Goal: Task Accomplishment & Management: Manage account settings

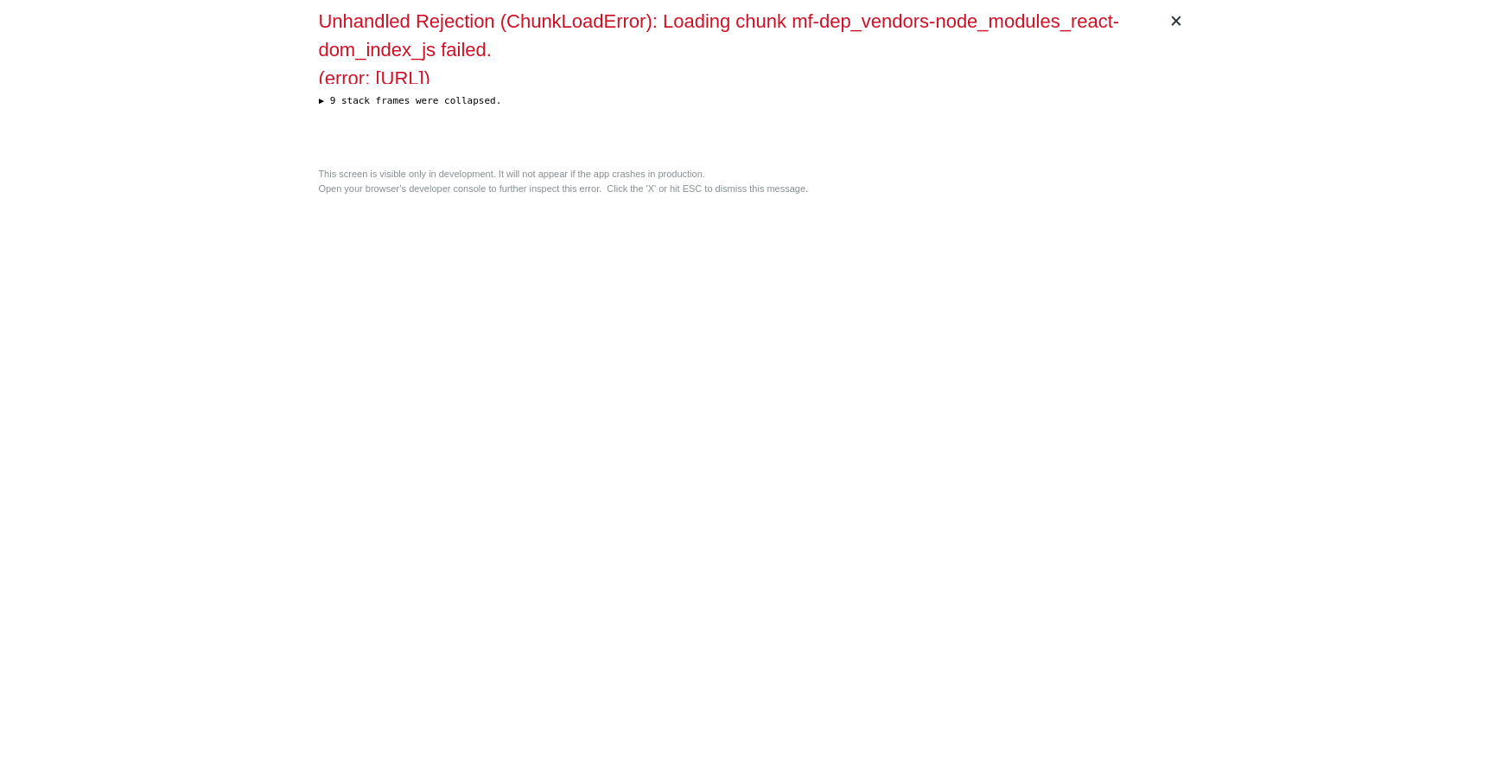
click at [855, 442] on div "× Unhandled Rejection (ChunkLoadError): Loading chunk mf-dep_vendors-node_modul…" at bounding box center [754, 383] width 885 height 766
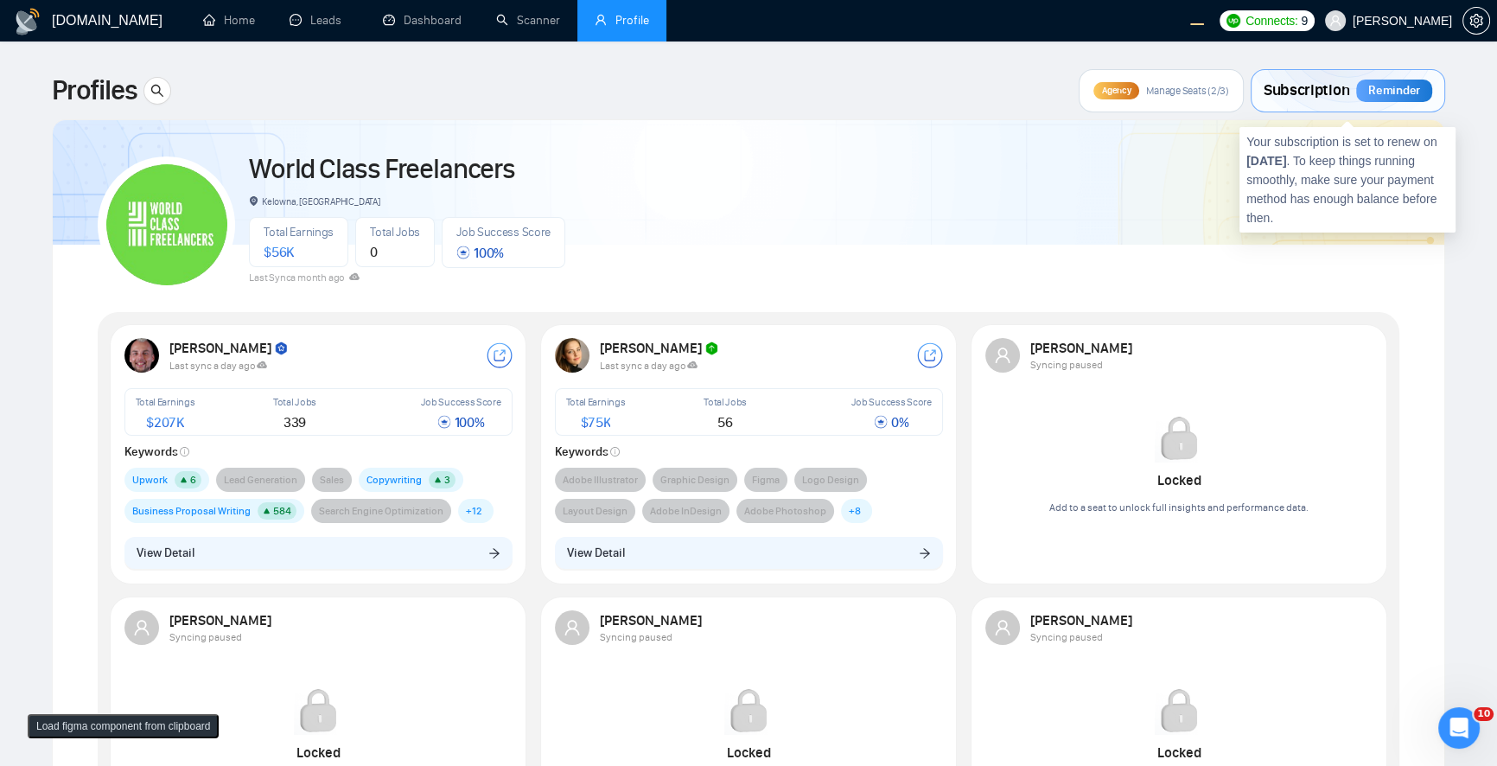
click at [1340, 90] on span "Subscription" at bounding box center [1306, 90] width 86 height 29
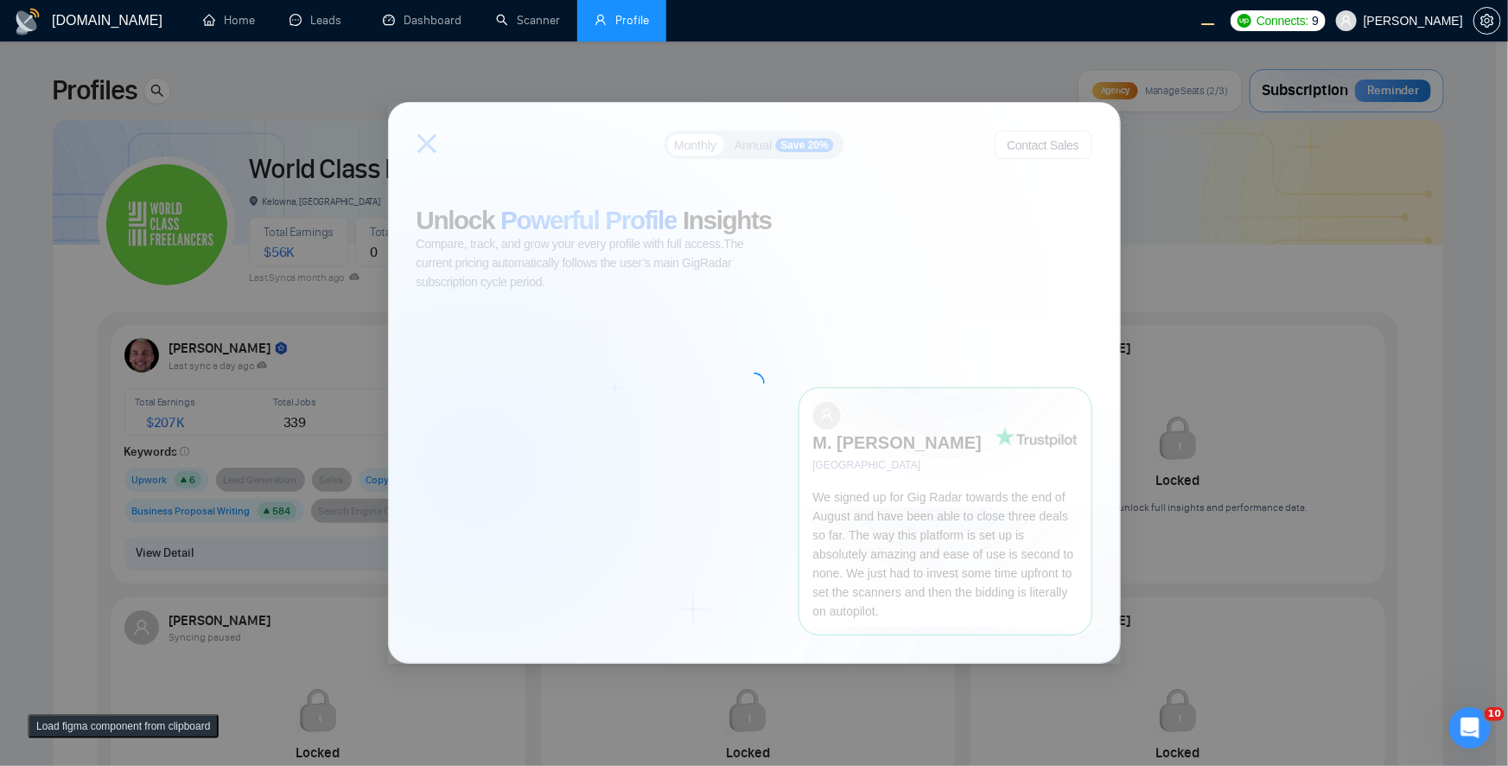
click at [550, 92] on div "Monthly Annual Save 20% Contact Sales Unlock Powerful Profile Insights Compare,…" at bounding box center [754, 383] width 1508 height 766
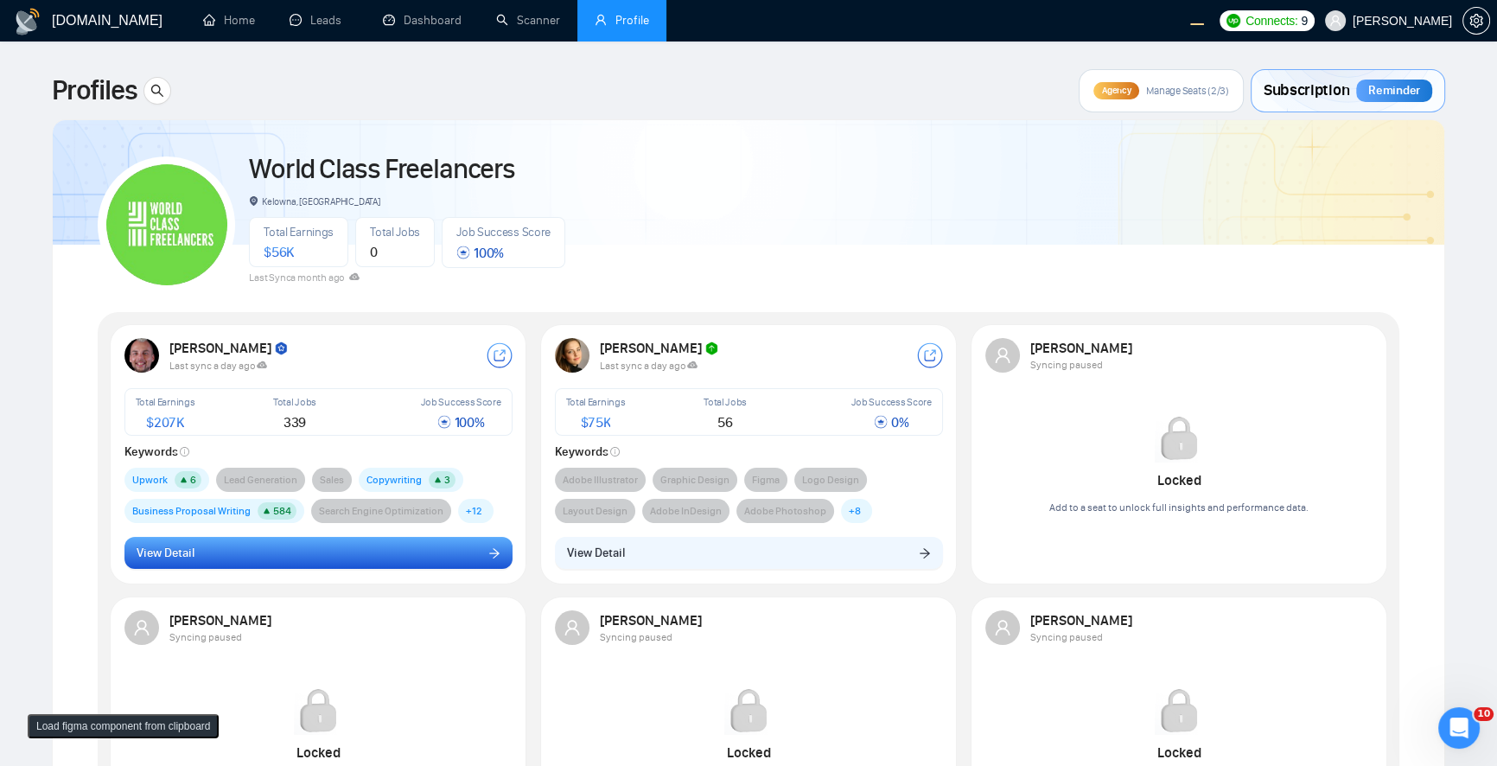
click at [448, 558] on button "View Detail" at bounding box center [318, 553] width 388 height 33
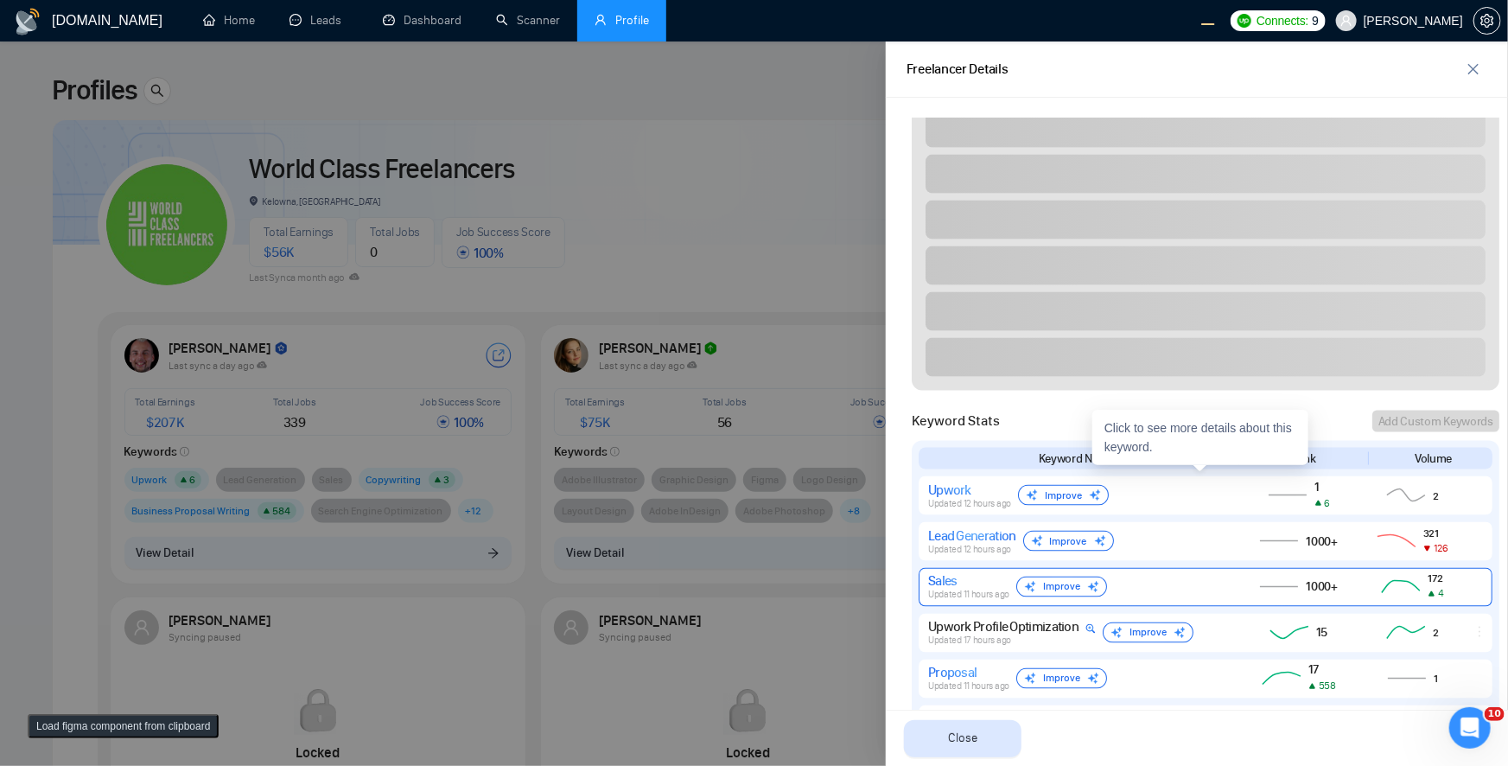
scroll to position [1414, 0]
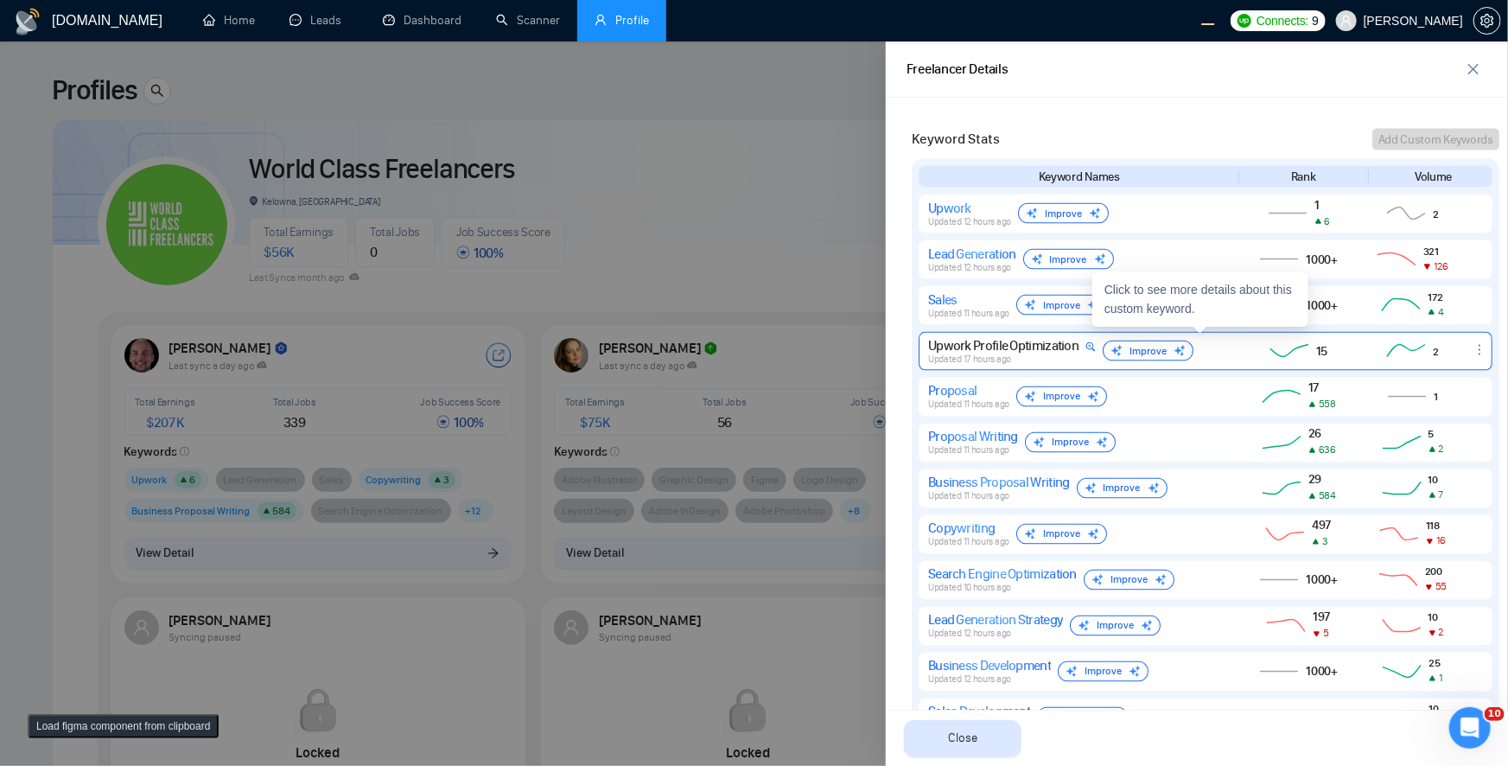
click at [1250, 359] on div "15" at bounding box center [1300, 350] width 118 height 21
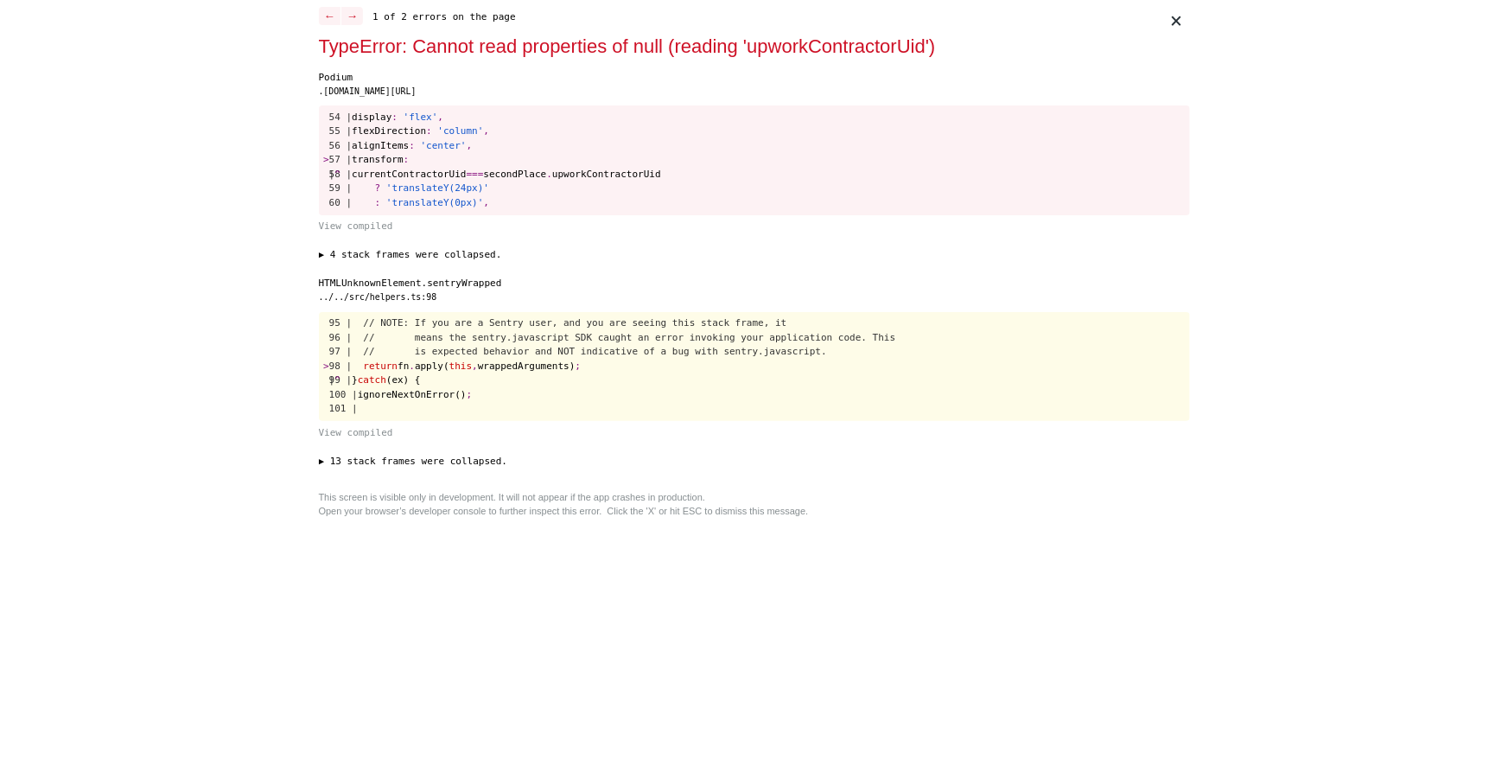
scroll to position [0, 0]
drag, startPoint x: 375, startPoint y: 170, endPoint x: 726, endPoint y: 171, distance: 350.8
click at [726, 171] on pre "54 | display : 'flex' , 55 | flexDirection : 'column' , 56 | alignItems : 'cent…" at bounding box center [754, 160] width 871 height 110
copy span "currentContractorUid === secondPlace . upworkContractorUid"
drag, startPoint x: 332, startPoint y: 387, endPoint x: 336, endPoint y: 378, distance: 9.7
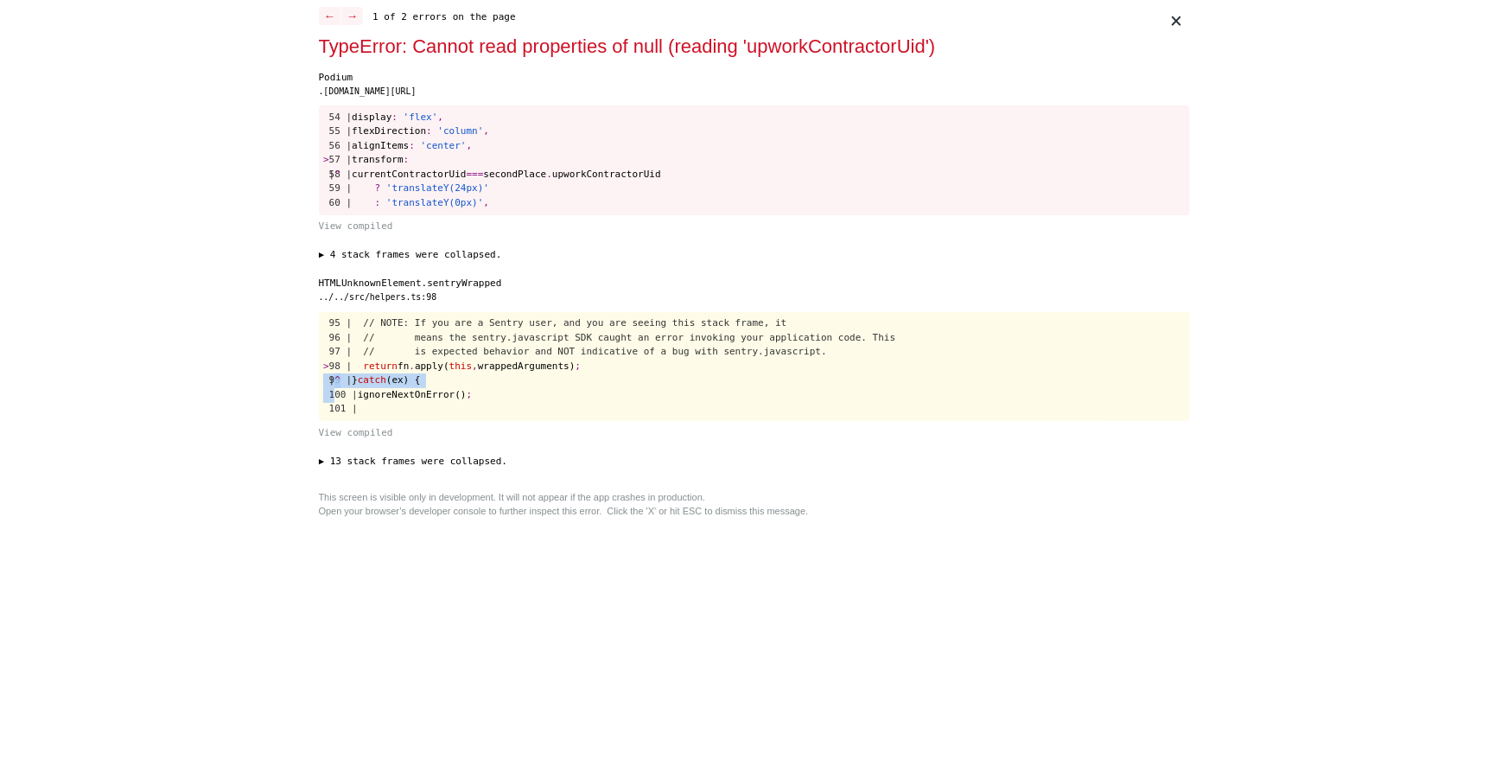
click at [336, 378] on pre "95 | // NOTE: If you are a Sentry user, and you are seeing this stack frame, it…" at bounding box center [754, 367] width 871 height 110
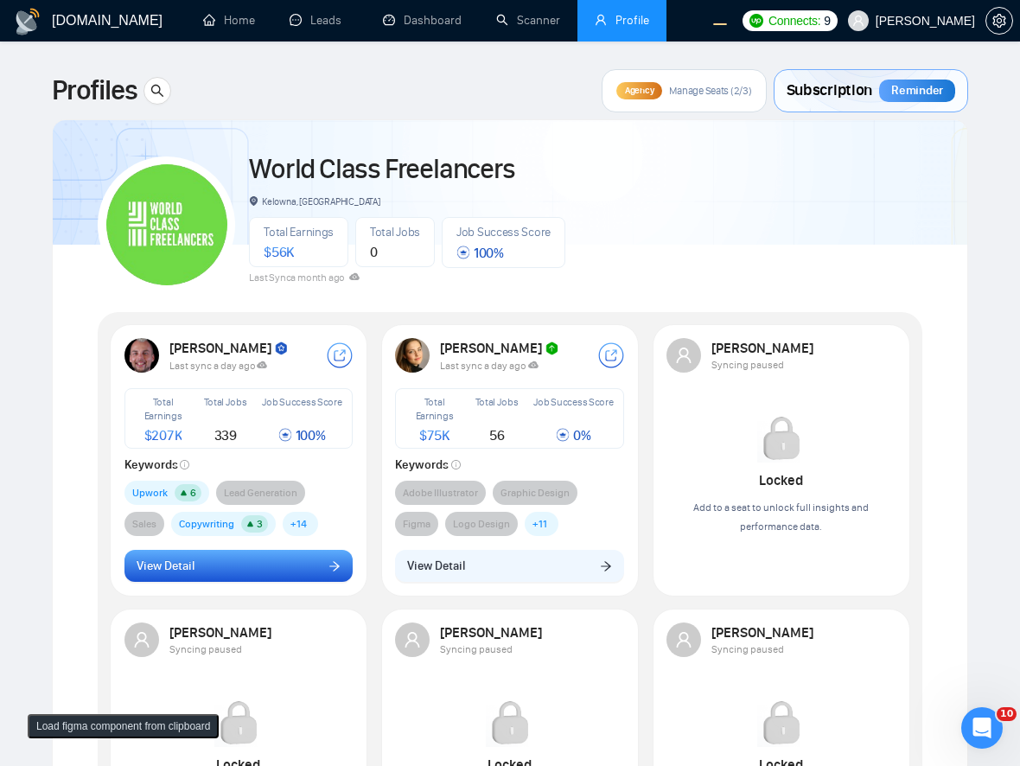
click at [286, 569] on button "View Detail" at bounding box center [238, 566] width 229 height 33
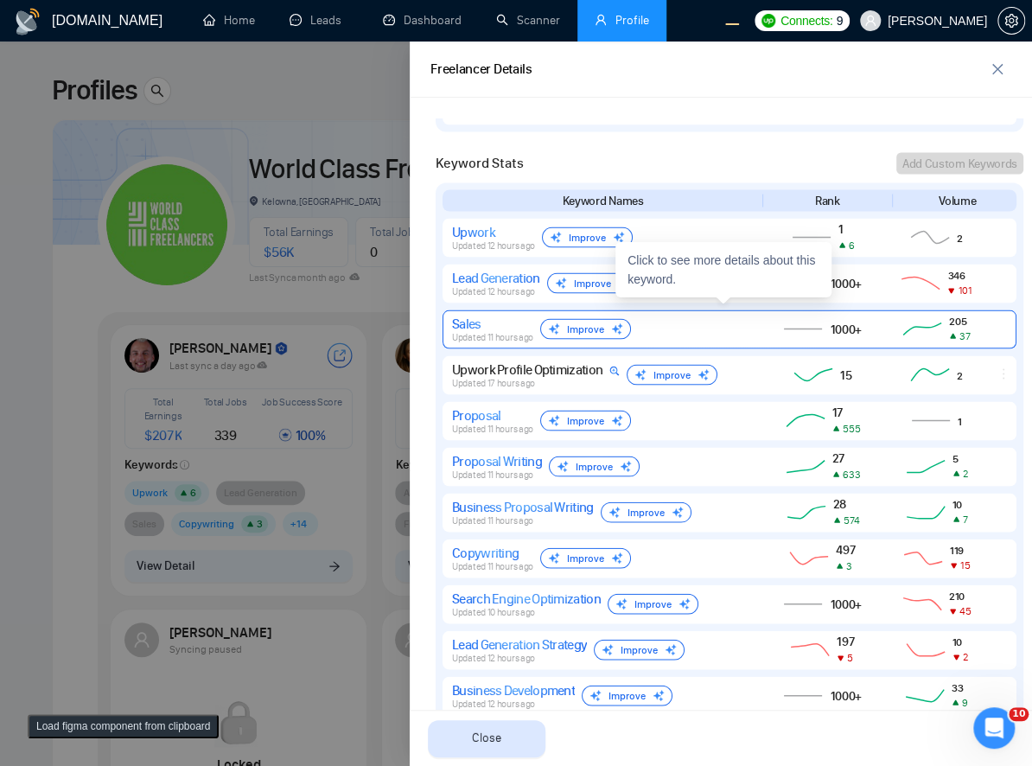
scroll to position [1767, 0]
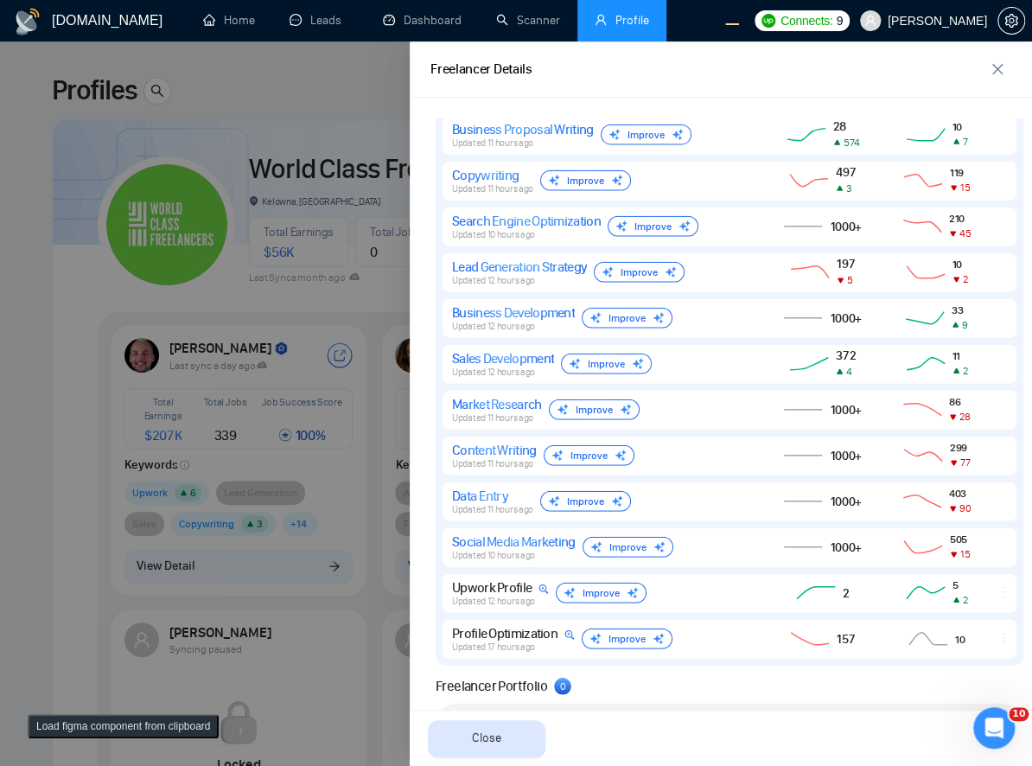
click at [90, 512] on div at bounding box center [516, 403] width 1032 height 724
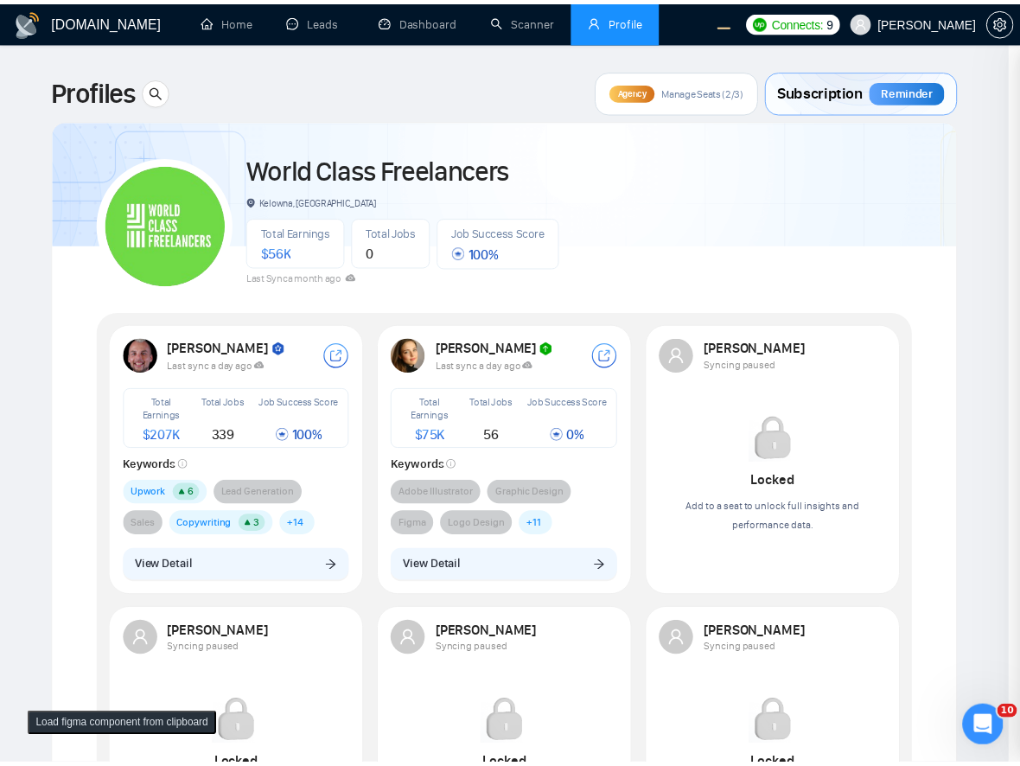
scroll to position [0, 0]
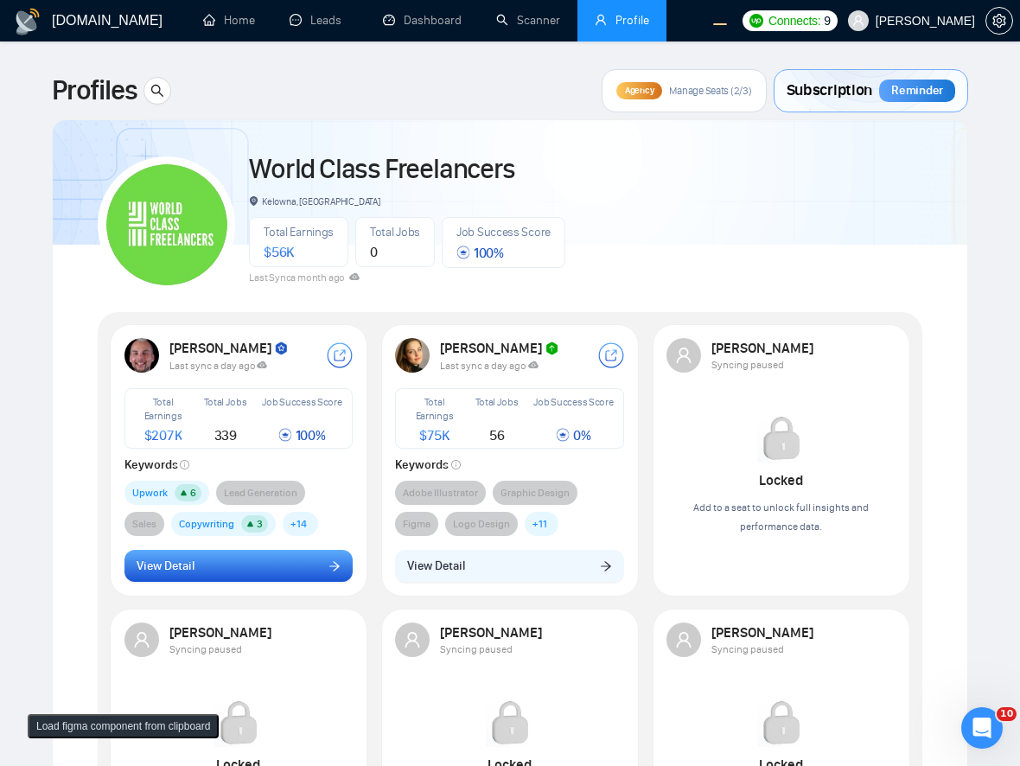
click at [233, 572] on button "View Detail" at bounding box center [238, 566] width 229 height 33
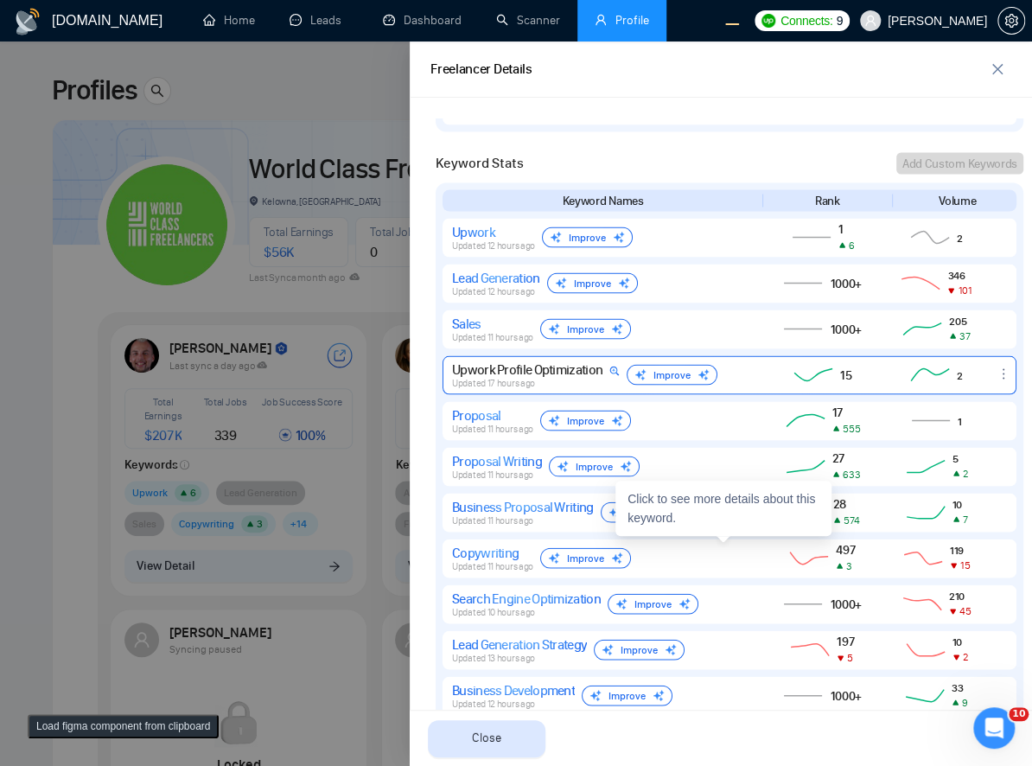
scroll to position [1296, 0]
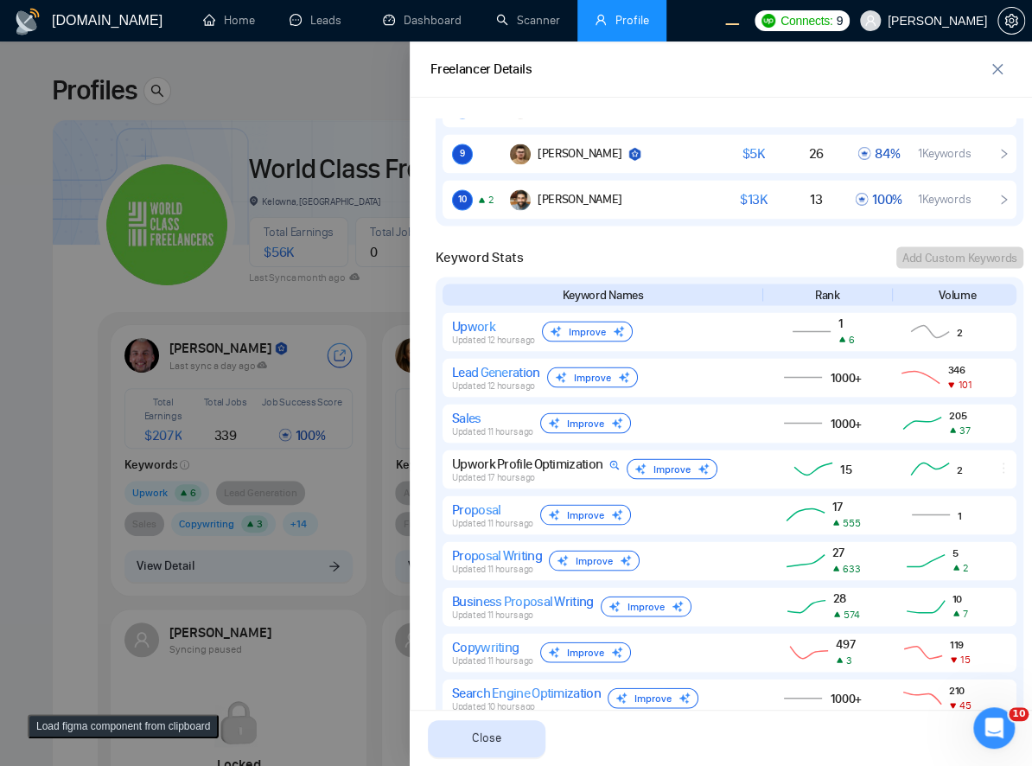
click at [251, 341] on div at bounding box center [516, 403] width 1032 height 724
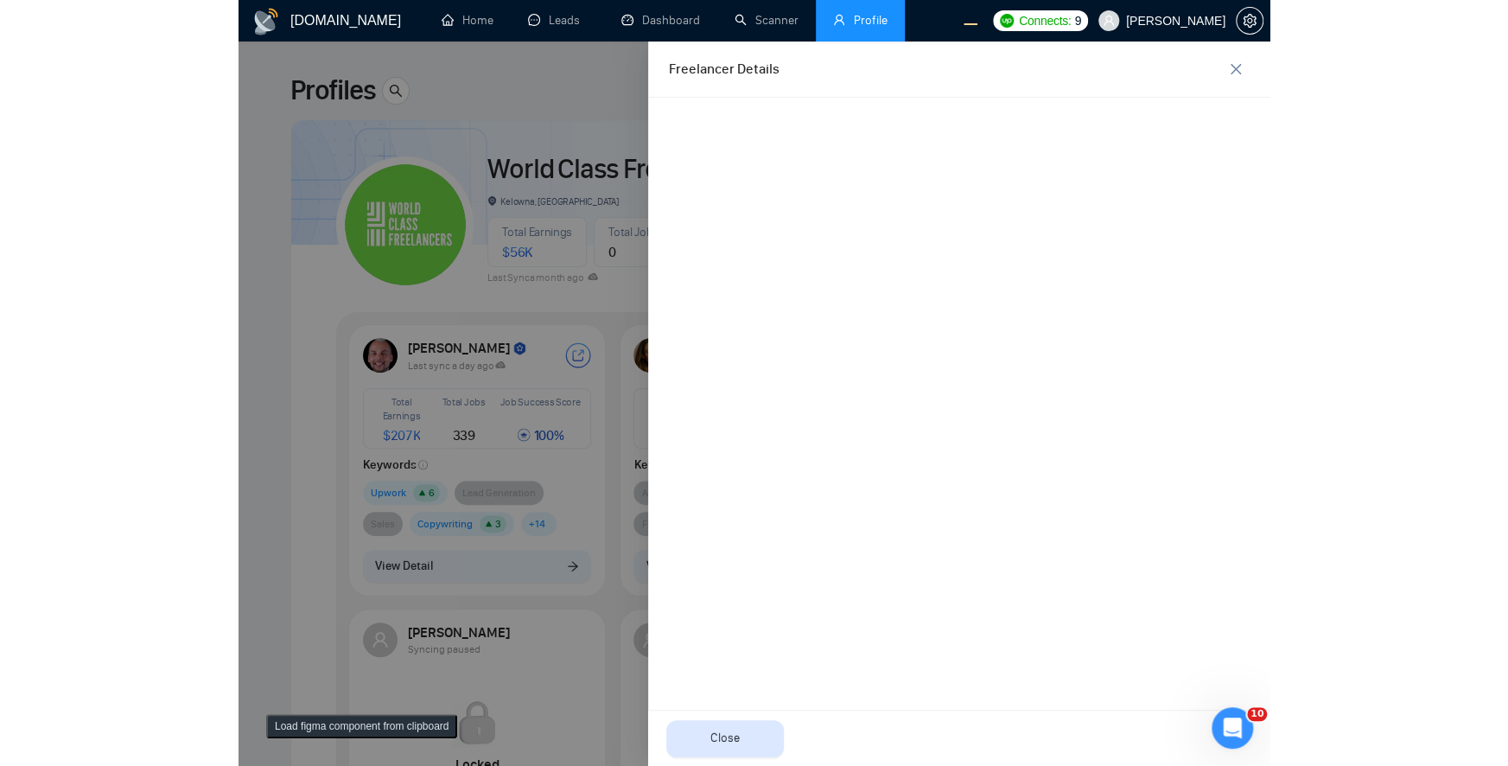
scroll to position [0, 0]
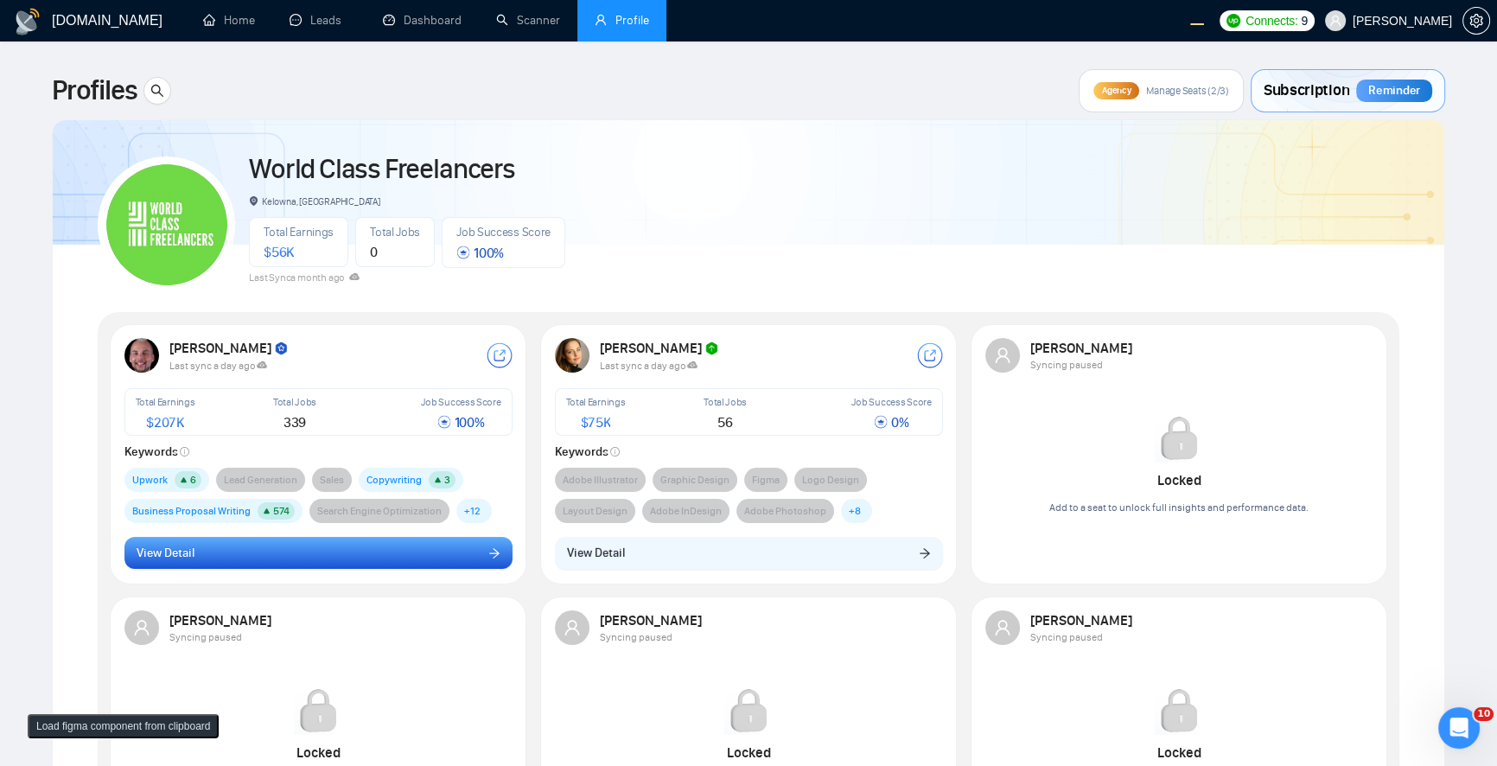
click at [264, 545] on button "View Detail" at bounding box center [318, 553] width 388 height 33
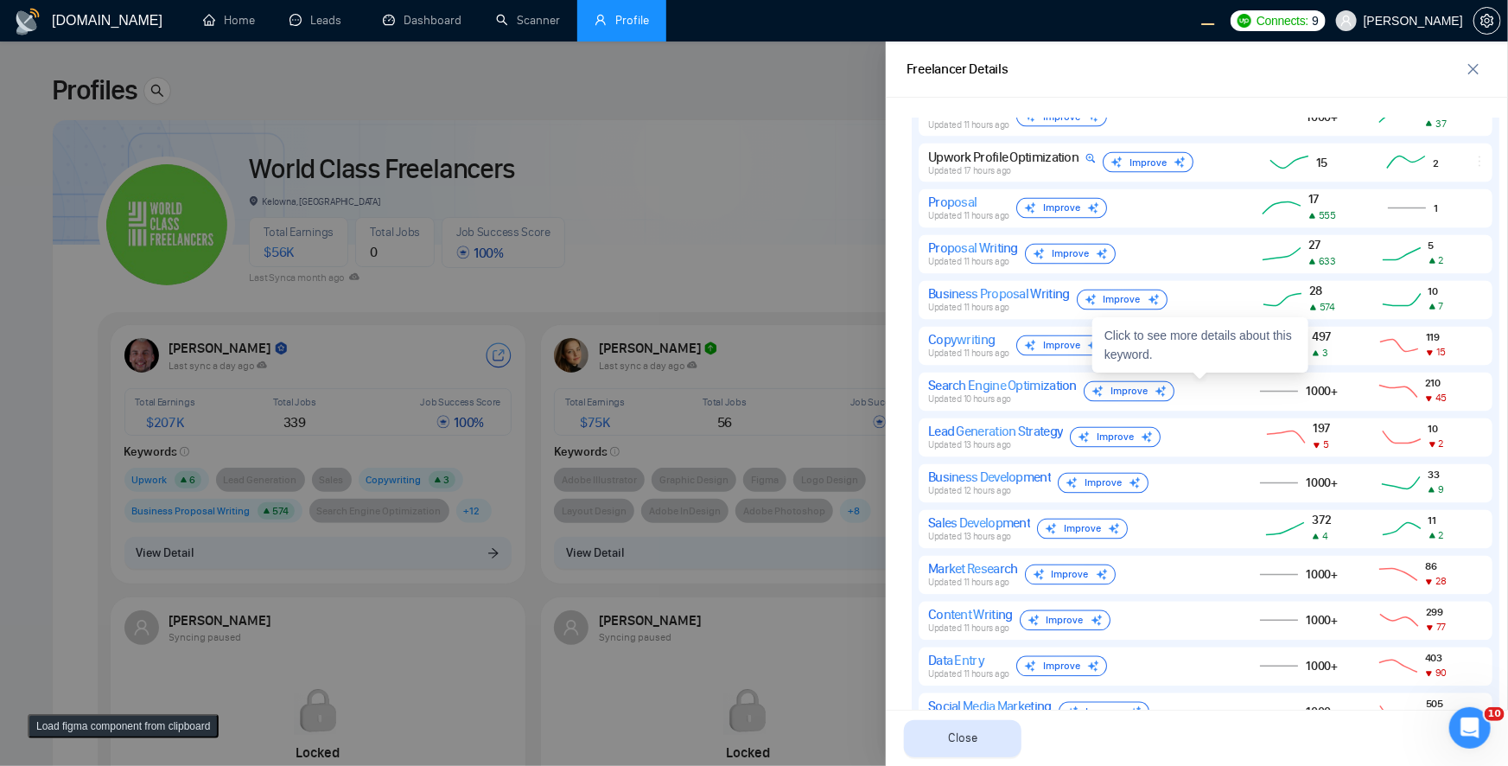
scroll to position [1414, 0]
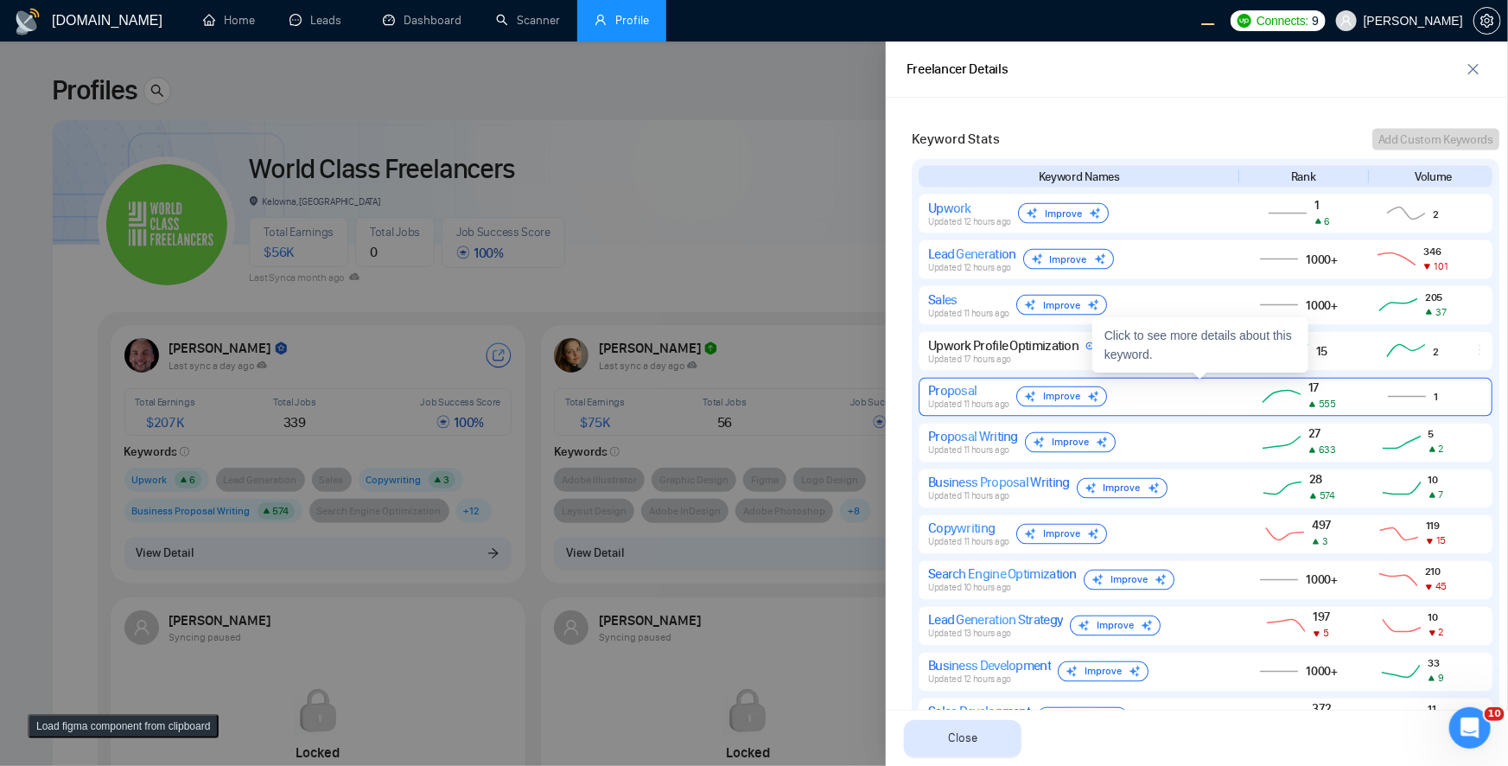
click at [1031, 397] on div "Proposal Updated 11 hours ago Improve" at bounding box center [1077, 397] width 298 height 28
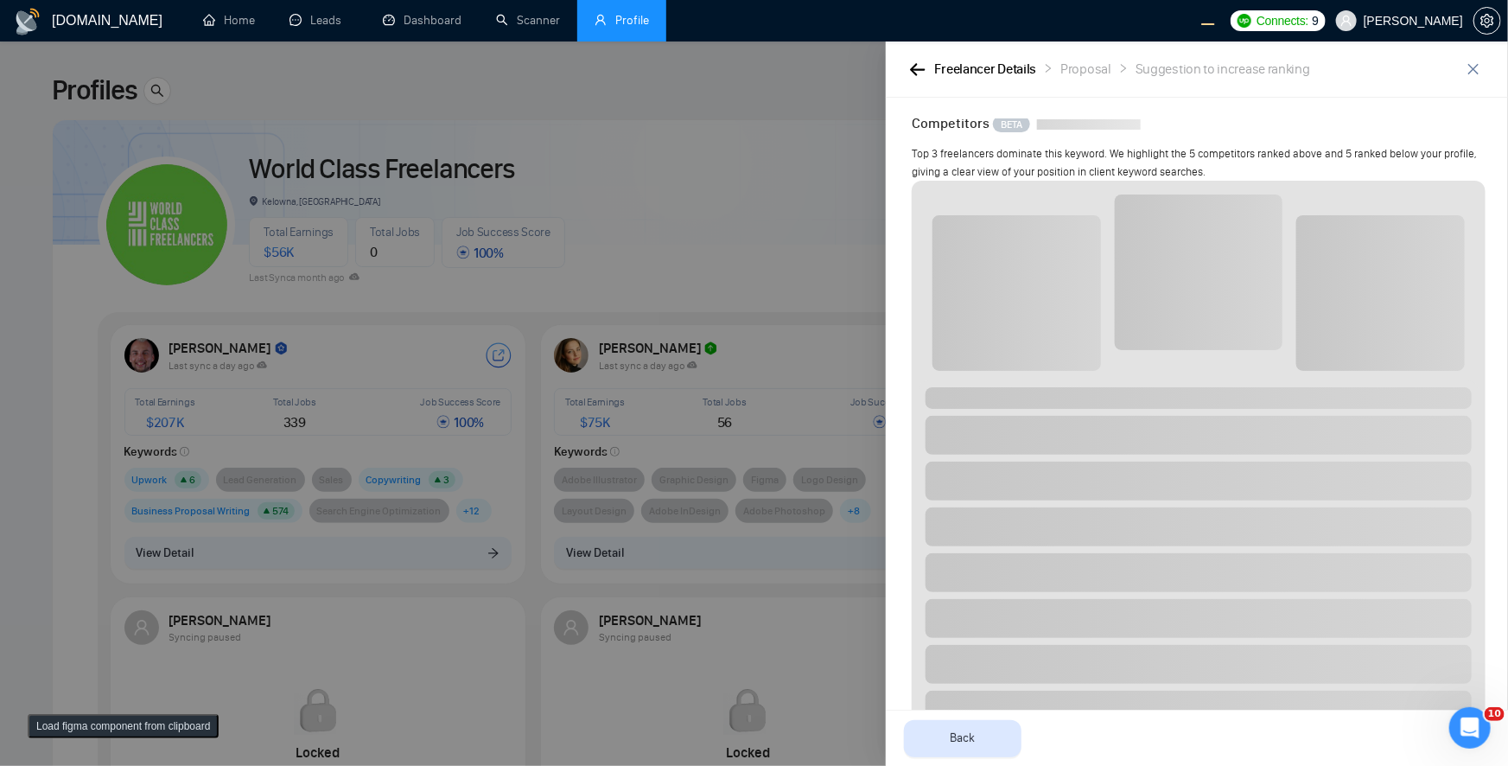
scroll to position [0, 0]
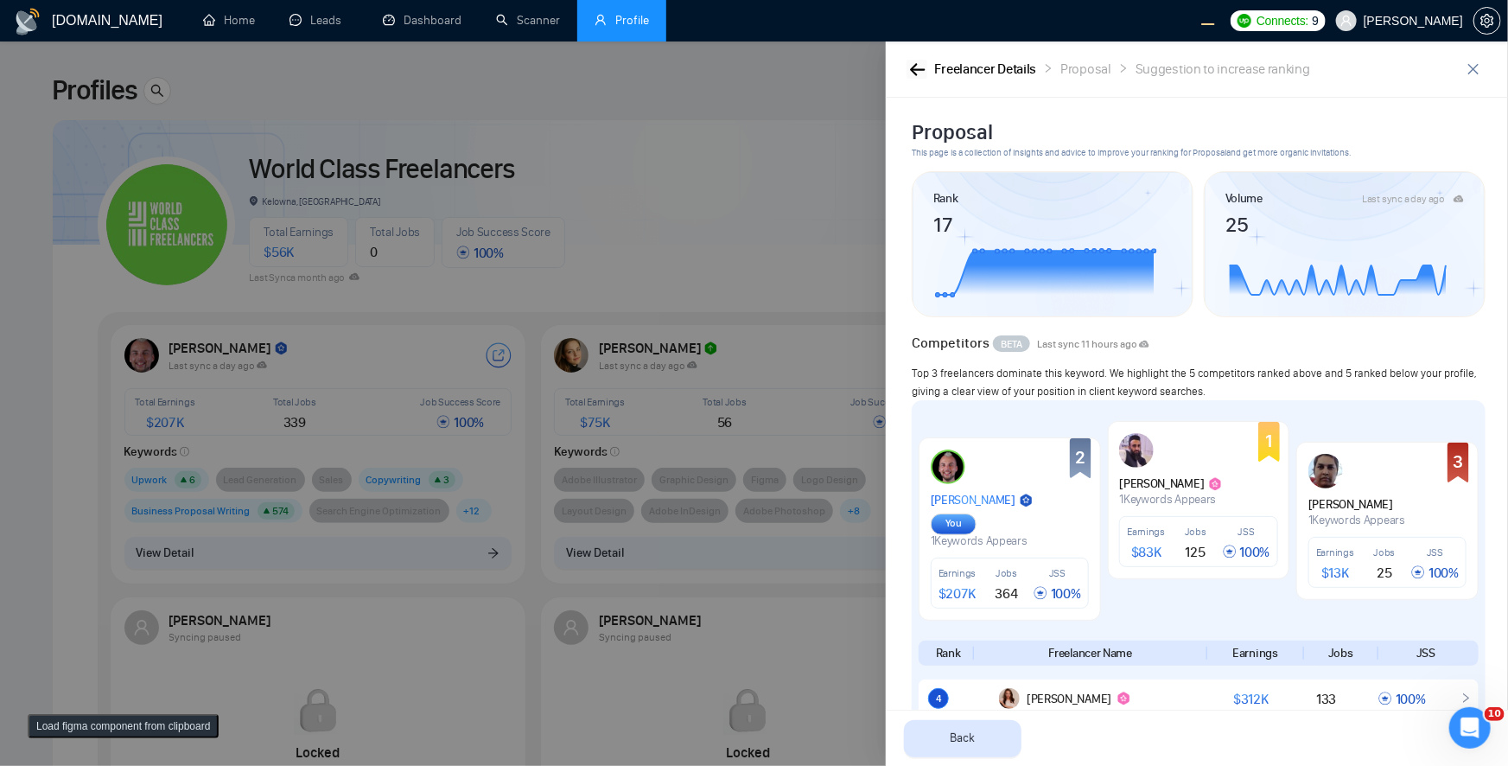
click at [907, 69] on button "button" at bounding box center [916, 69] width 21 height 19
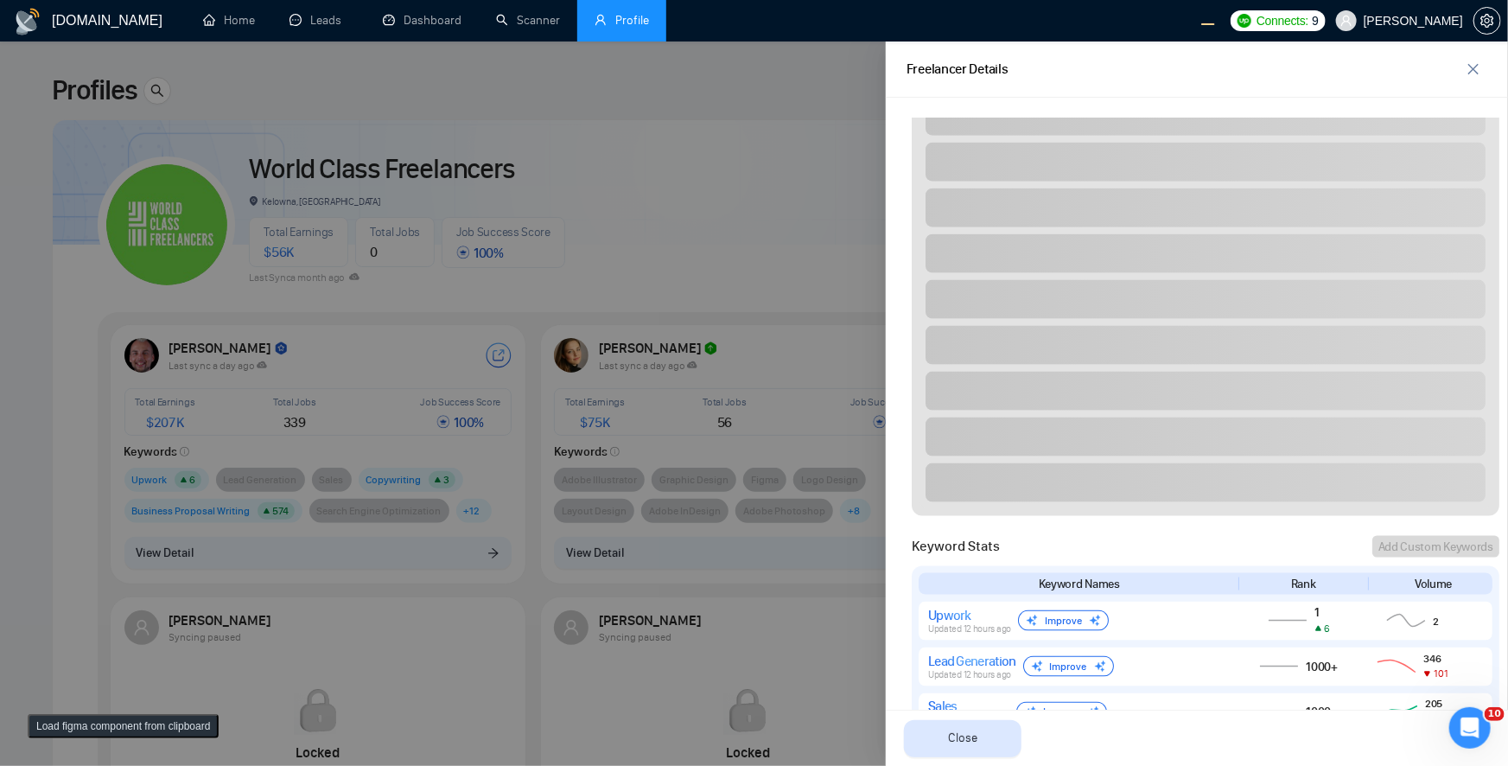
scroll to position [1508, 0]
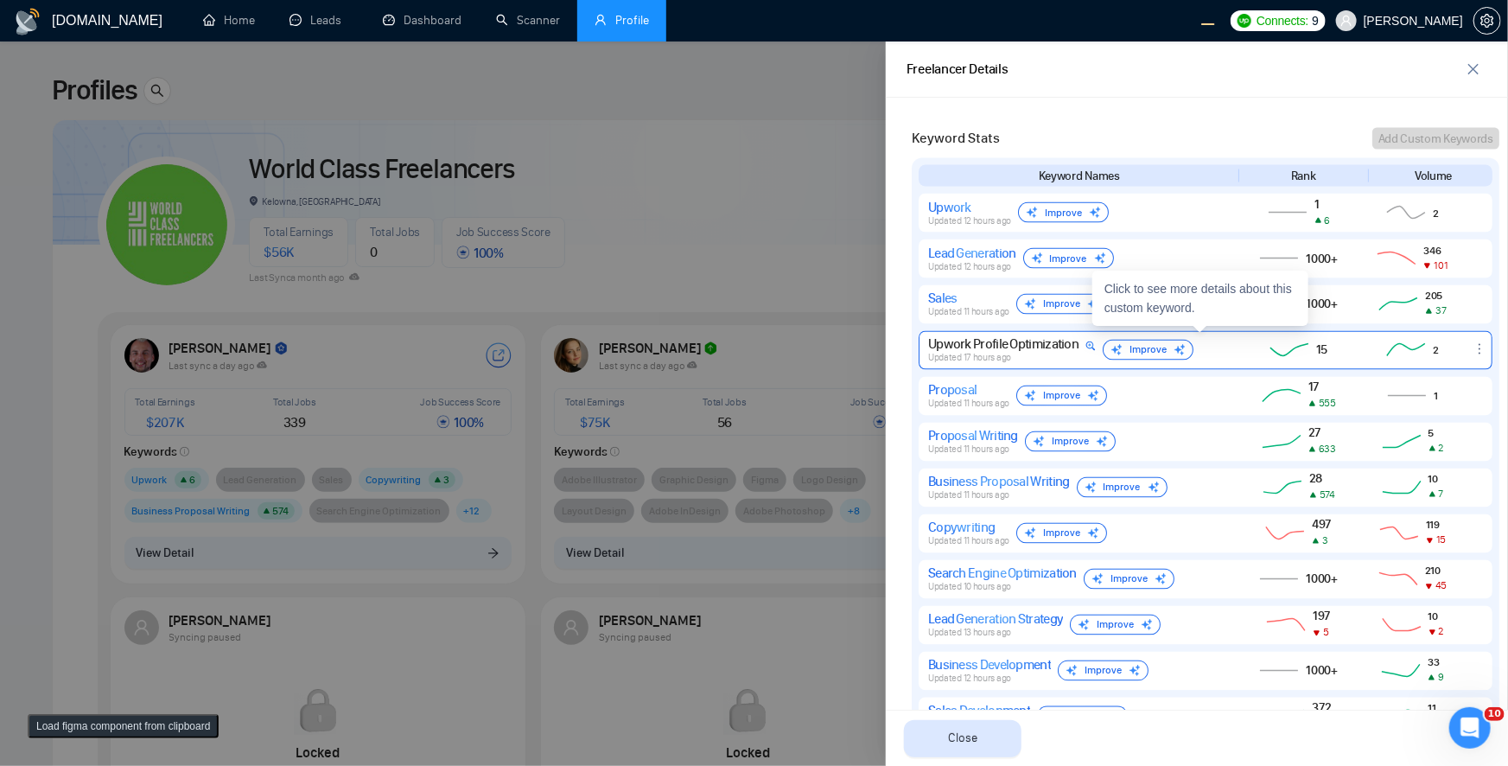
click at [1031, 341] on div "Upwork Profile Optimization Updated 17 hours ago Improve" at bounding box center [1077, 350] width 298 height 28
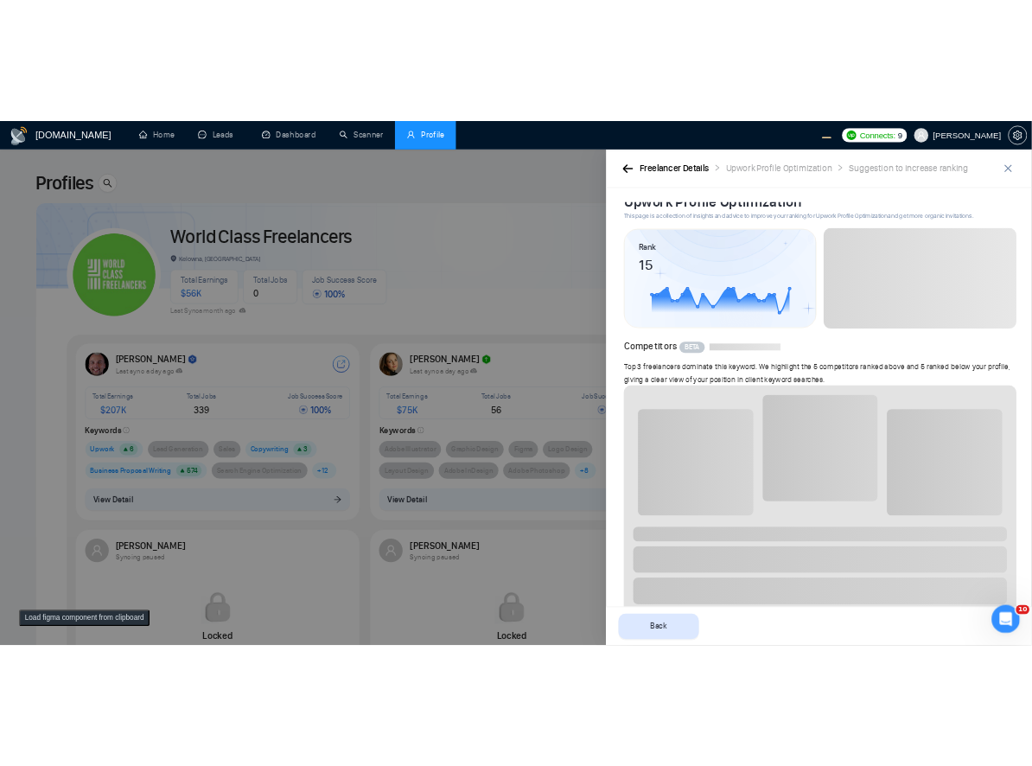
scroll to position [0, 0]
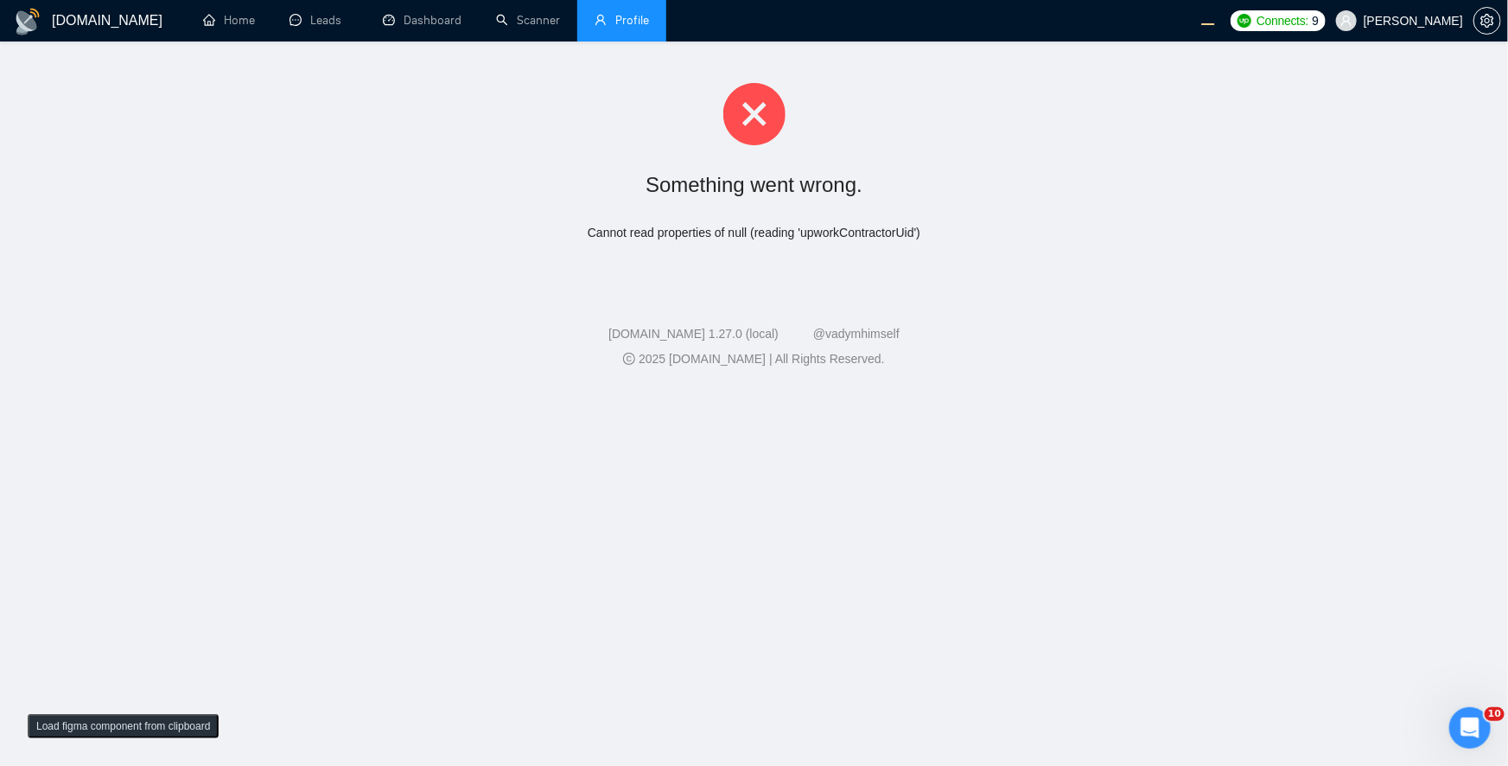
click at [635, 221] on div "Something went wrong. Cannot read properties of null (reading 'upworkContractor…" at bounding box center [754, 162] width 1508 height 242
click at [834, 232] on div "Cannot read properties of null (reading 'upworkContractorUid')" at bounding box center [754, 233] width 1453 height 18
click at [860, 238] on div "Cannot read properties of null (reading 'upworkContractorUid')" at bounding box center [754, 233] width 1453 height 18
copy div "upworkContractorUid"
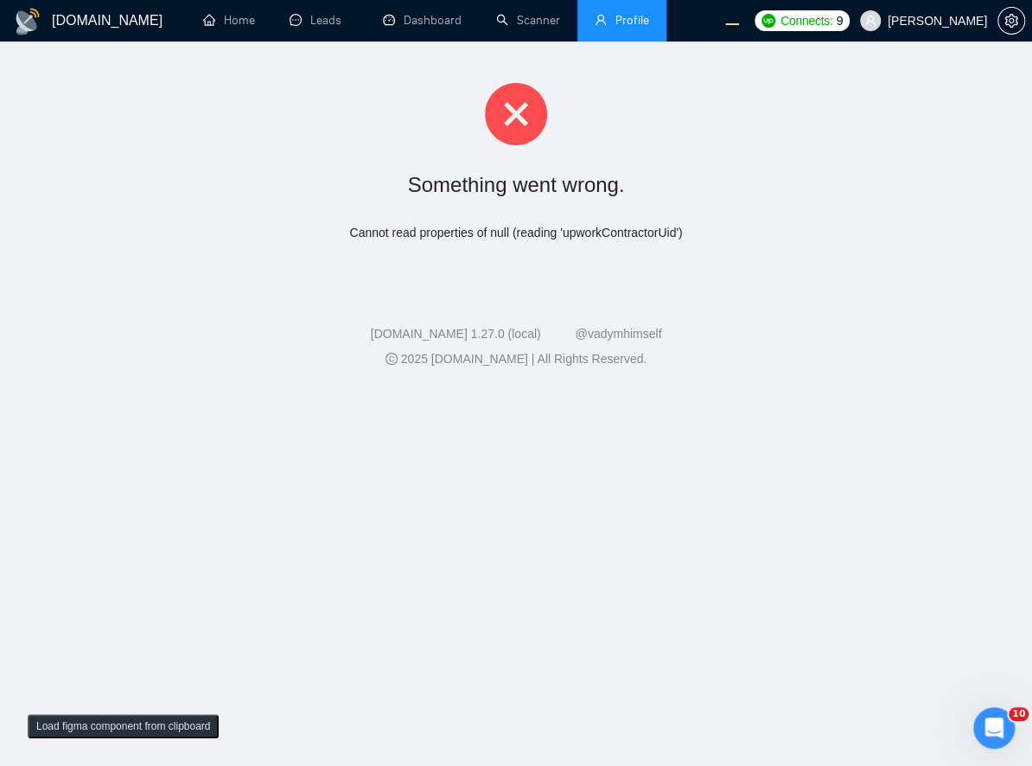
click at [726, 395] on div "GigRadar.io Home Leads Dashboard Scanner Profile Connects: 9 Robert O'Kruk Some…" at bounding box center [516, 383] width 1032 height 766
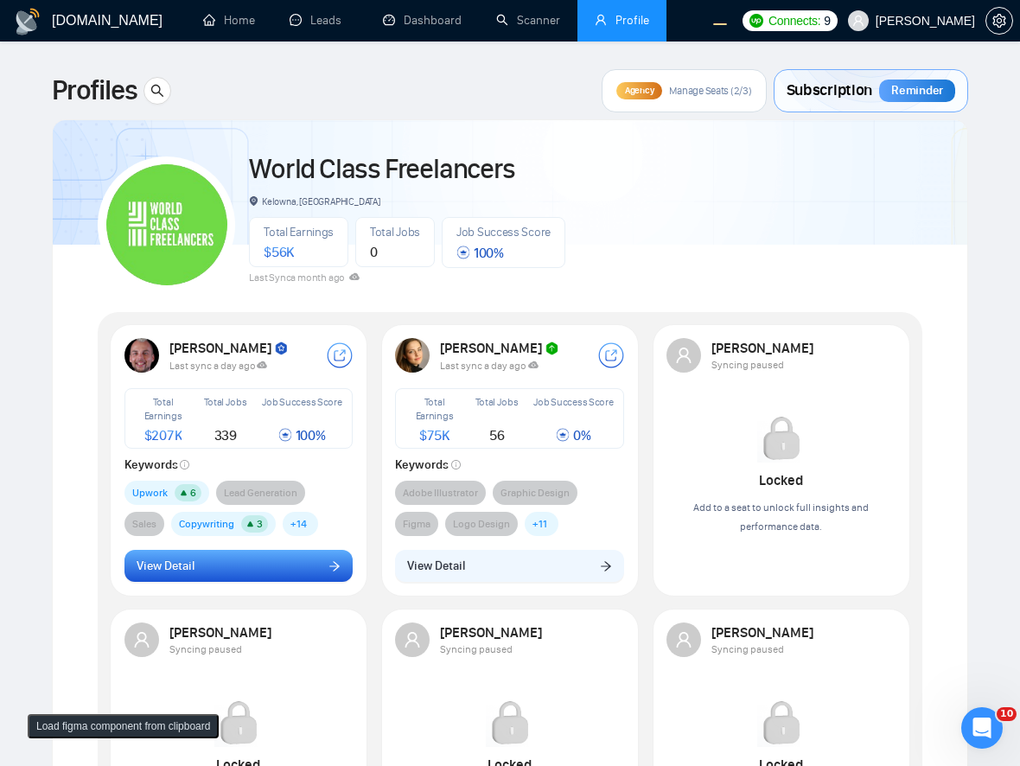
click at [232, 563] on button "View Detail" at bounding box center [238, 566] width 229 height 33
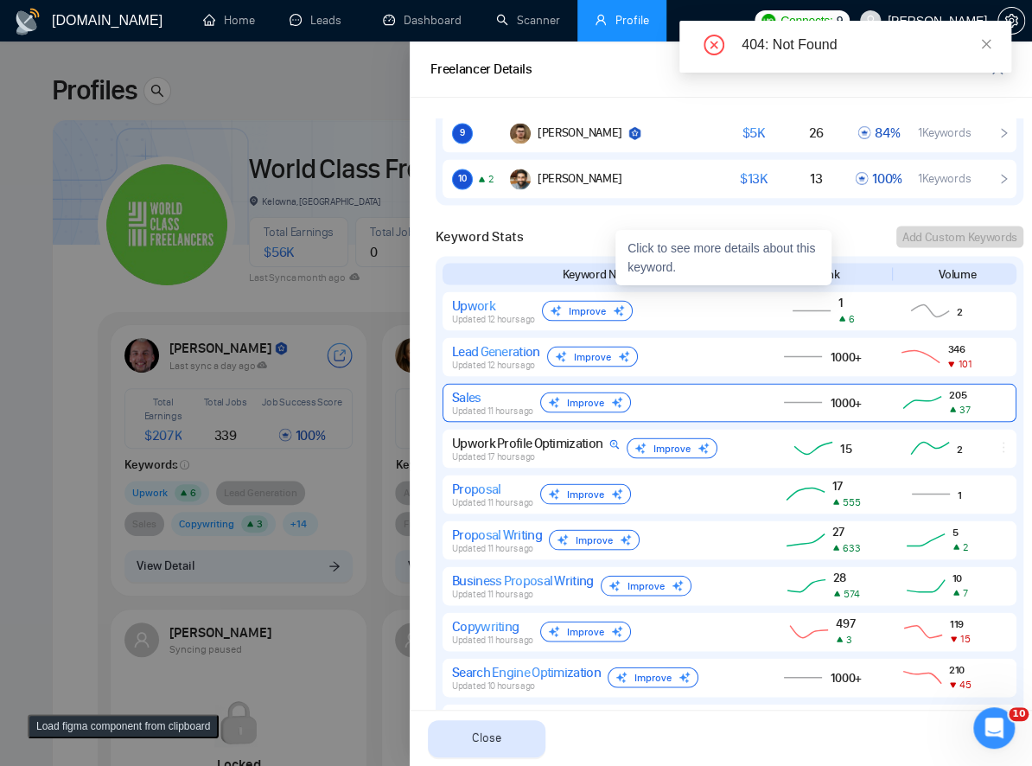
scroll to position [1318, 0]
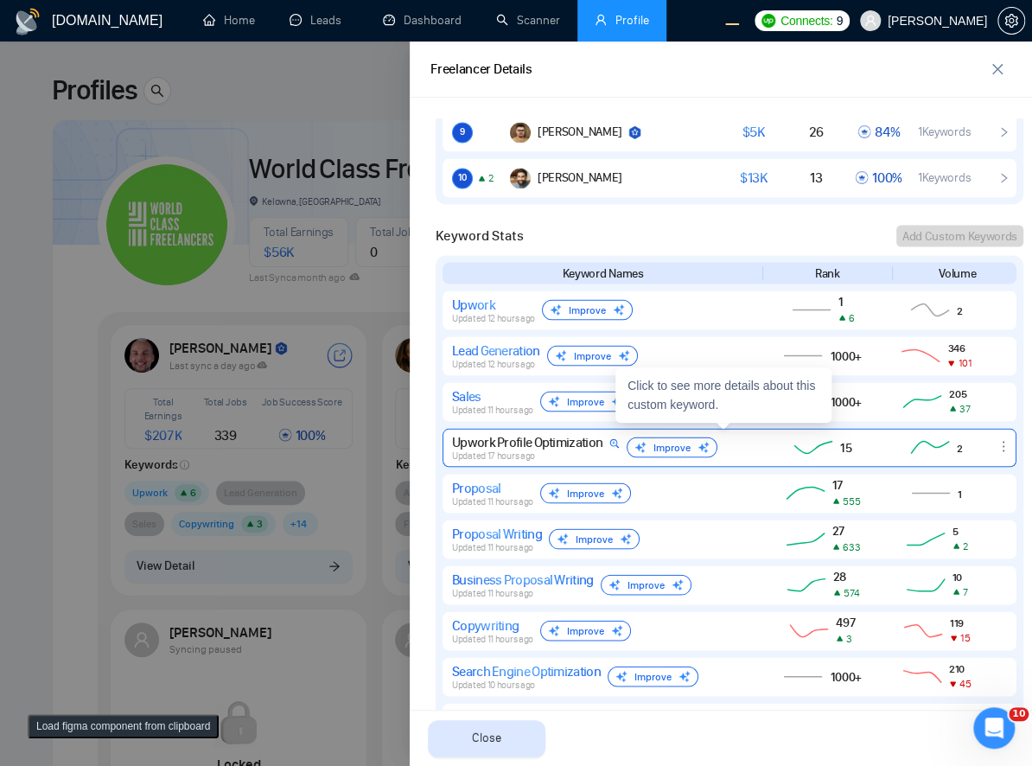
click at [765, 446] on div "15" at bounding box center [824, 446] width 118 height 21
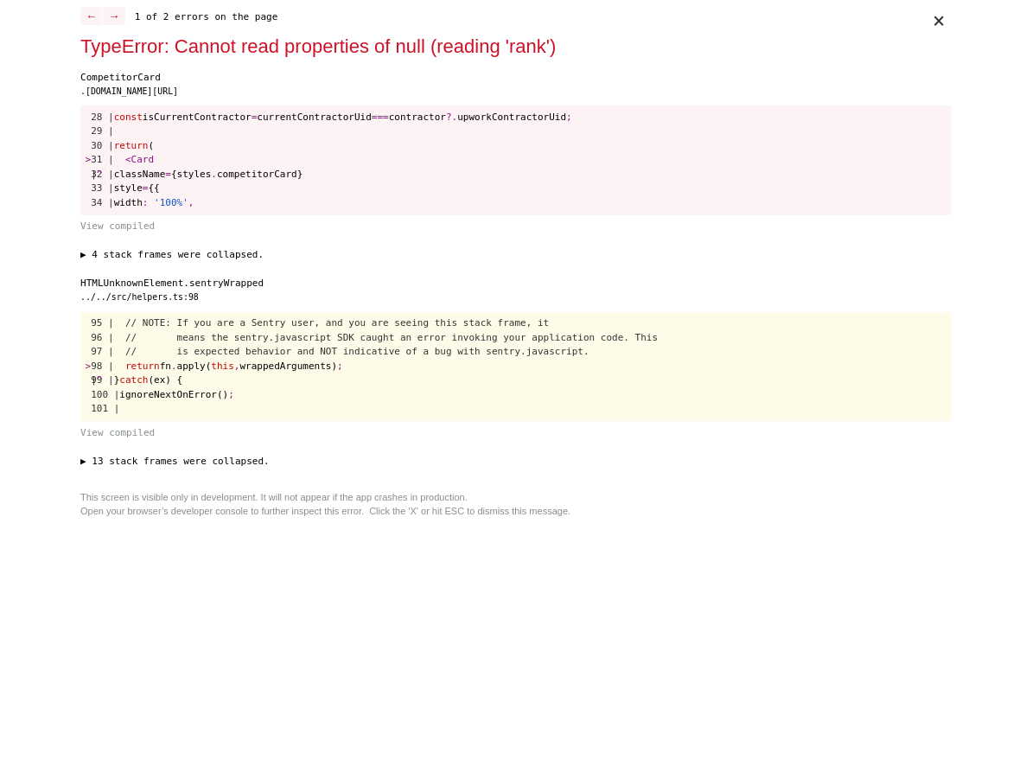
scroll to position [0, 0]
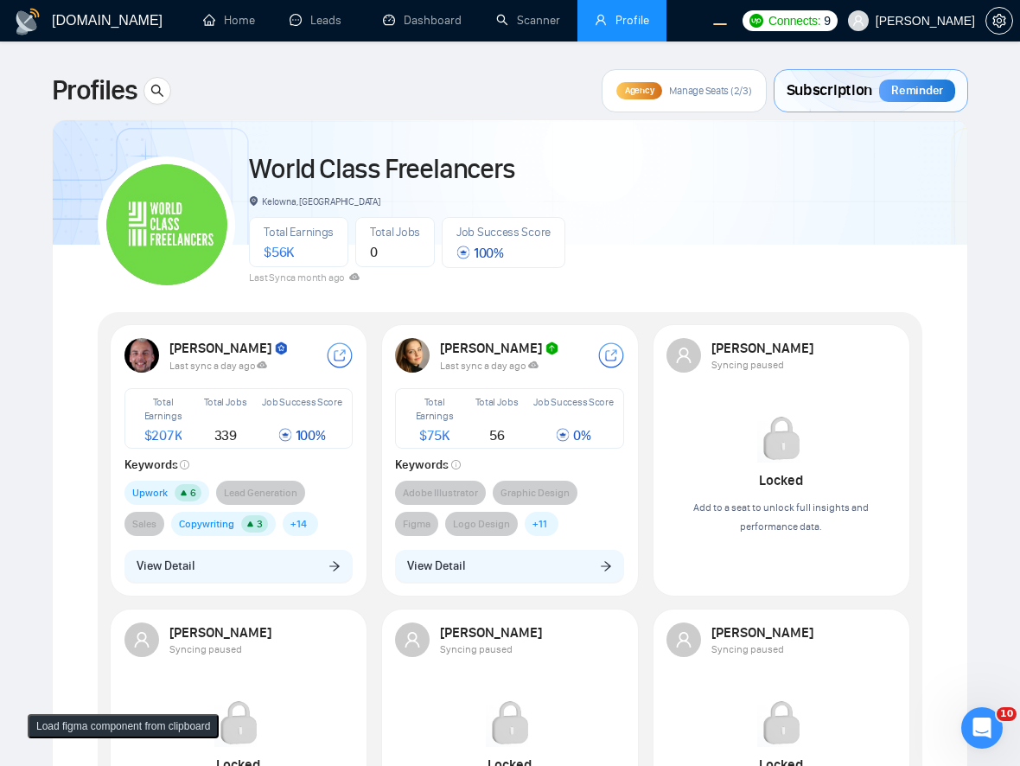
click at [671, 268] on div "World Class Freelancers Kelowna, Canada Total Earnings $ 56K Total Jobs 0 Job S…" at bounding box center [510, 217] width 824 height 153
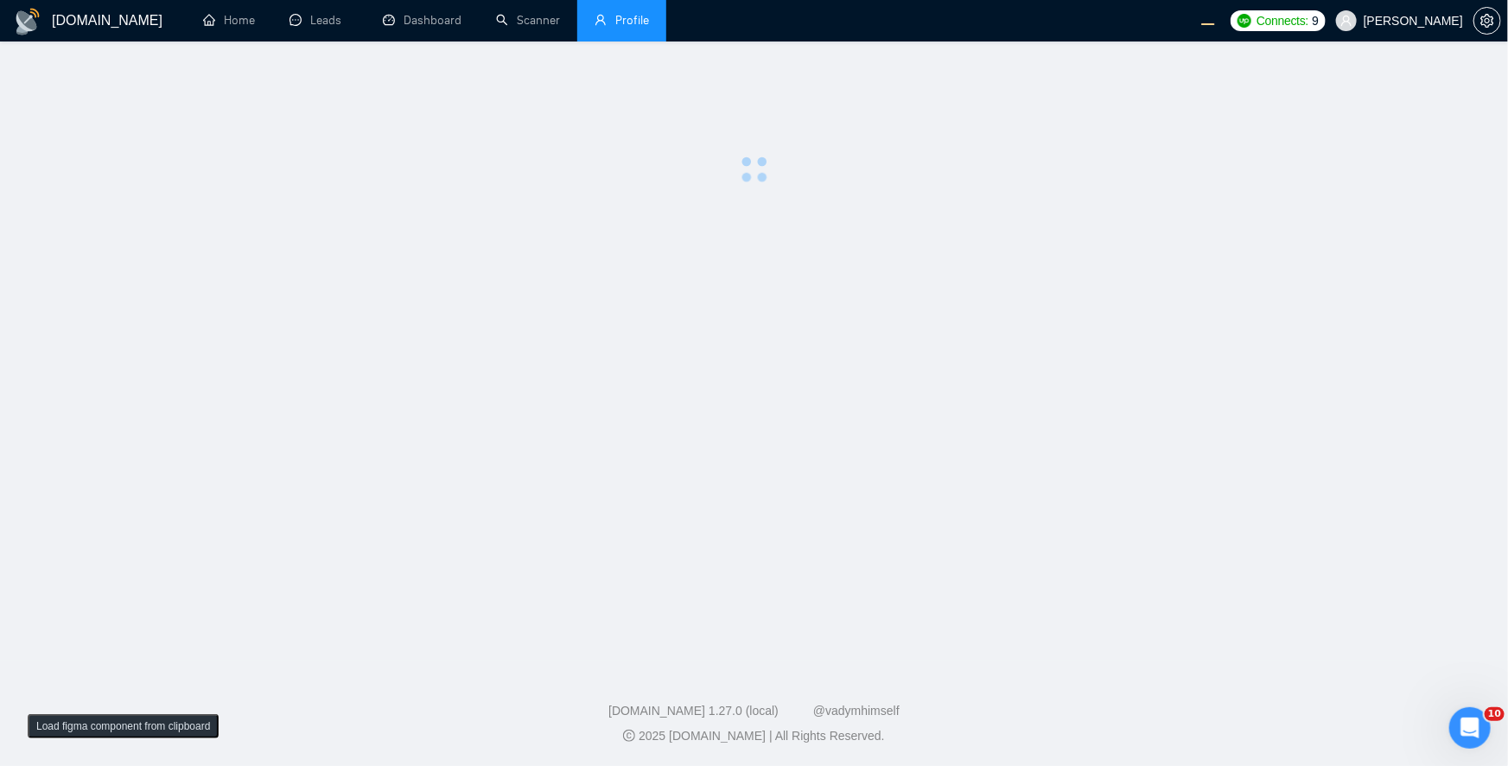
click at [721, 446] on main at bounding box center [754, 350] width 1453 height 563
click at [683, 222] on main at bounding box center [754, 350] width 1453 height 563
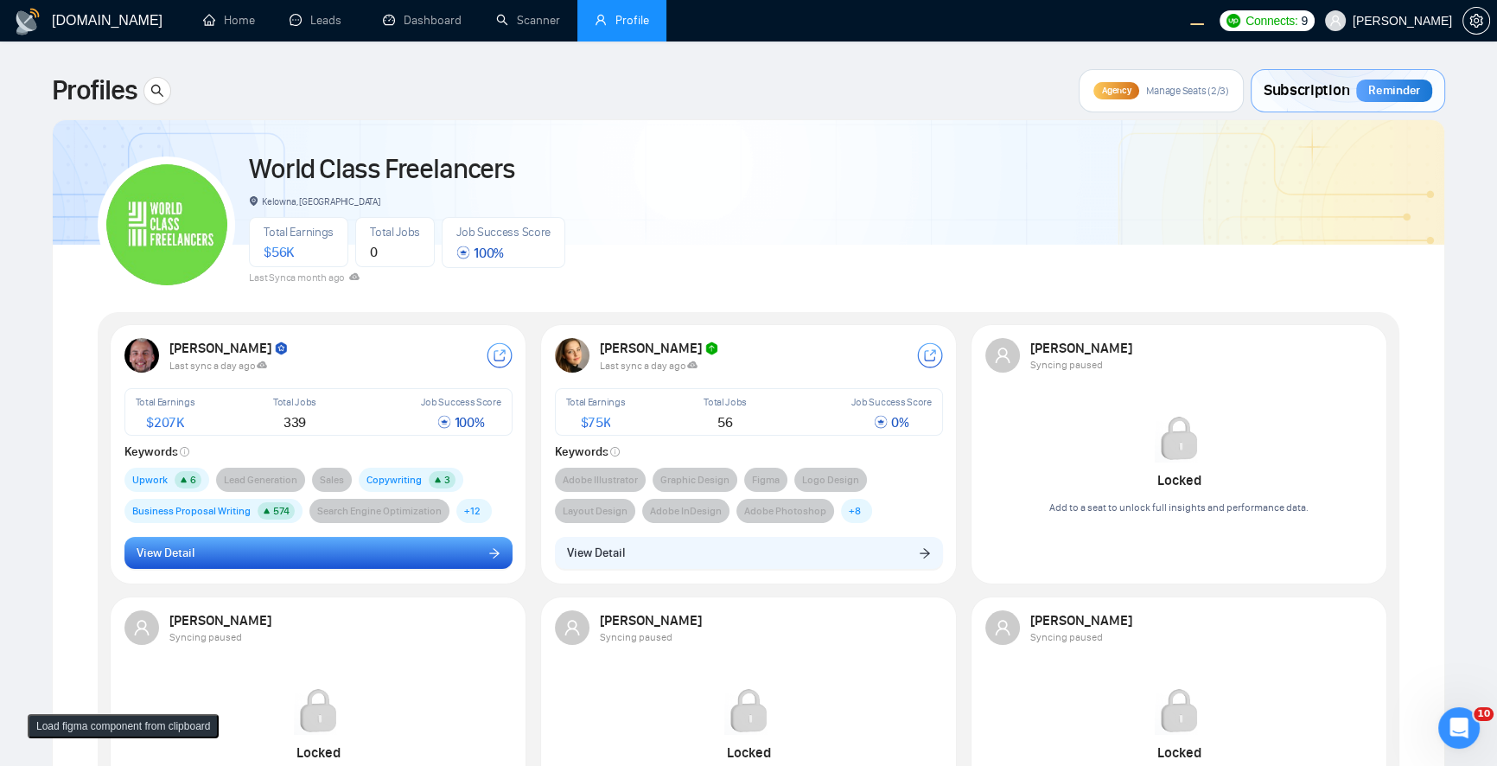
click at [279, 559] on button "View Detail" at bounding box center [318, 553] width 388 height 33
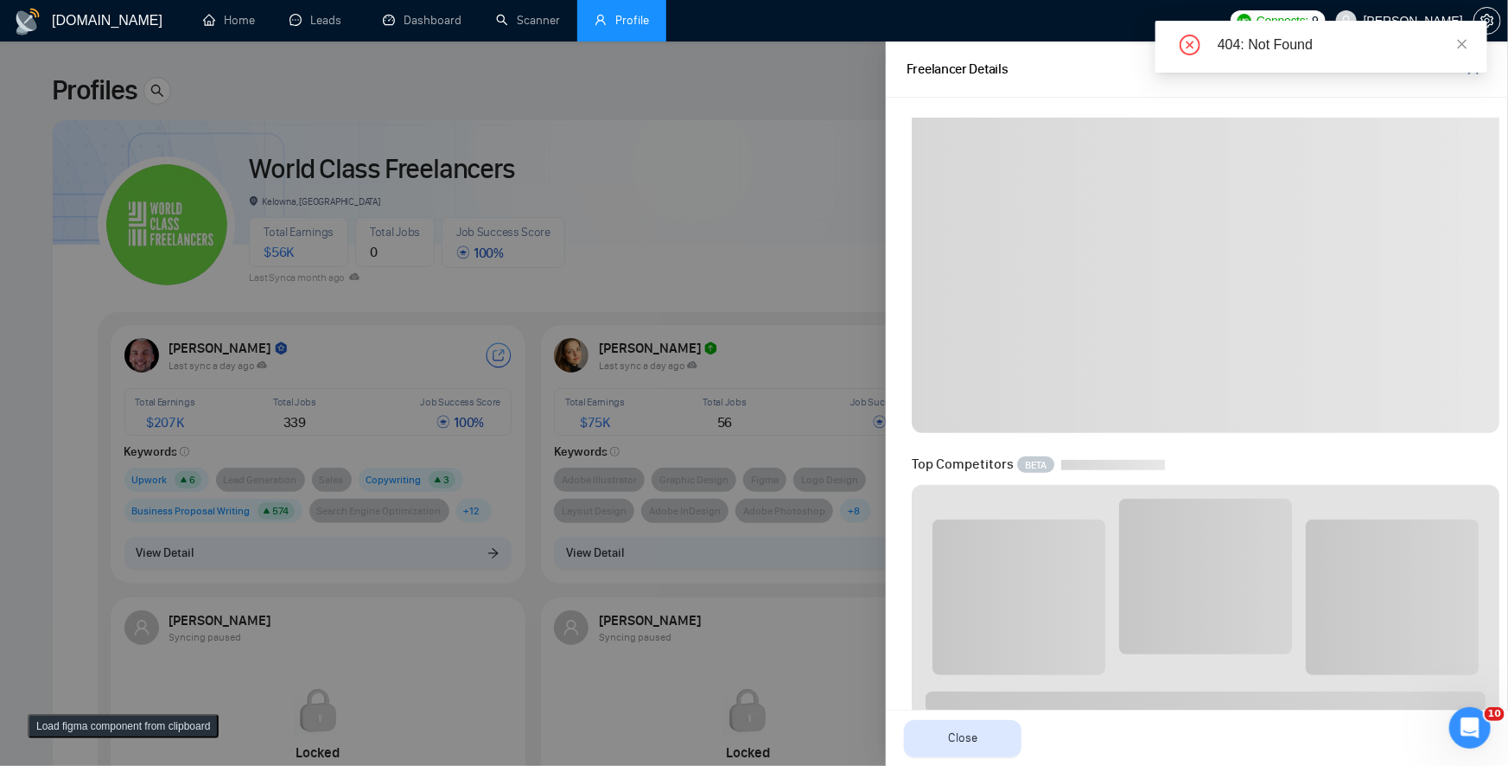
scroll to position [471, 0]
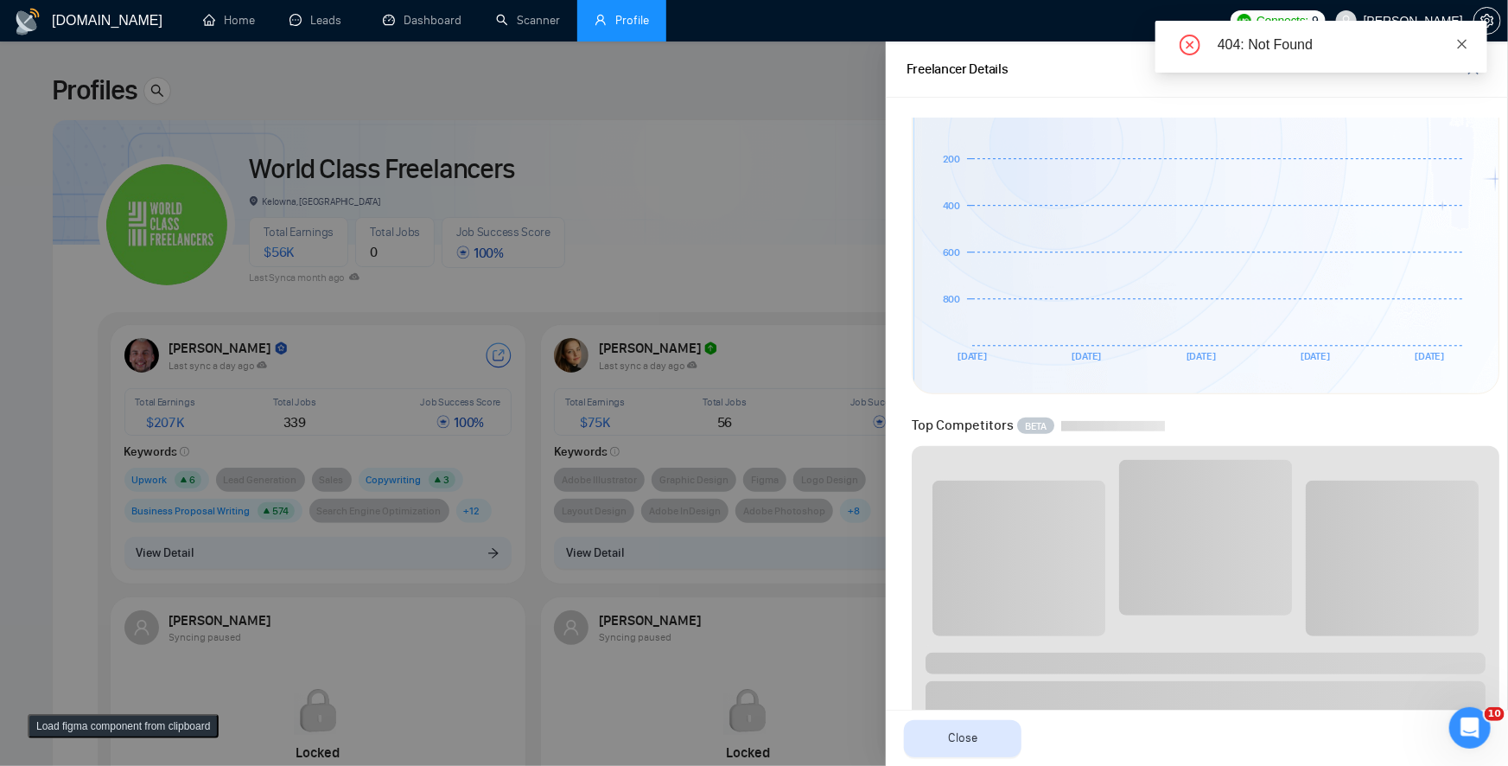
click at [1463, 43] on icon "close" at bounding box center [1463, 44] width 10 height 10
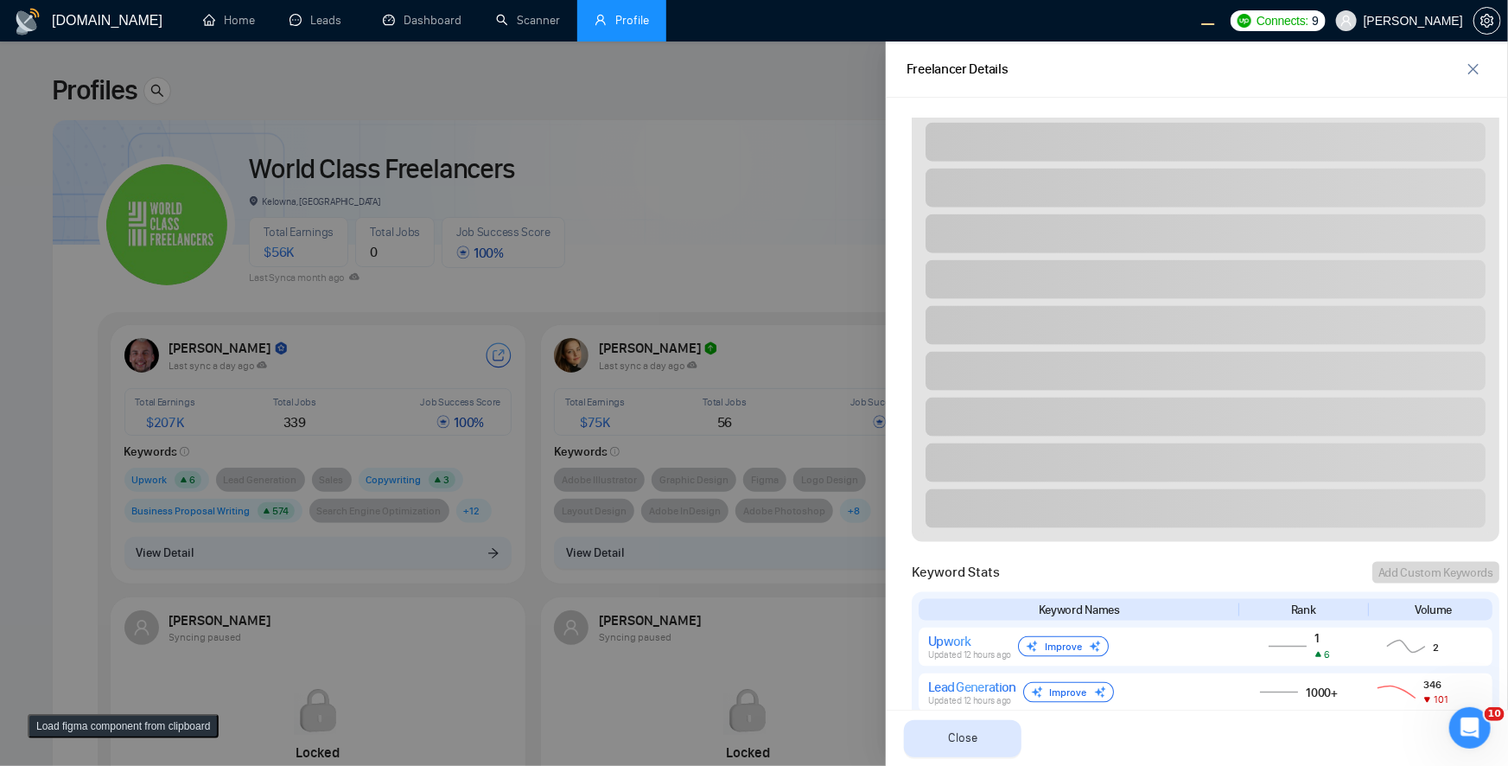
scroll to position [1508, 0]
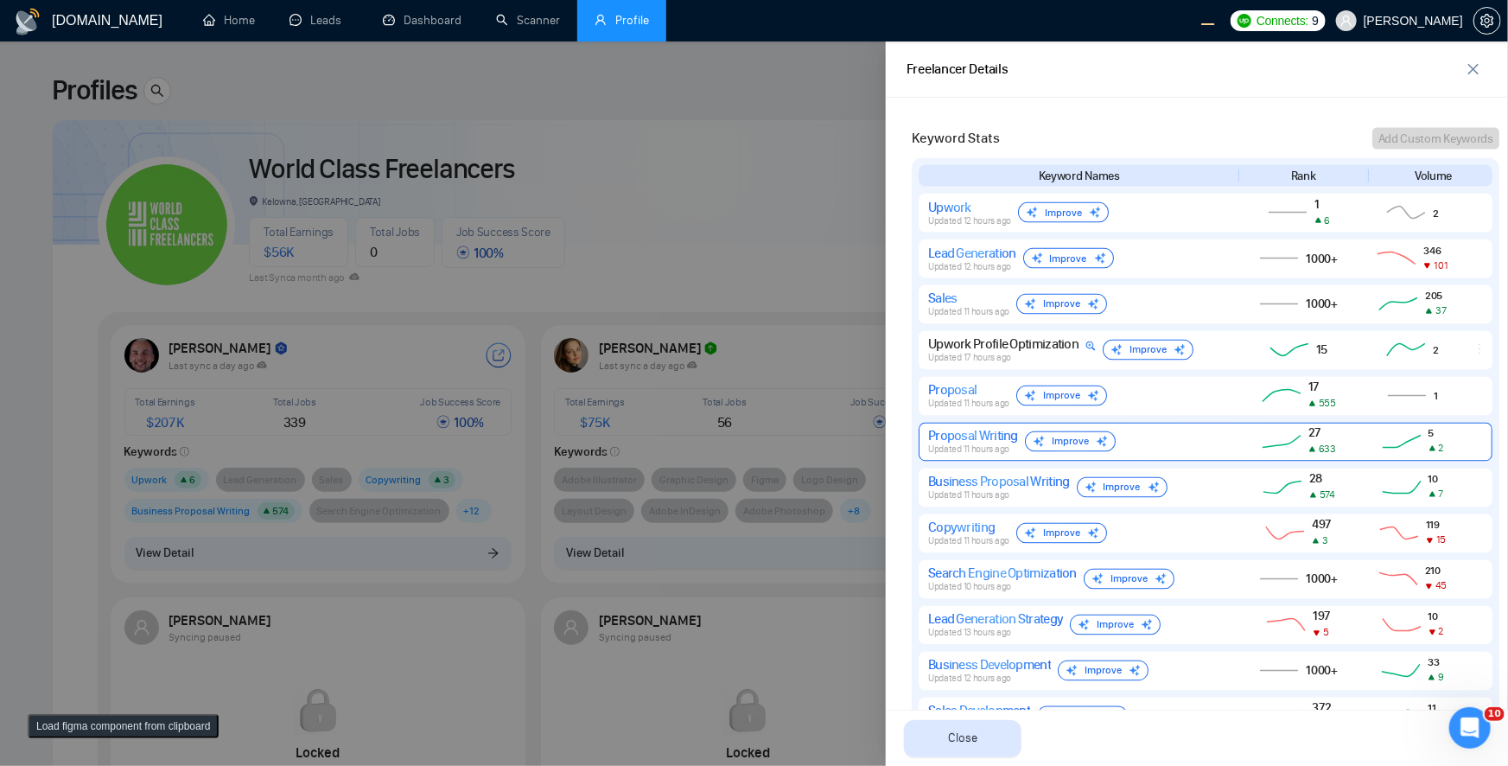
click at [1218, 349] on div "Upwork Profile Optimization Updated 17 hours ago Improve" at bounding box center [1077, 350] width 298 height 28
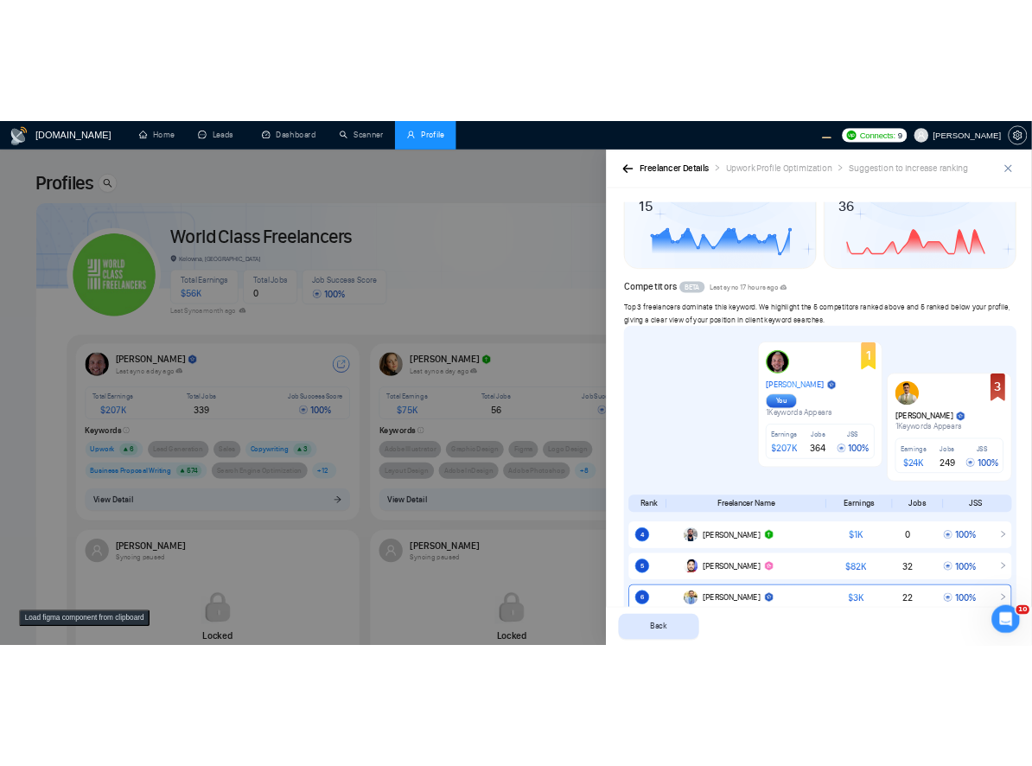
scroll to position [283, 0]
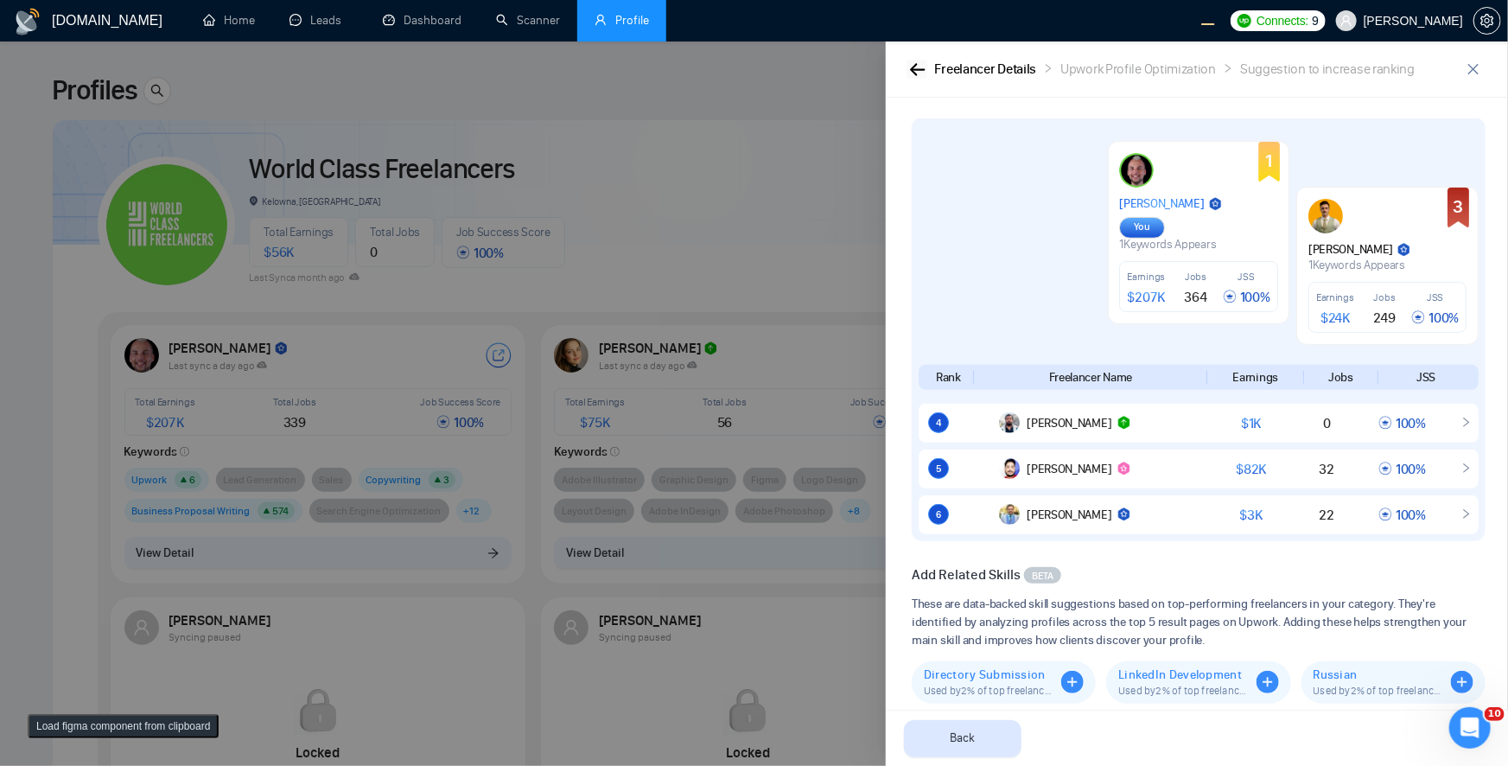
click at [919, 60] on button "button" at bounding box center [916, 69] width 21 height 19
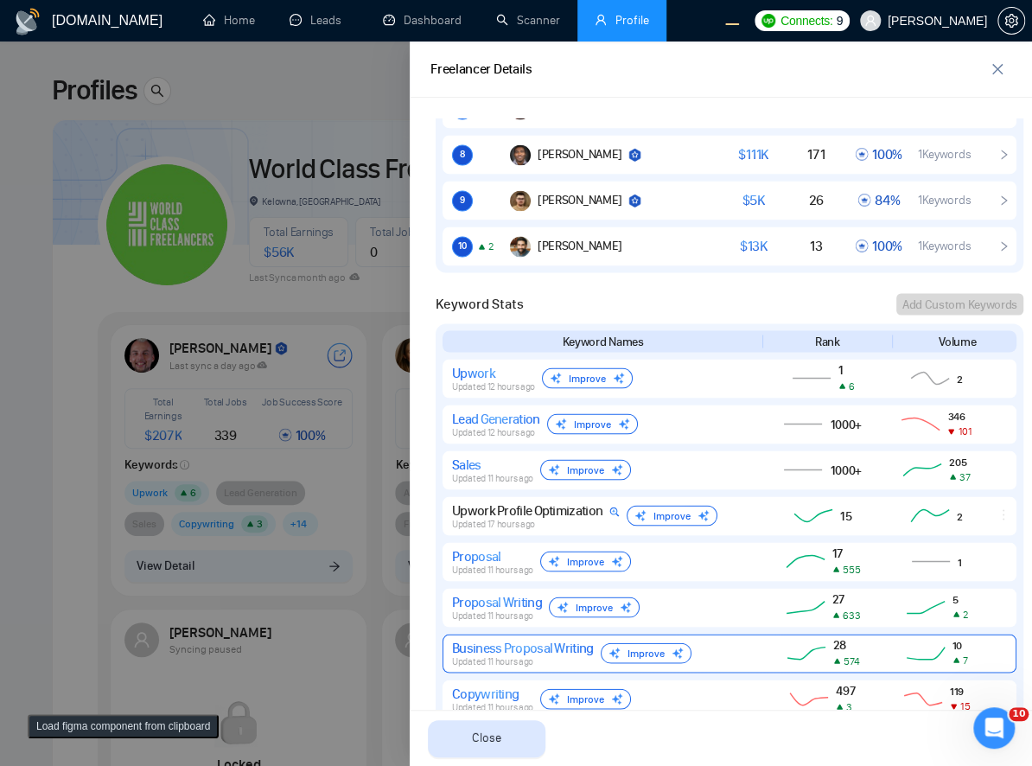
scroll to position [1414, 0]
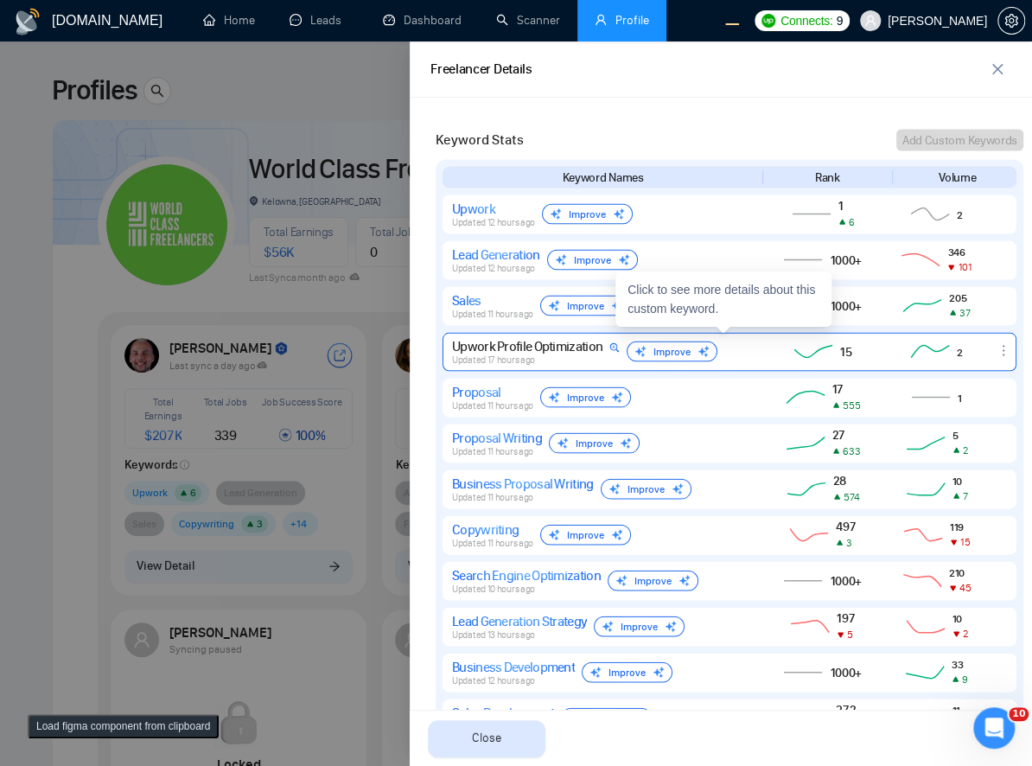
click at [585, 346] on div "Upwork Profile Optimization" at bounding box center [536, 345] width 168 height 16
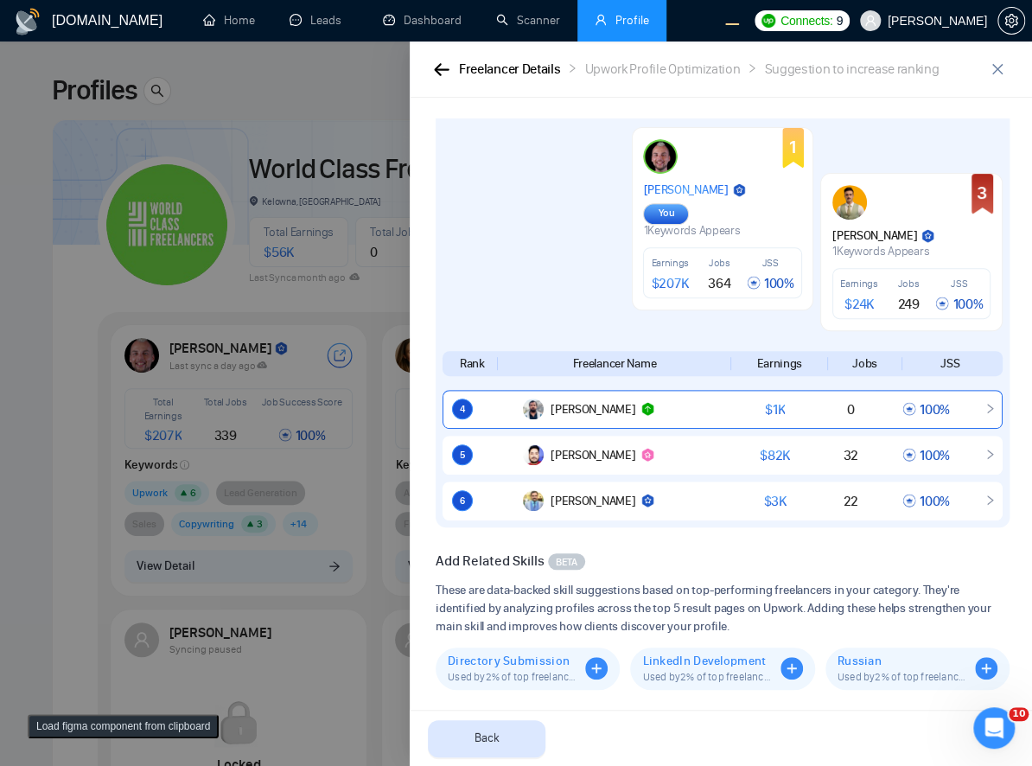
scroll to position [300, 0]
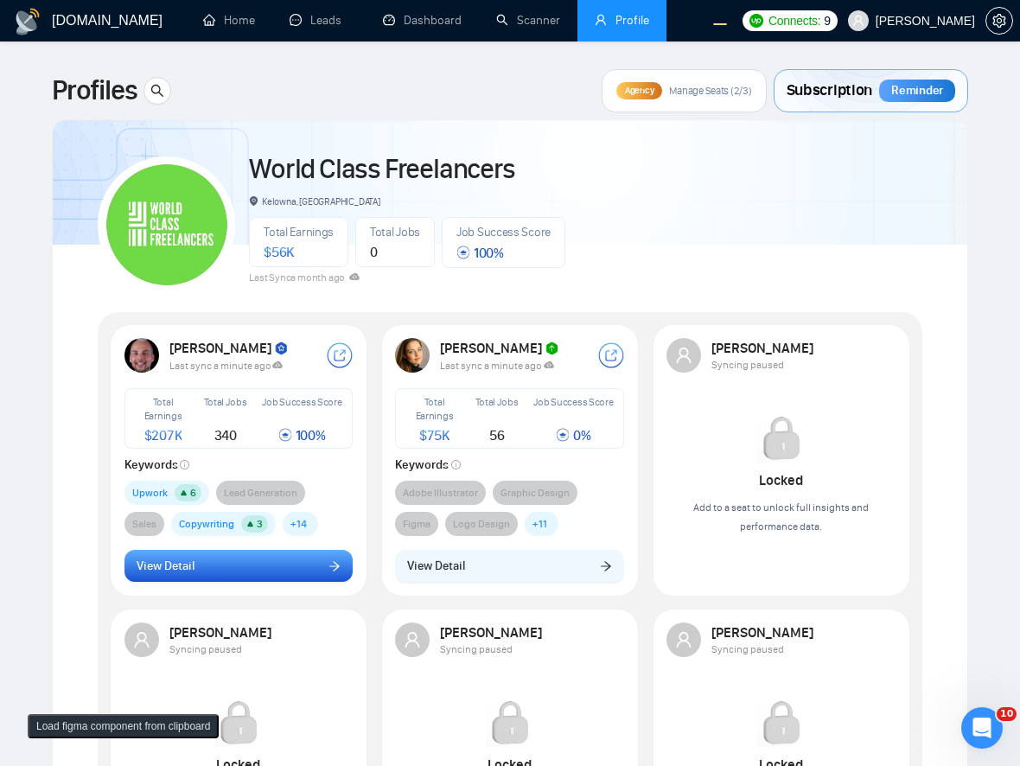
click at [232, 574] on button "View Detail" at bounding box center [238, 566] width 229 height 33
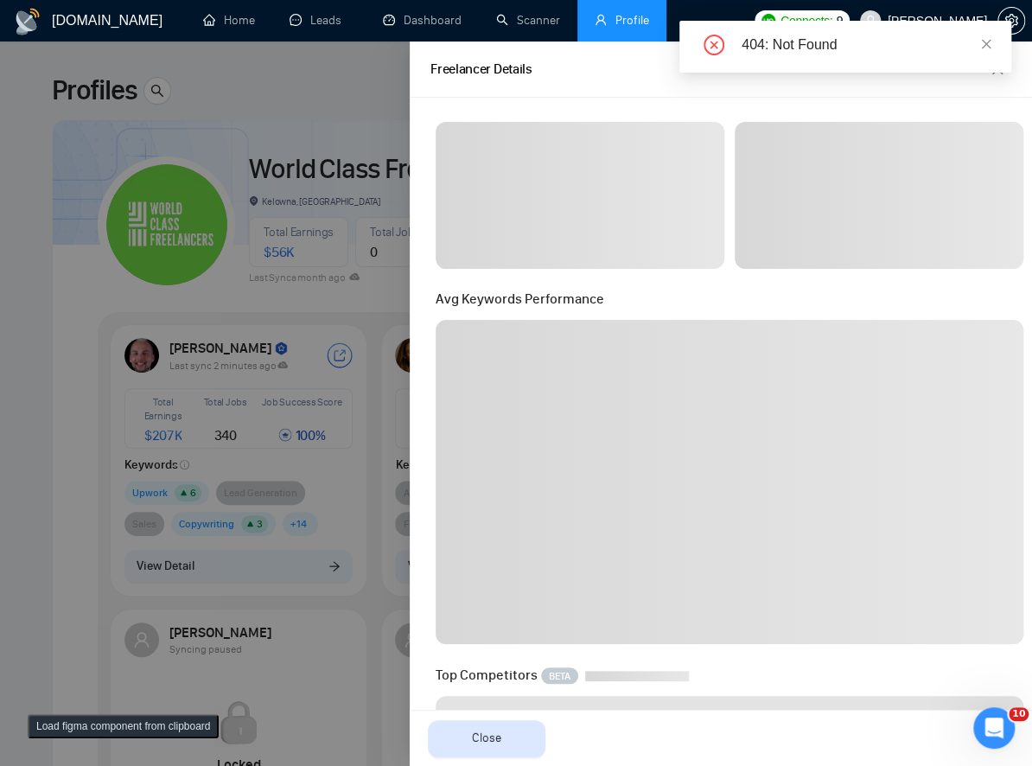
scroll to position [565, 0]
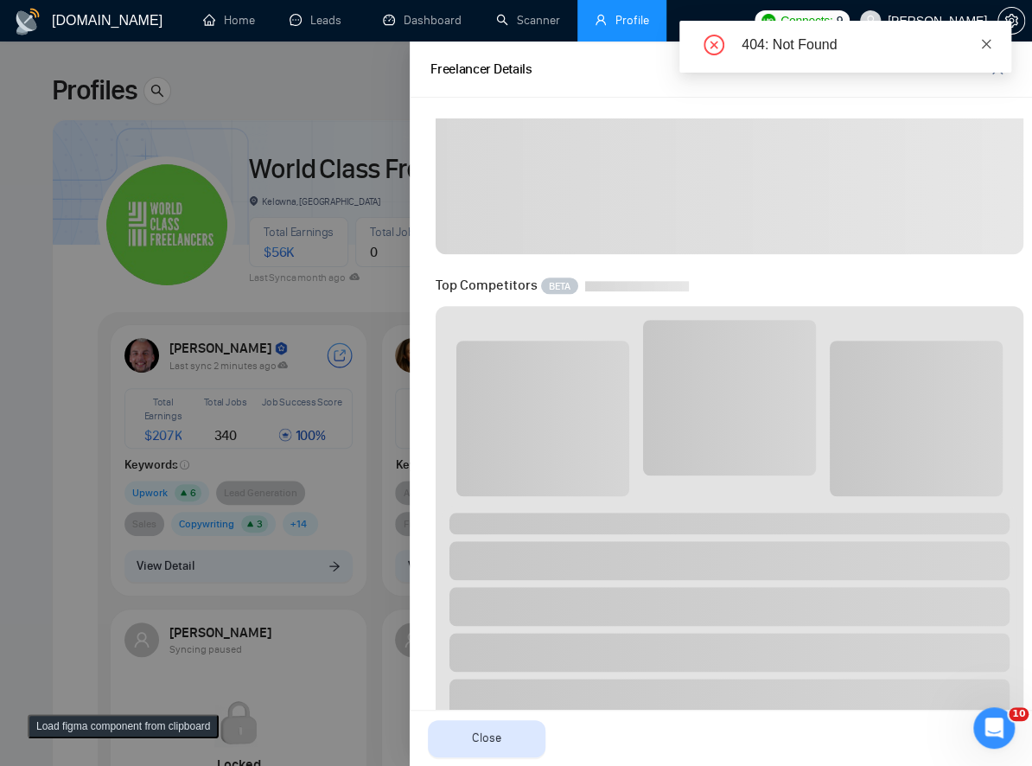
click at [983, 41] on icon "close" at bounding box center [987, 44] width 10 height 10
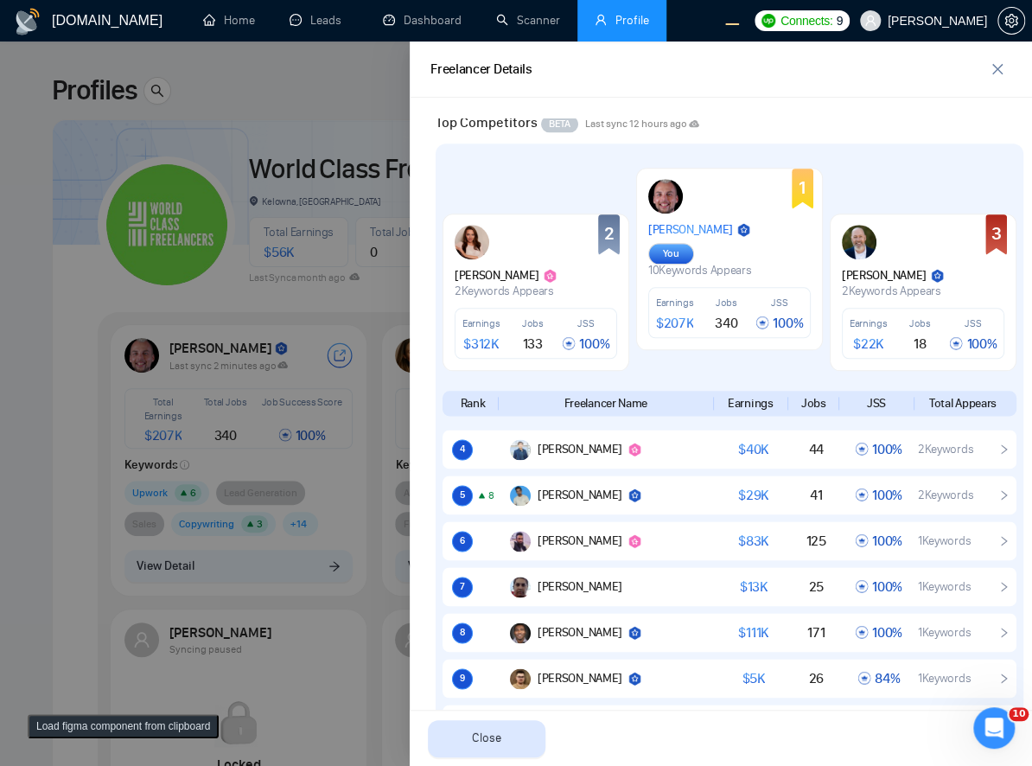
scroll to position [1270, 0]
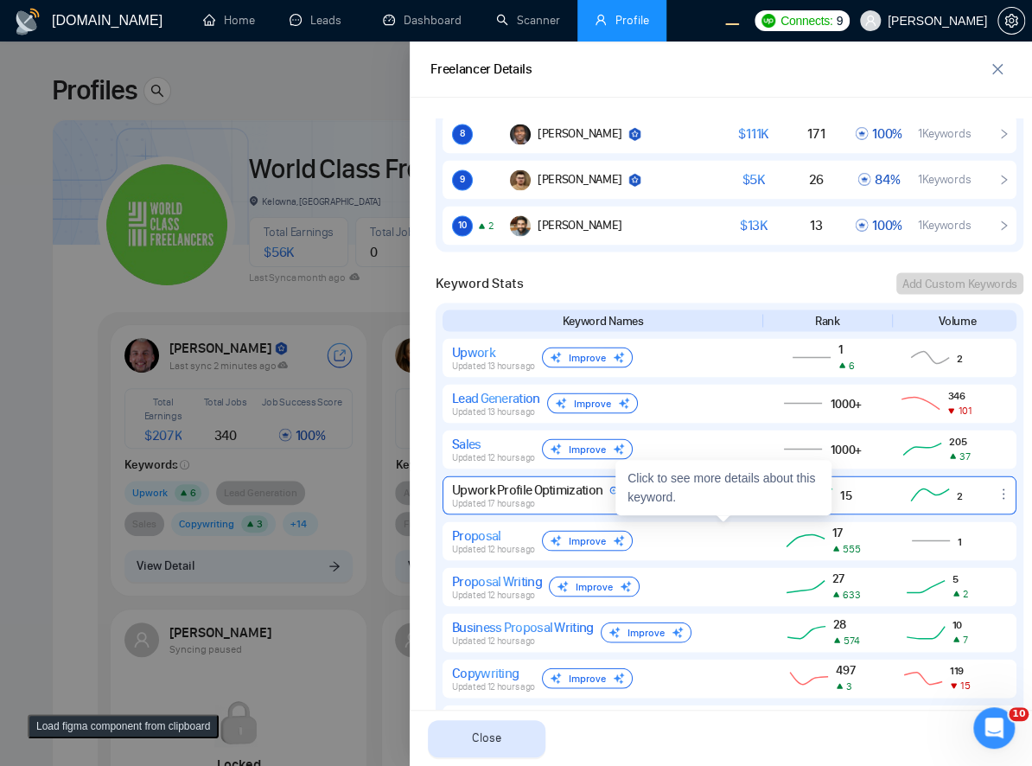
click at [546, 497] on div "Updated 17 hours ago" at bounding box center [536, 502] width 168 height 11
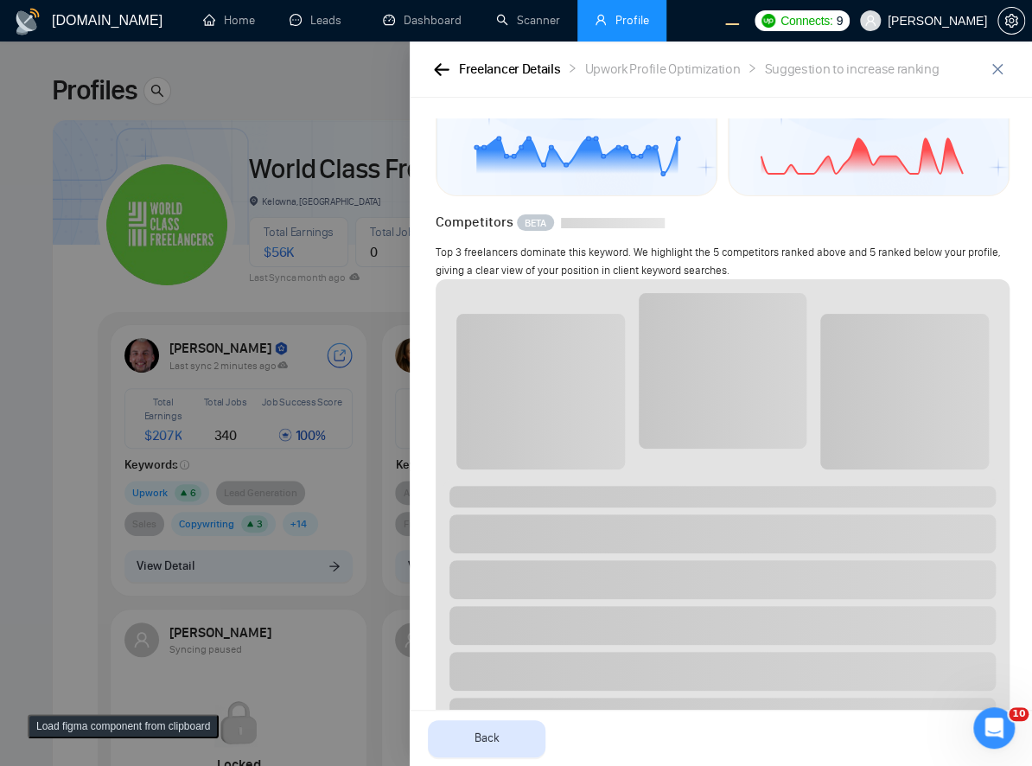
scroll to position [105, 0]
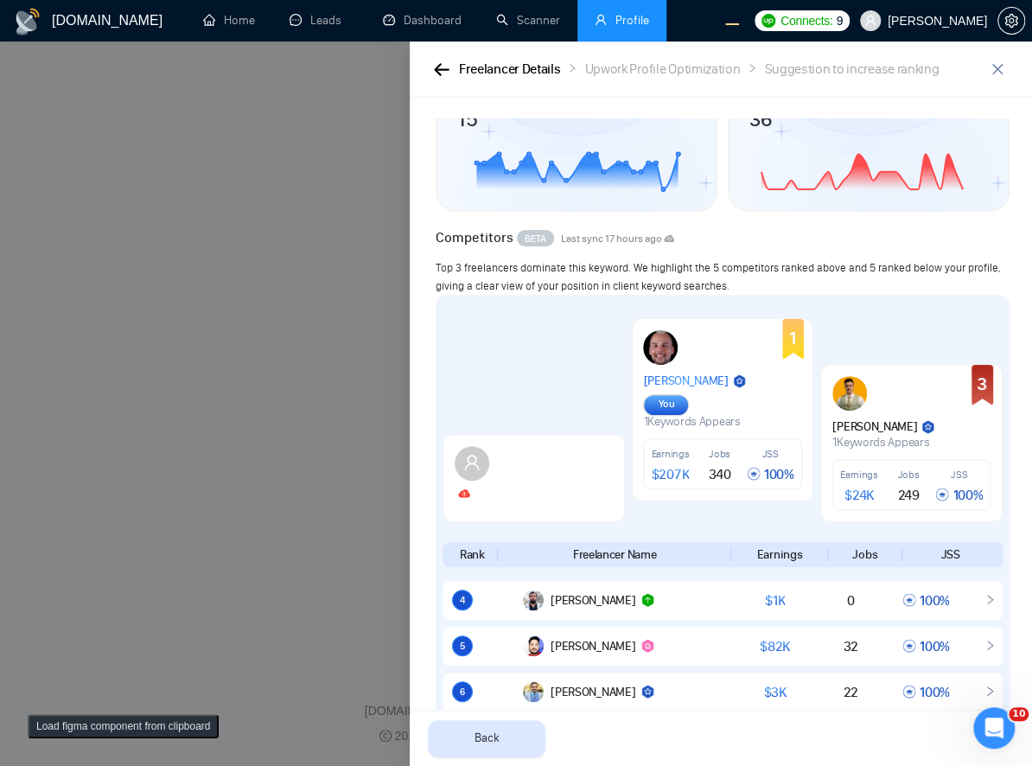
click at [979, 73] on div "Freelancer Details Upwork Profile Optimization Suggestion to increase ranking" at bounding box center [706, 70] width 553 height 22
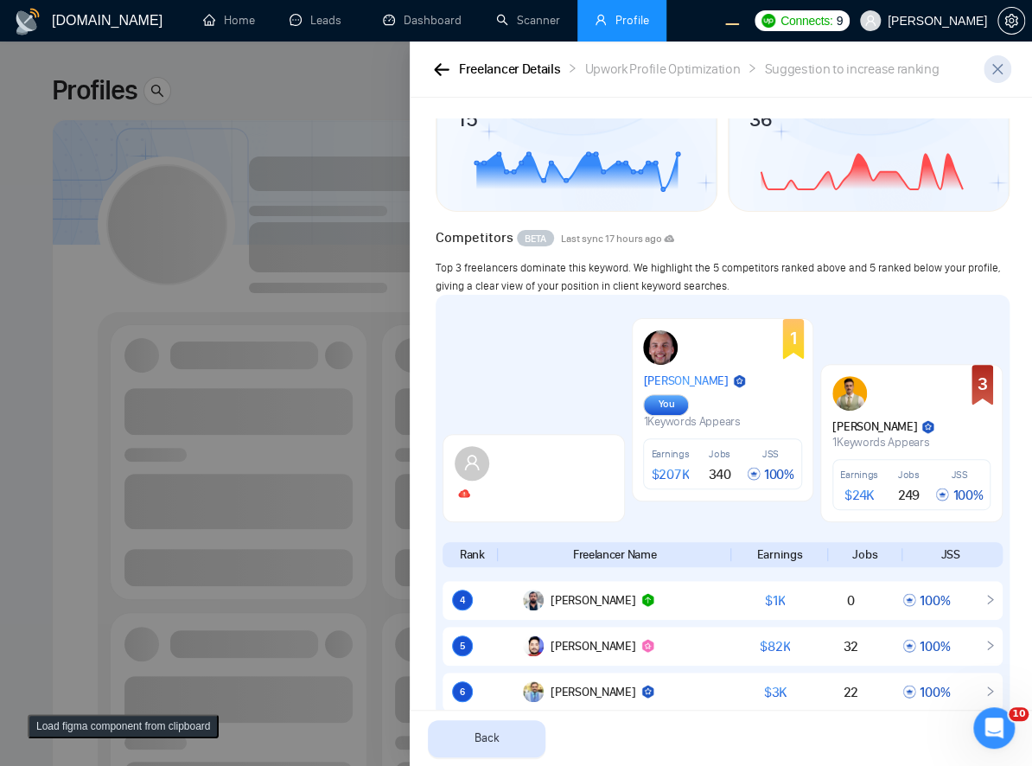
click at [996, 70] on icon "close" at bounding box center [997, 69] width 14 height 14
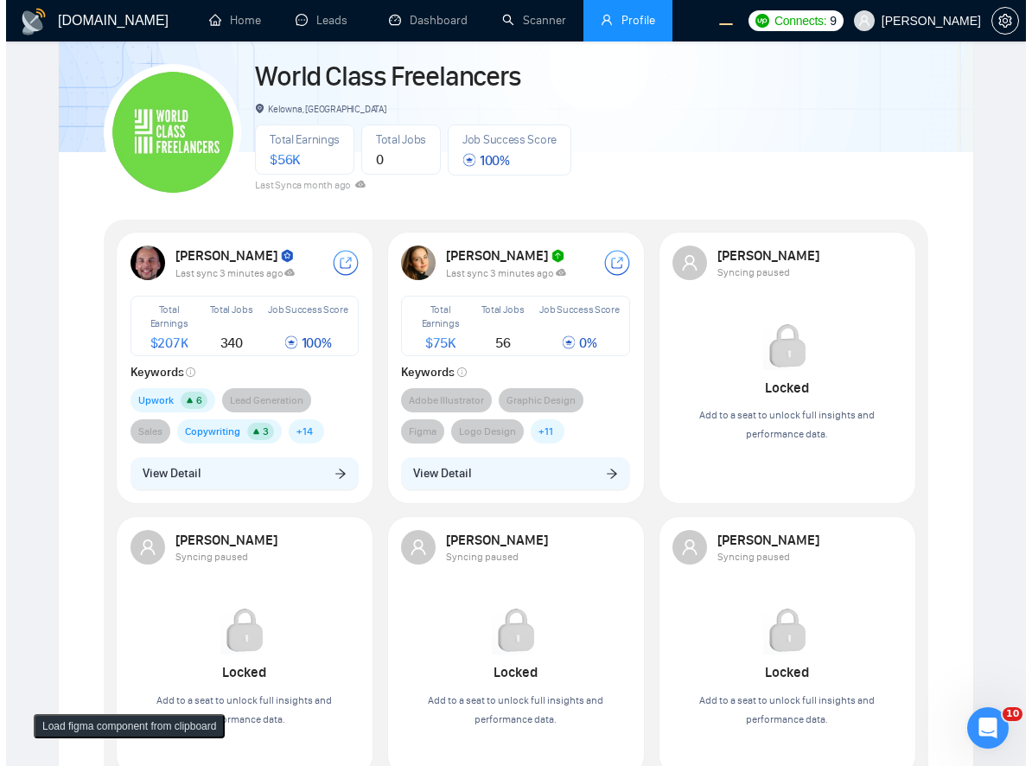
scroll to position [94, 0]
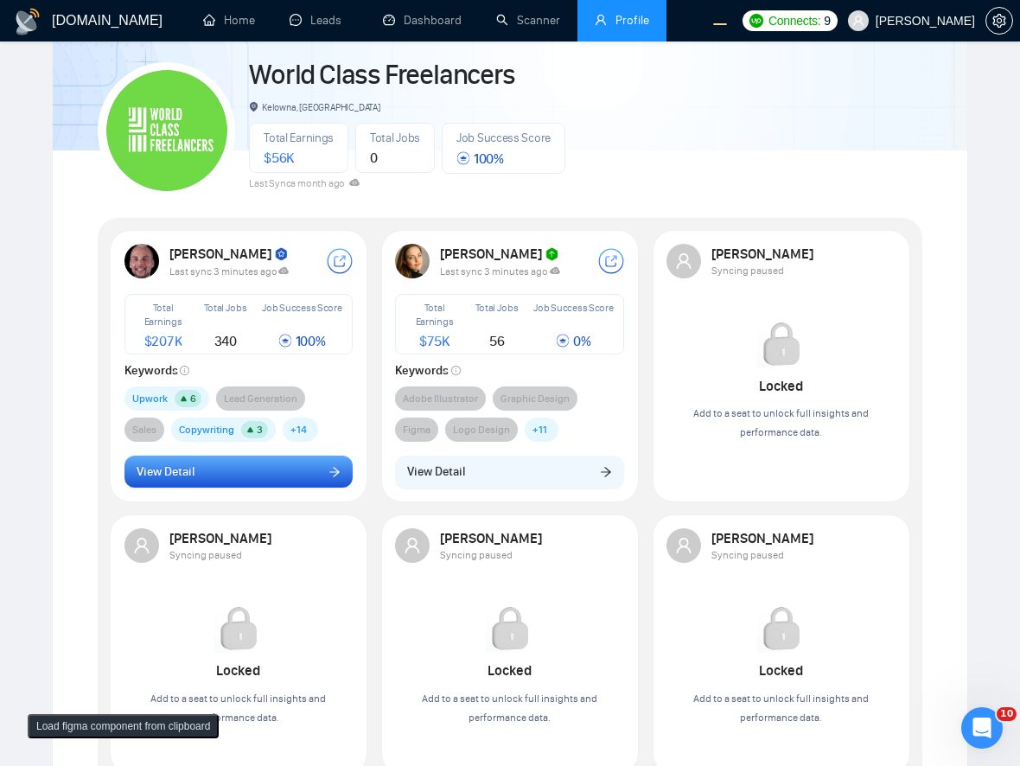
click at [275, 467] on button "View Detail" at bounding box center [238, 471] width 229 height 33
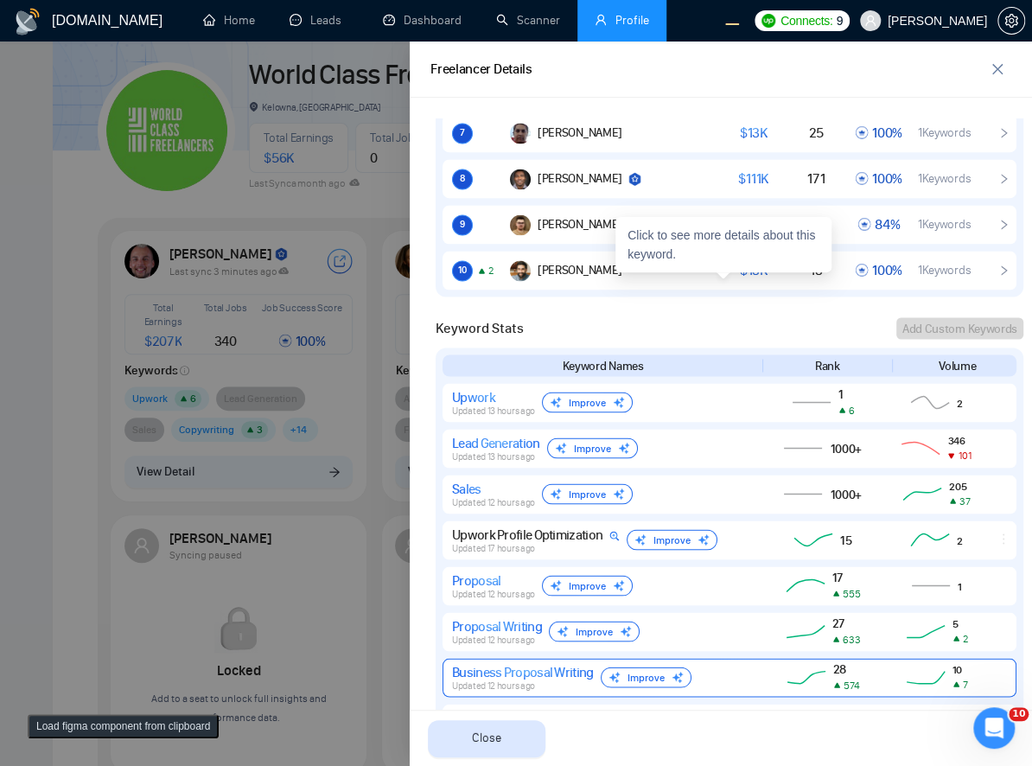
scroll to position [1414, 0]
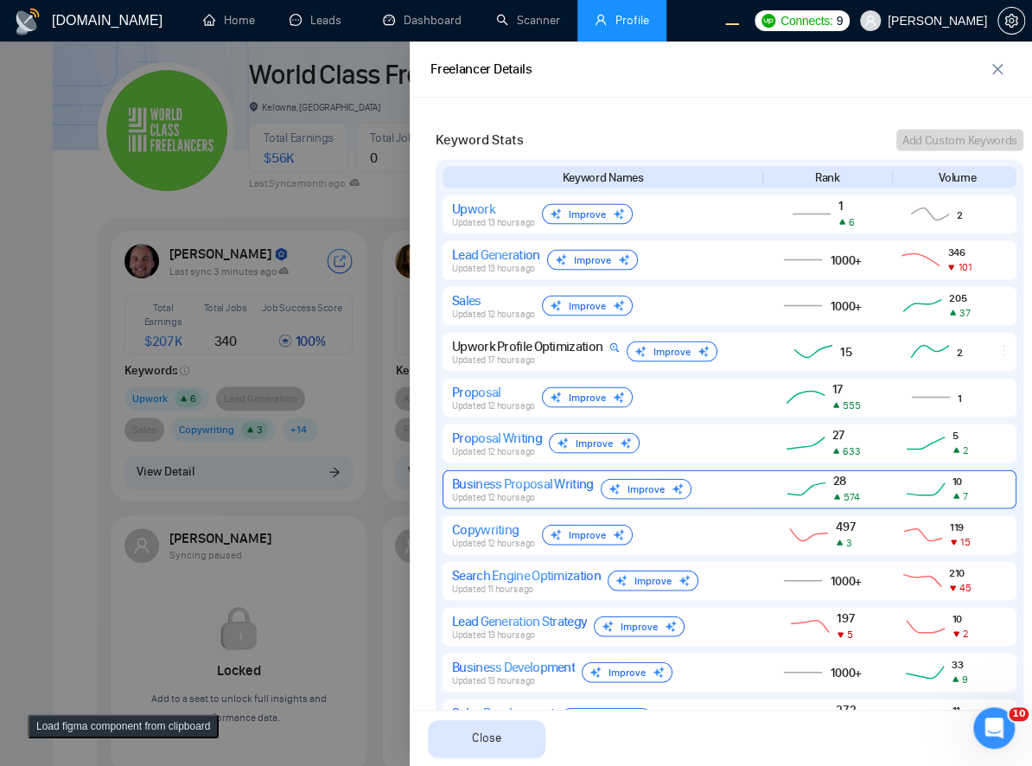
click at [729, 474] on div "Business Proposal Writing Updated 12 hours ago Improve" at bounding box center [601, 488] width 298 height 28
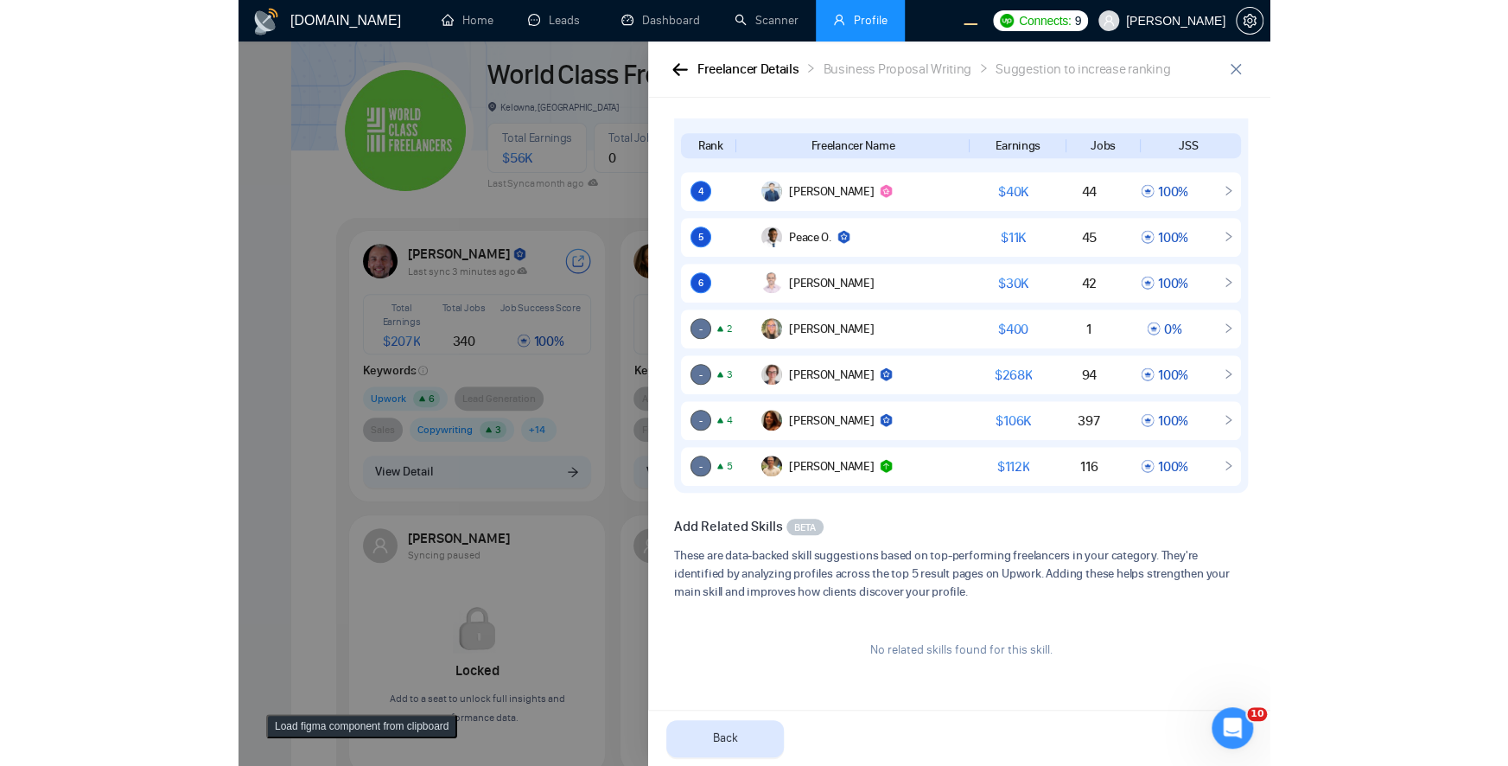
scroll to position [0, 0]
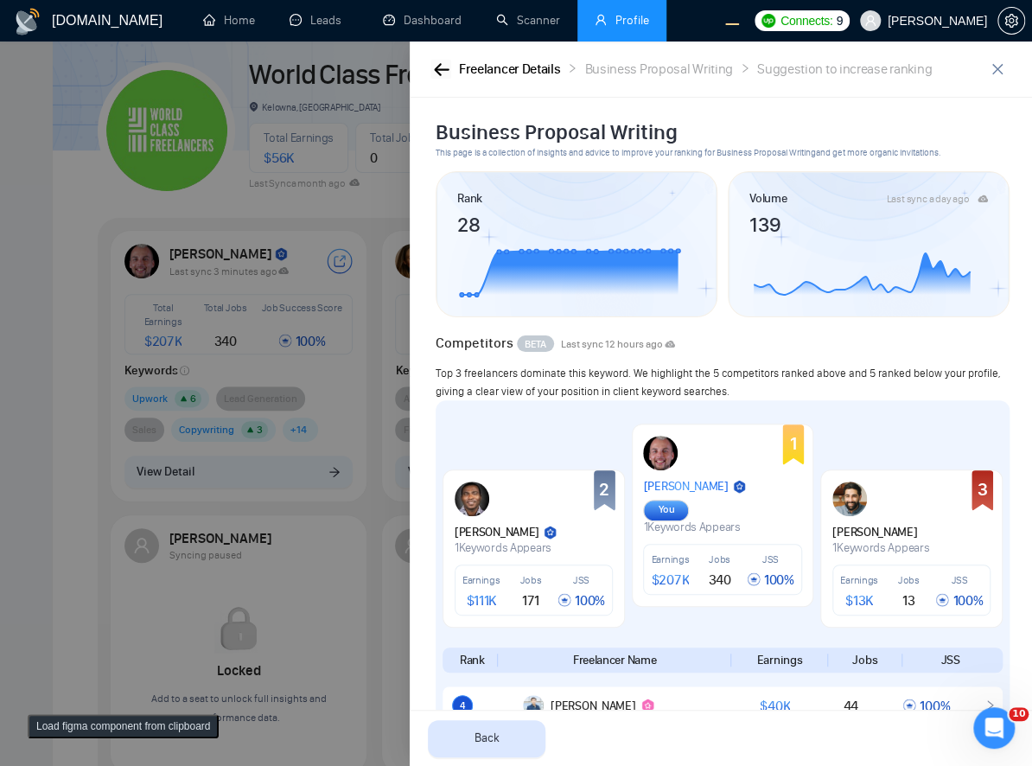
click at [434, 72] on icon "button" at bounding box center [442, 69] width 16 height 13
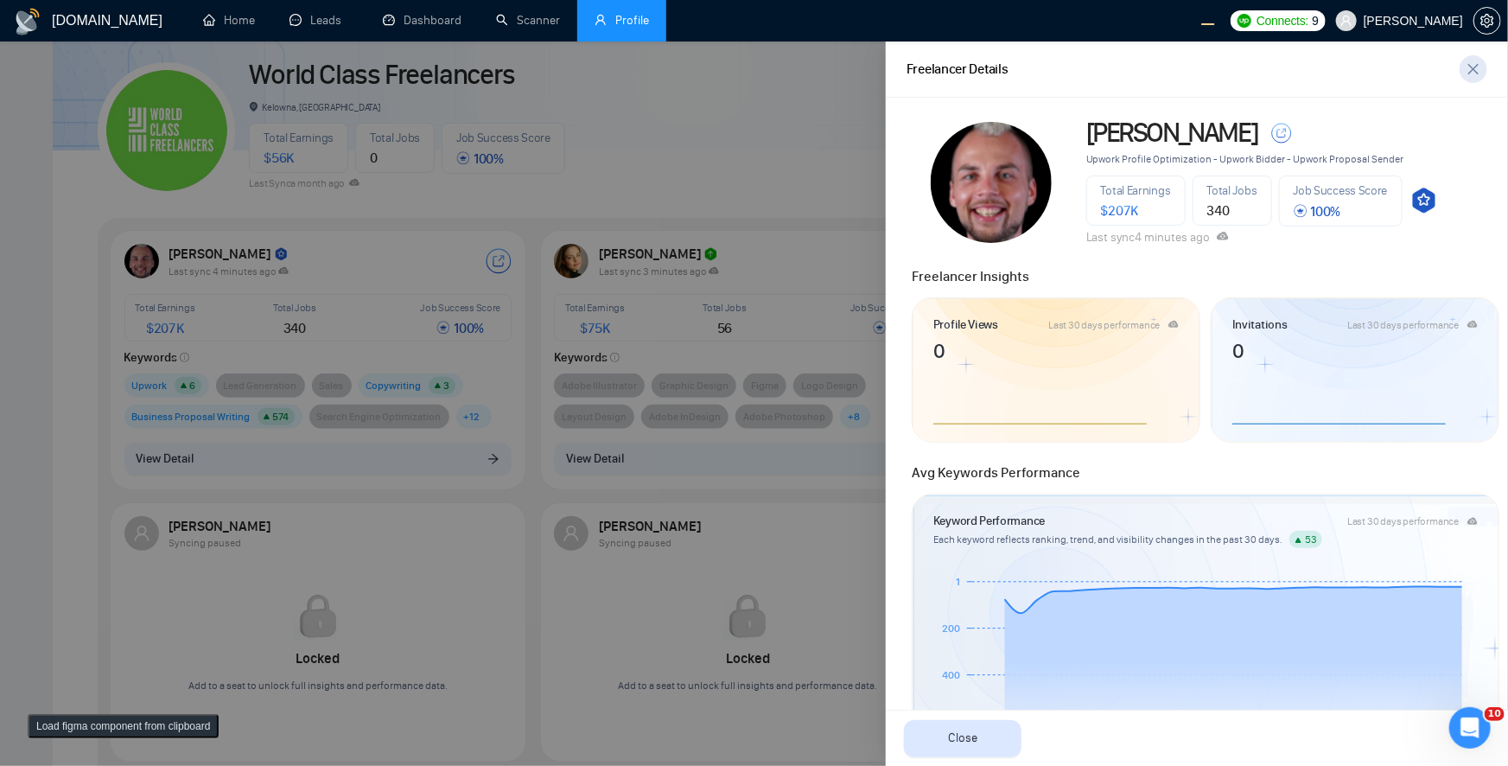
click at [1031, 73] on span "close" at bounding box center [1473, 69] width 26 height 14
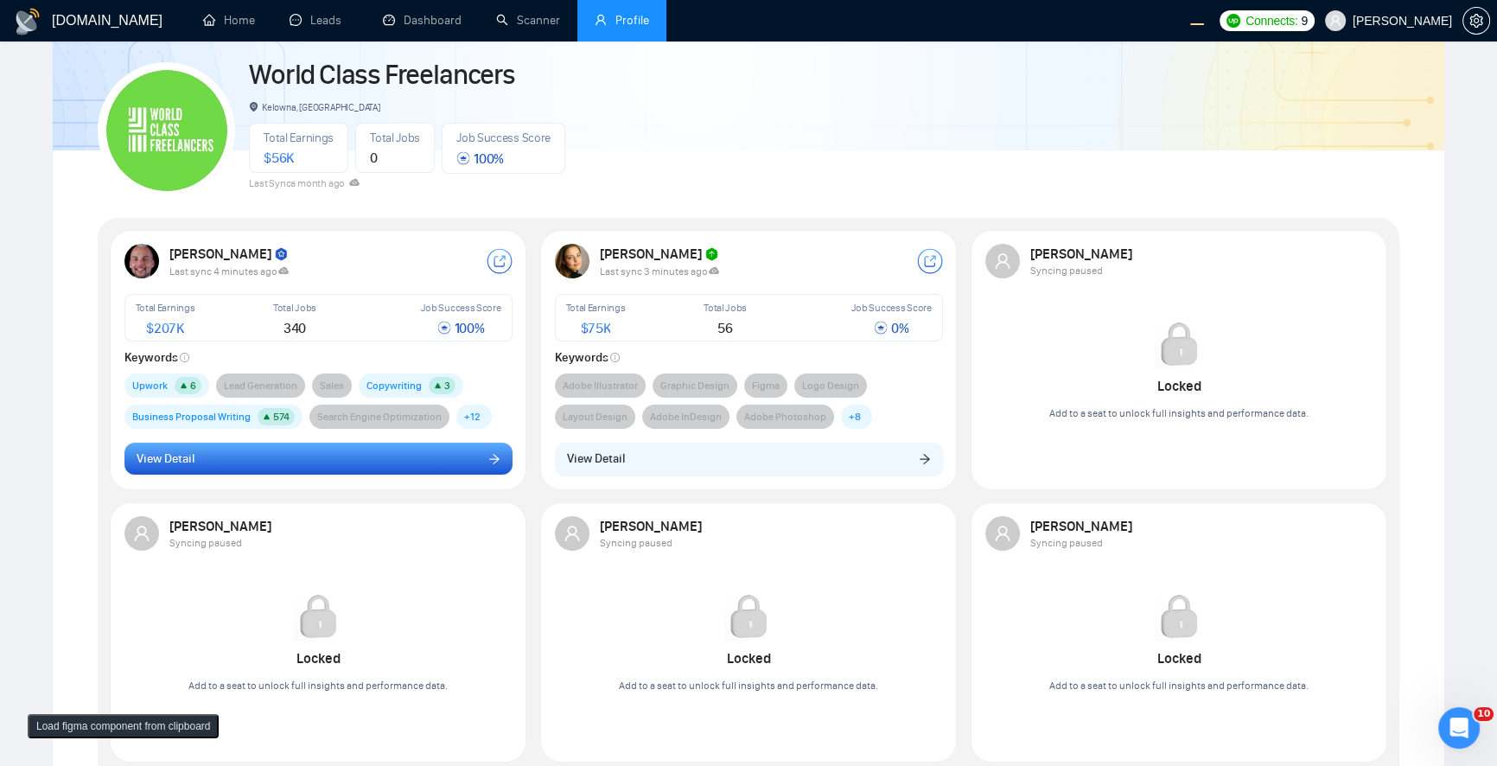
click at [253, 442] on button "View Detail" at bounding box center [318, 458] width 388 height 33
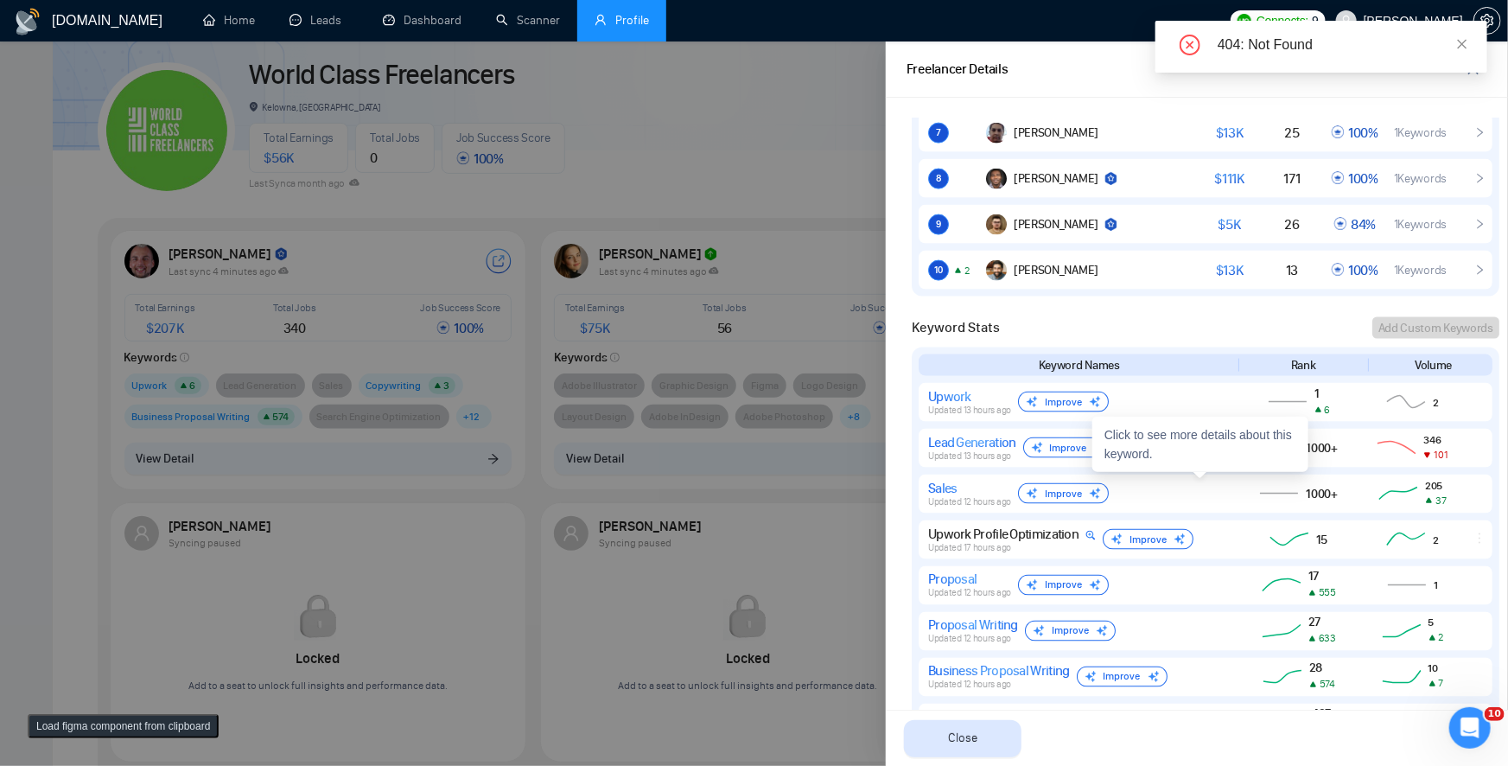
scroll to position [1414, 0]
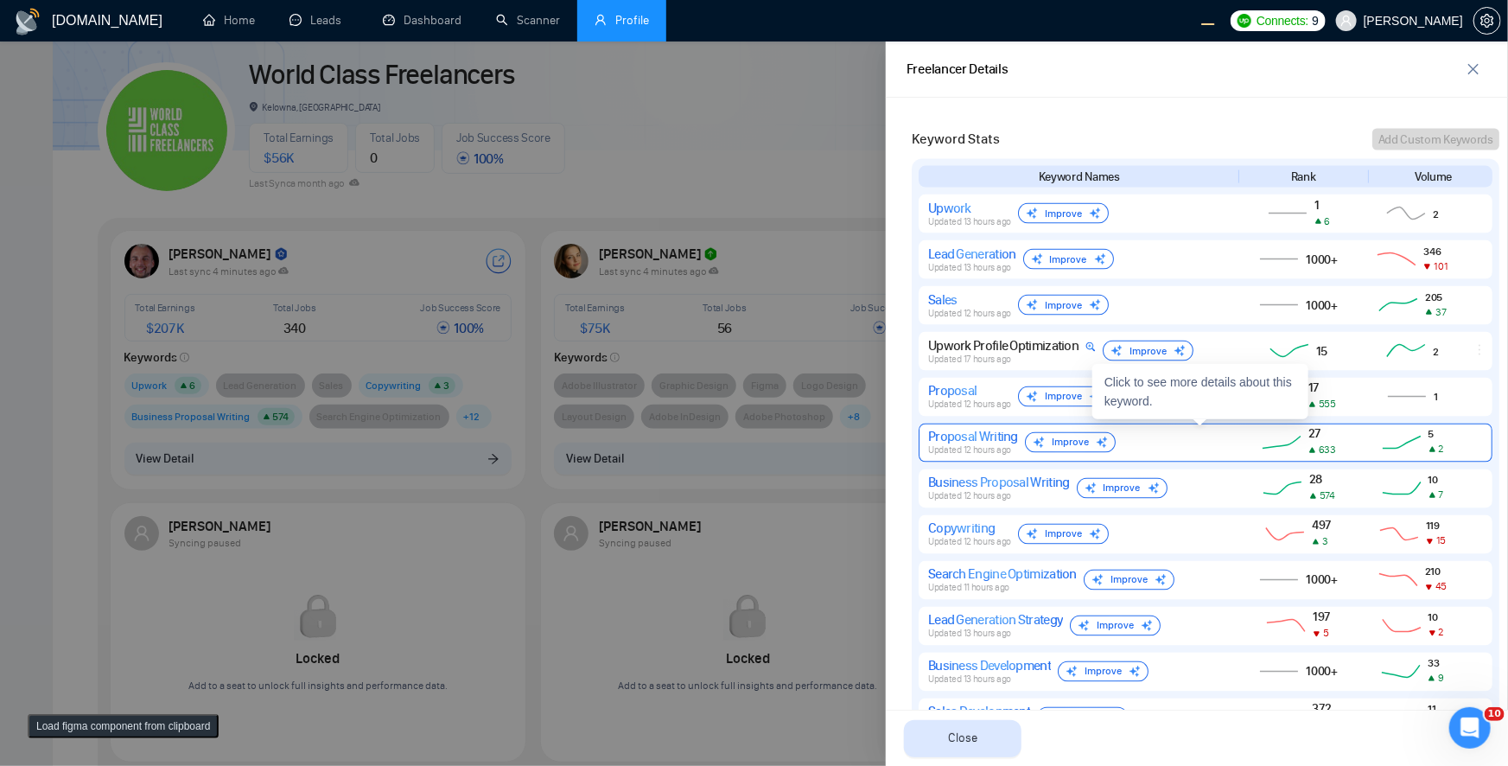
click at [1031, 452] on div "Proposal Writing Updated 12 hours ago Improve" at bounding box center [1077, 443] width 298 height 28
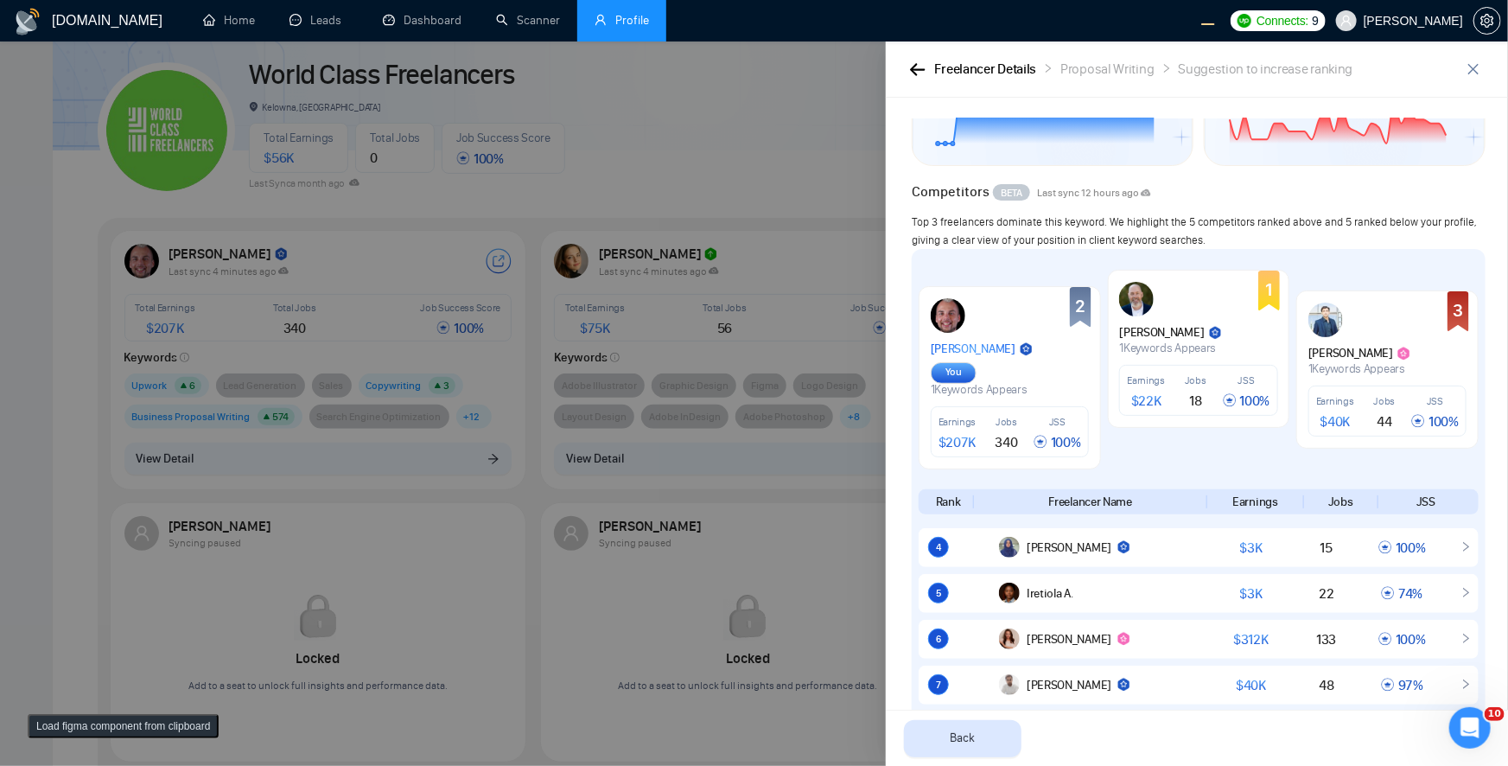
scroll to position [130, 0]
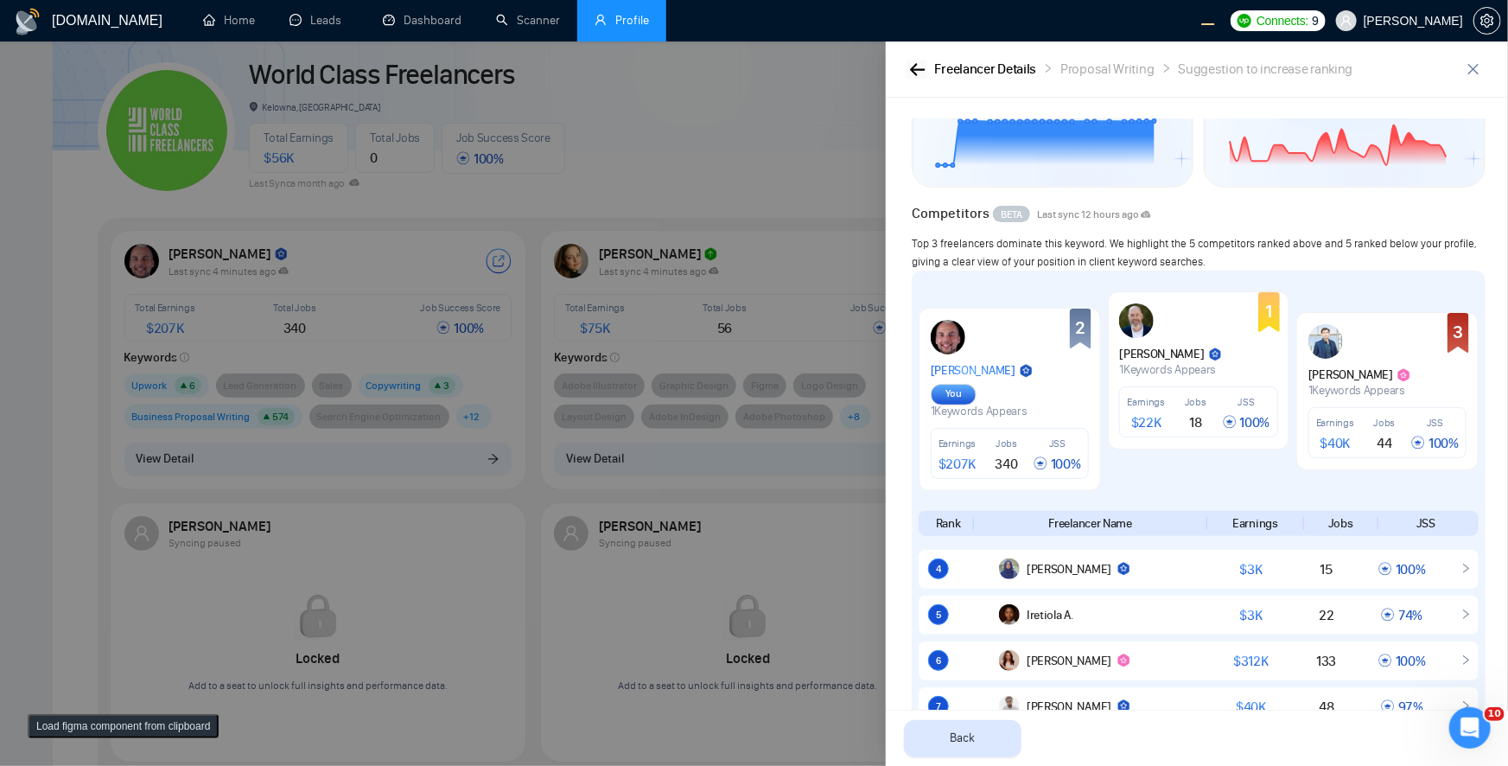
click at [916, 68] on icon "button" at bounding box center [917, 69] width 15 height 12
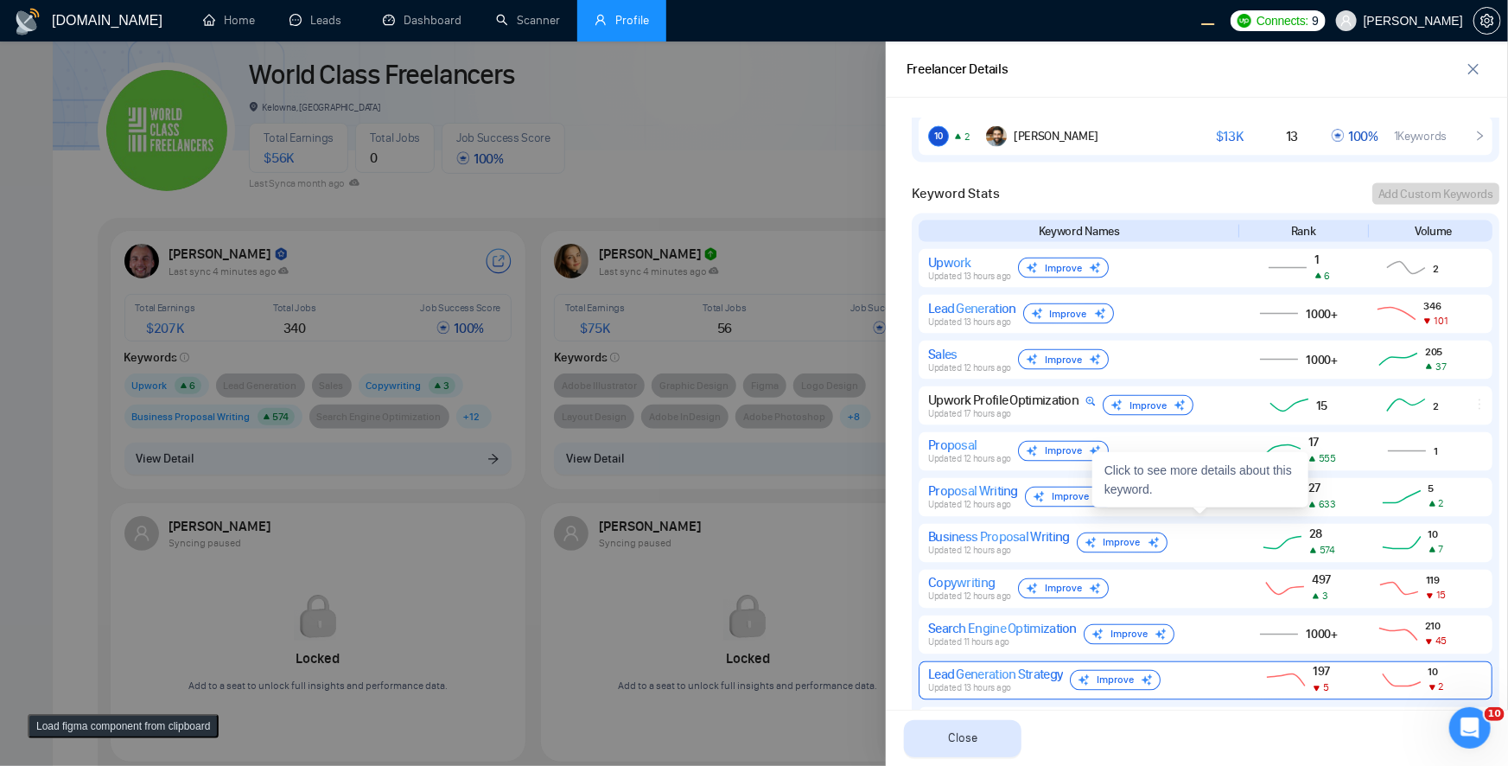
scroll to position [1544, 0]
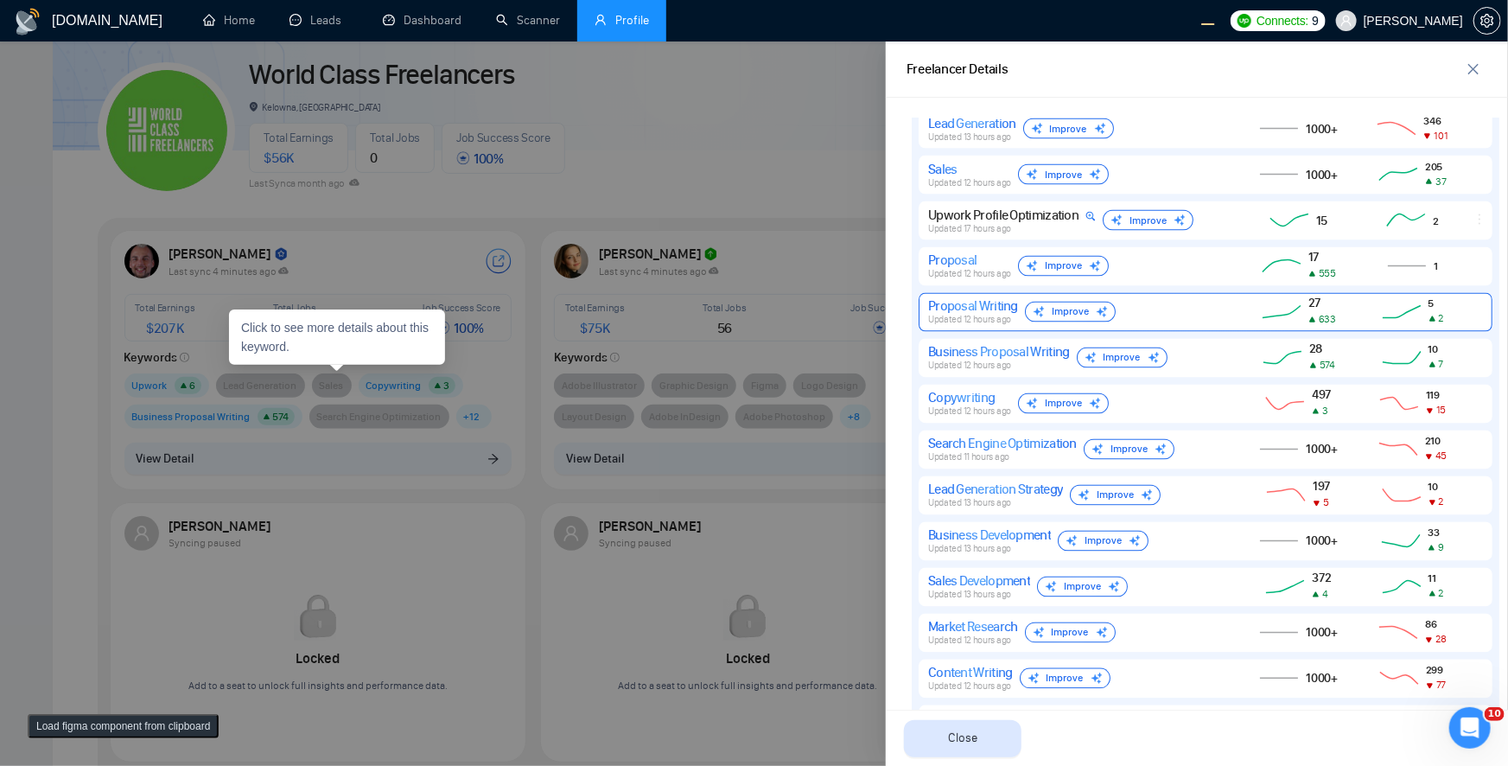
click at [1031, 313] on div "Proposal Writing Updated 12 hours ago Improve" at bounding box center [1077, 312] width 298 height 28
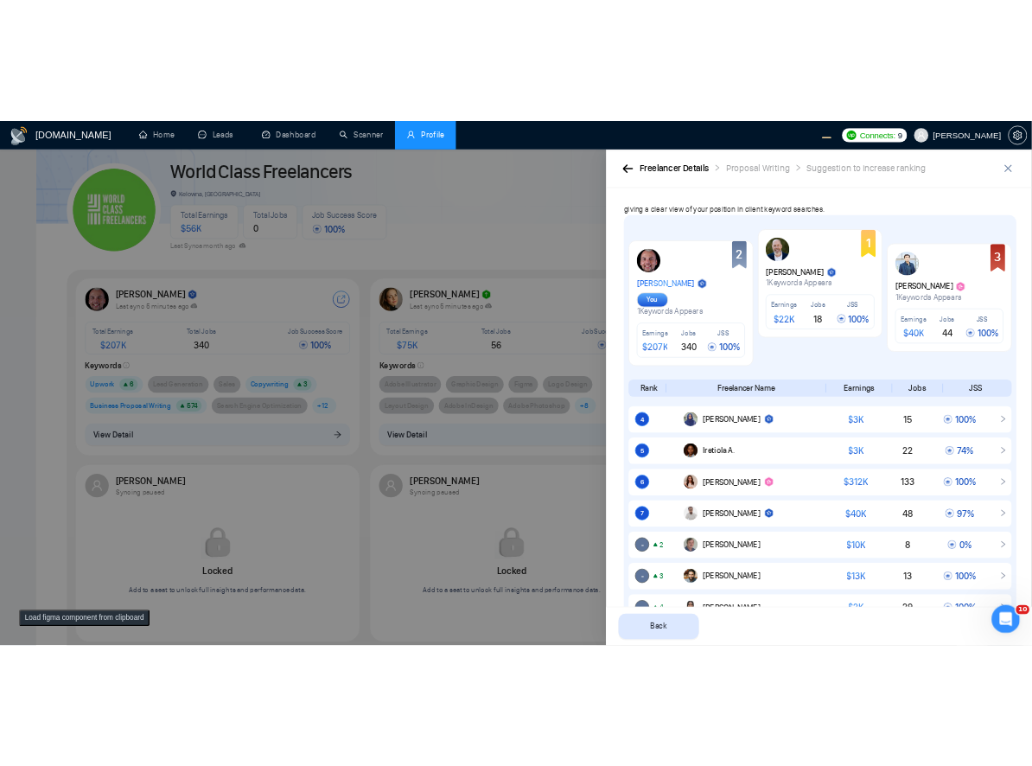
scroll to position [377, 0]
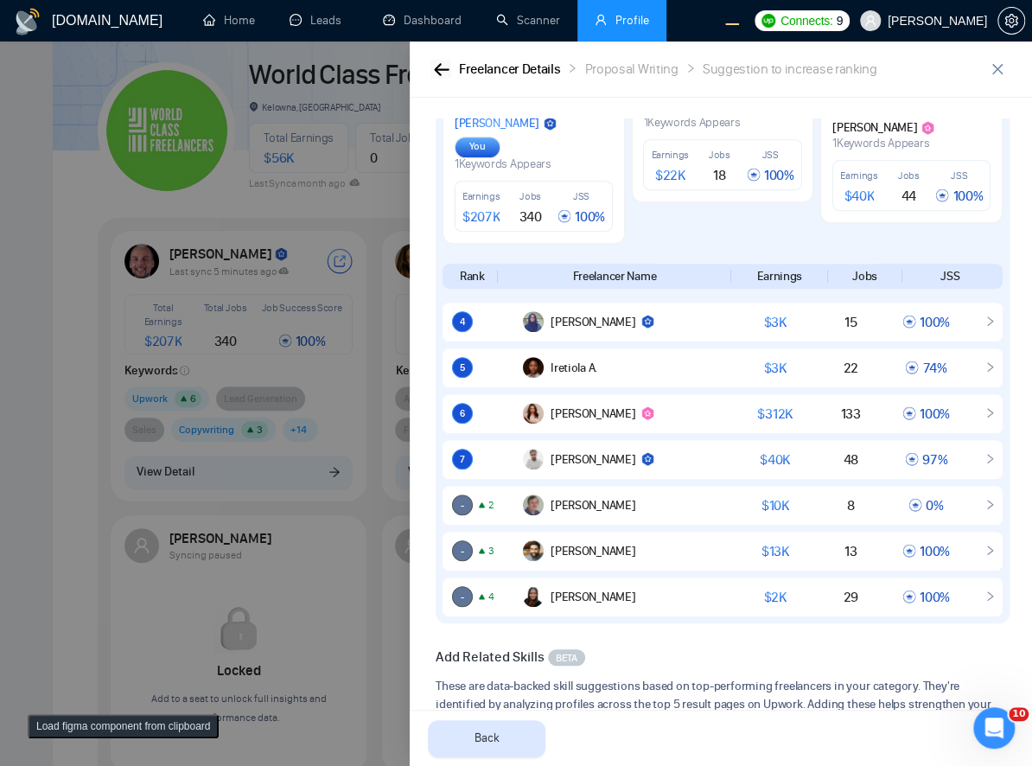
click at [430, 73] on button "button" at bounding box center [440, 69] width 21 height 19
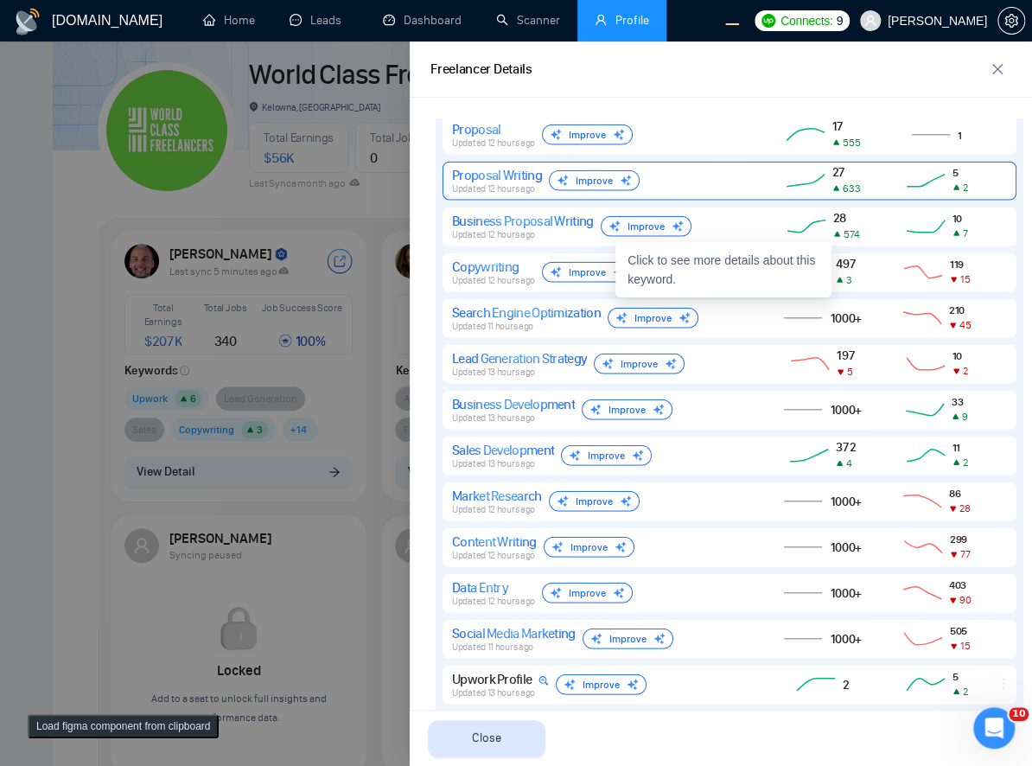
scroll to position [1766, 0]
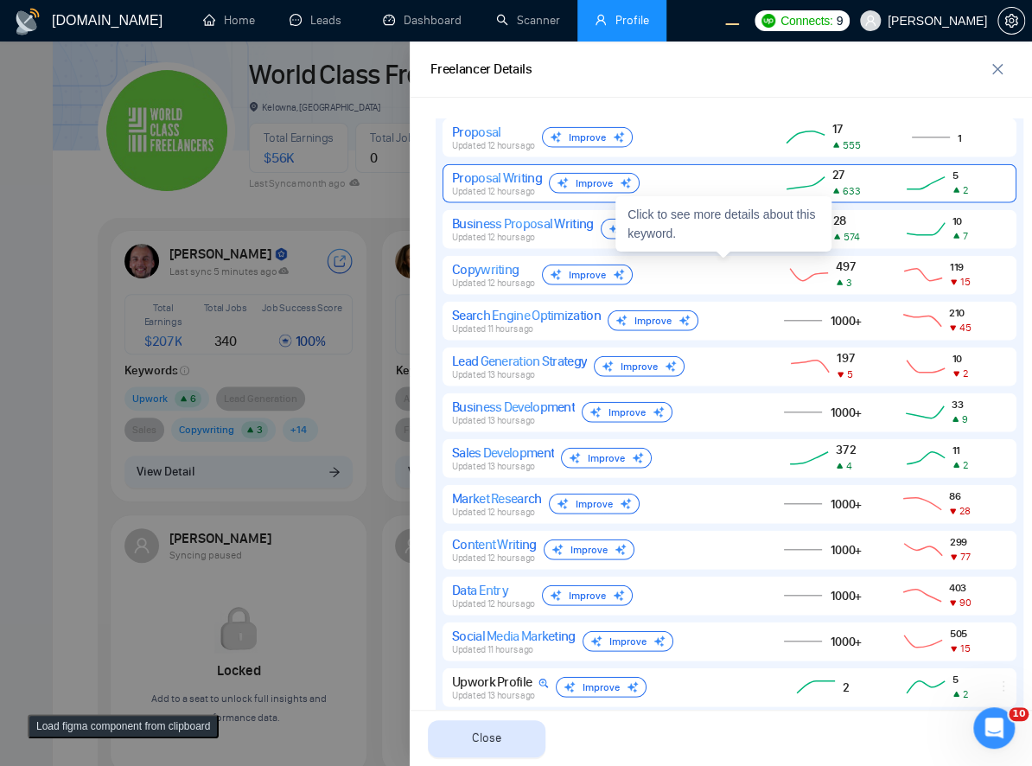
click at [695, 192] on div "Proposal Writing Updated 12 hours ago Improve" at bounding box center [601, 183] width 298 height 28
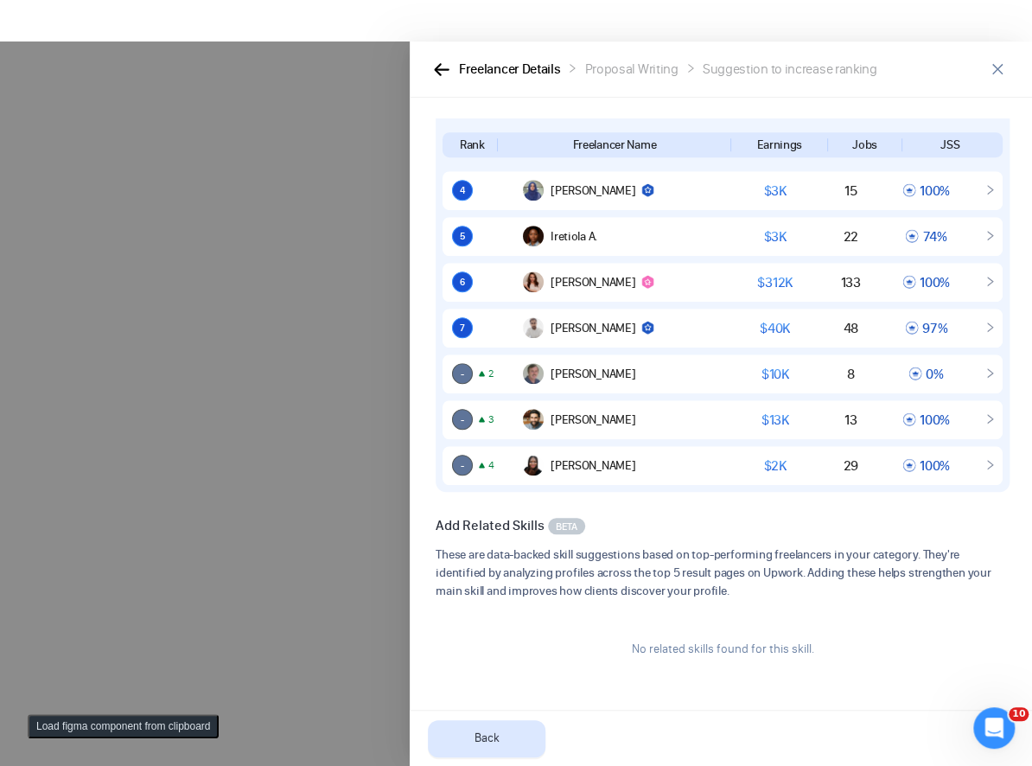
scroll to position [0, 0]
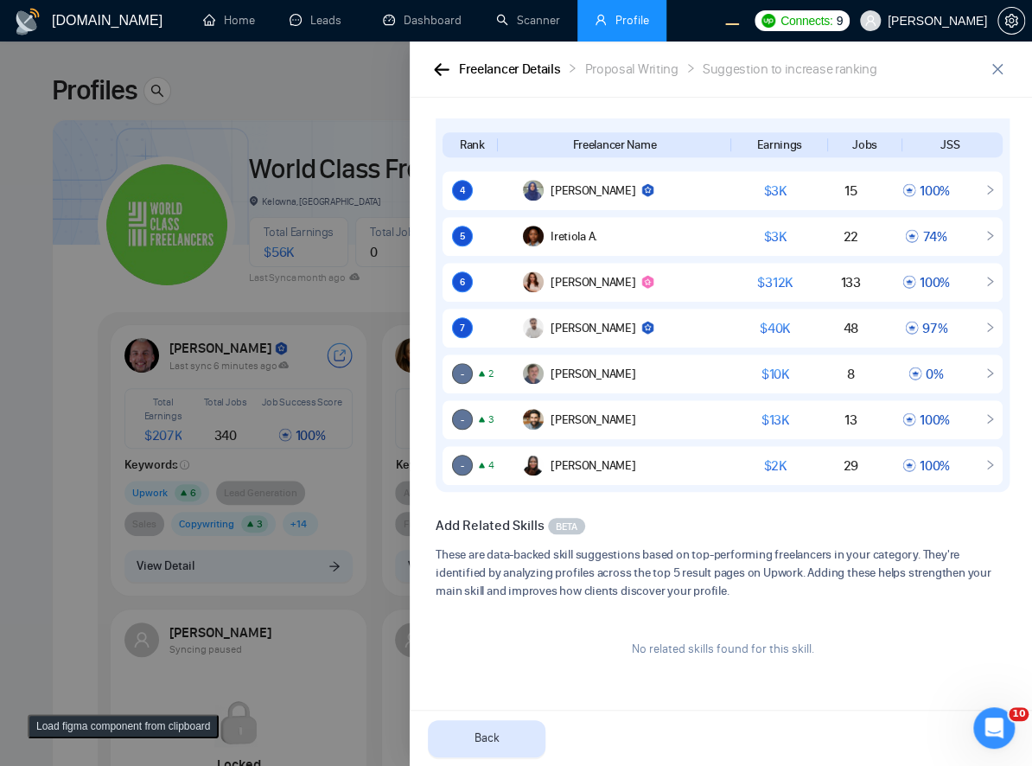
click at [321, 283] on div at bounding box center [516, 403] width 1032 height 724
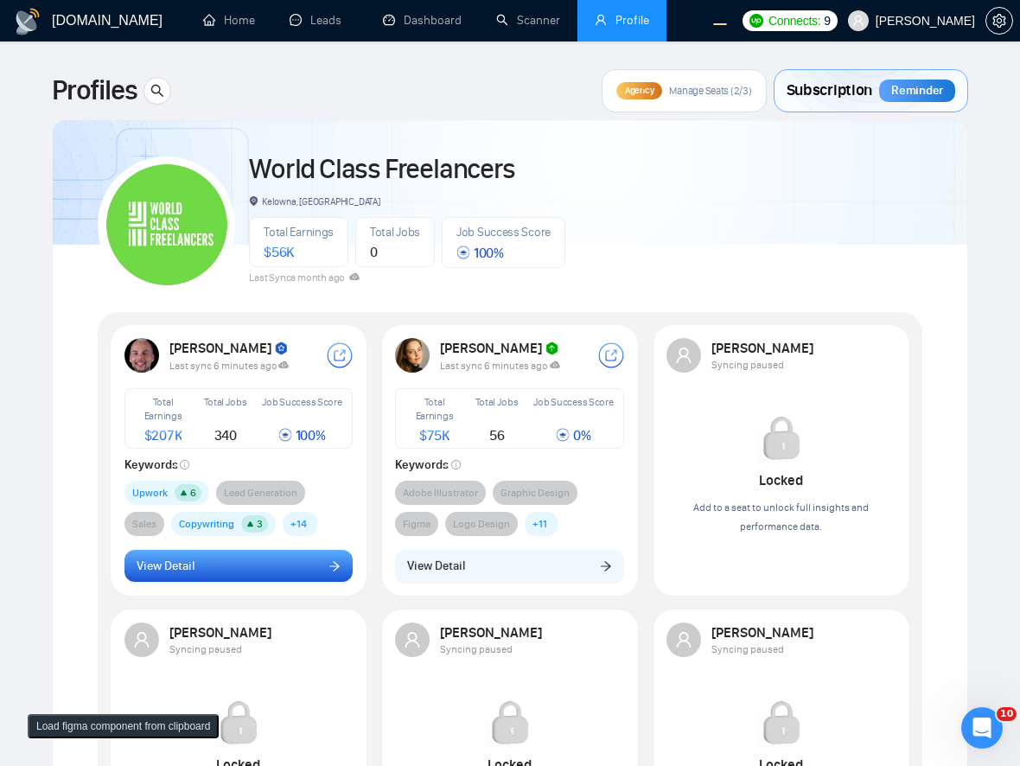
click at [278, 567] on button "View Detail" at bounding box center [238, 566] width 229 height 33
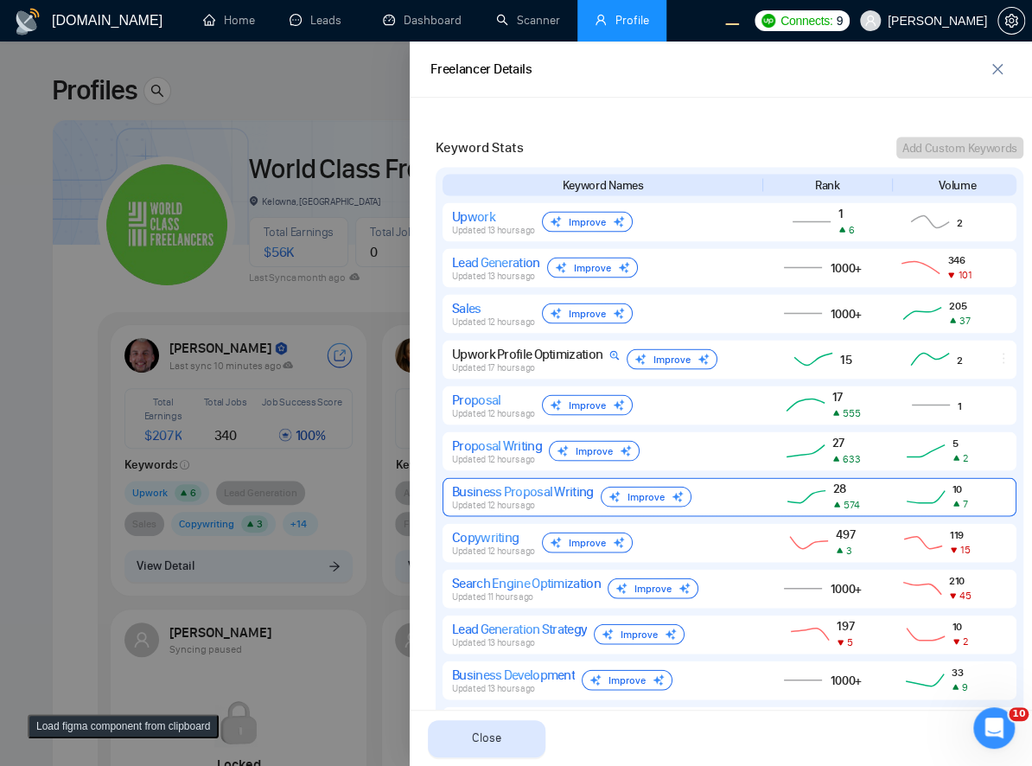
scroll to position [1412, 0]
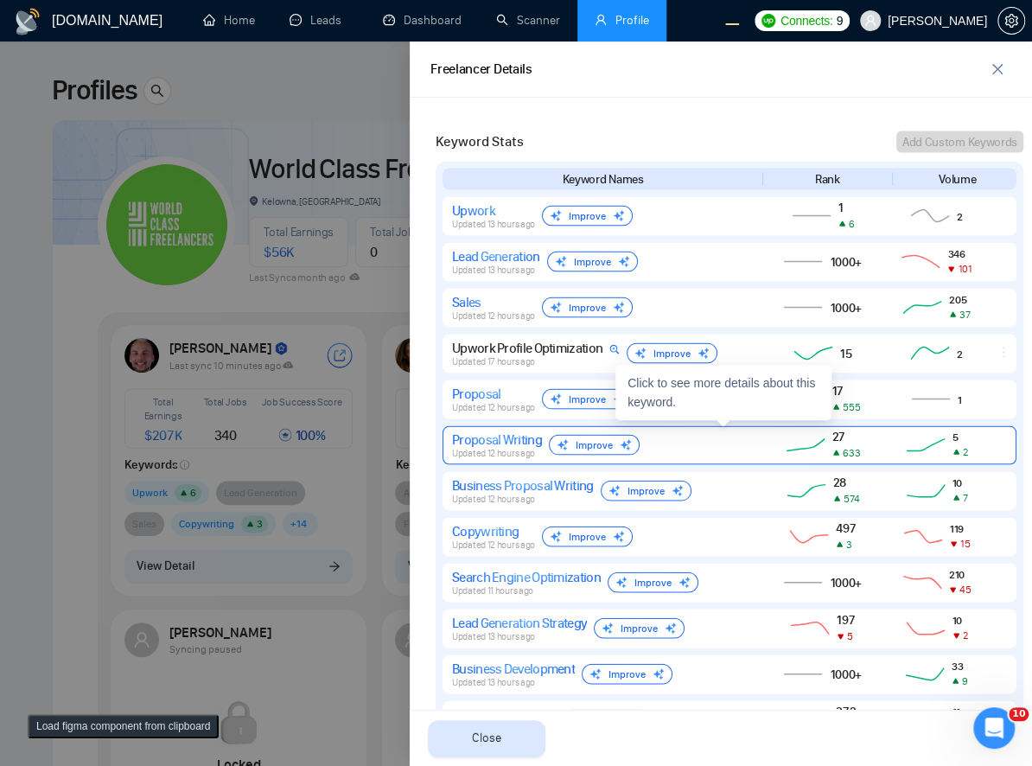
click at [489, 438] on div "Proposal Writing" at bounding box center [497, 438] width 90 height 16
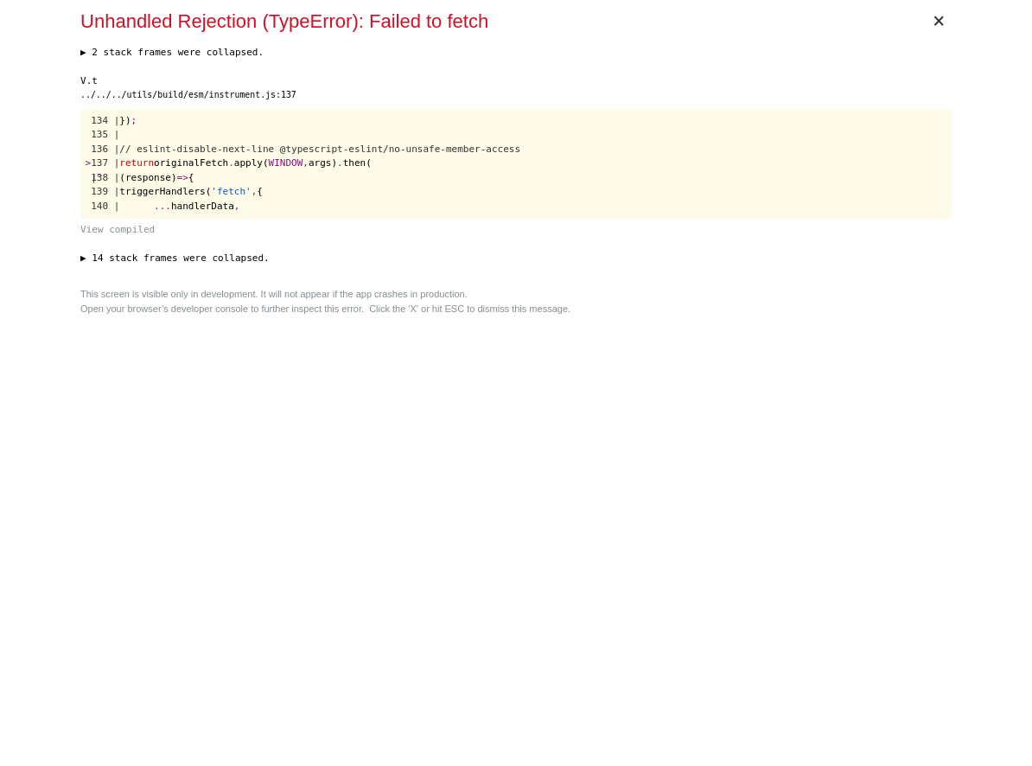
scroll to position [0, 0]
